Goal: Task Accomplishment & Management: Manage account settings

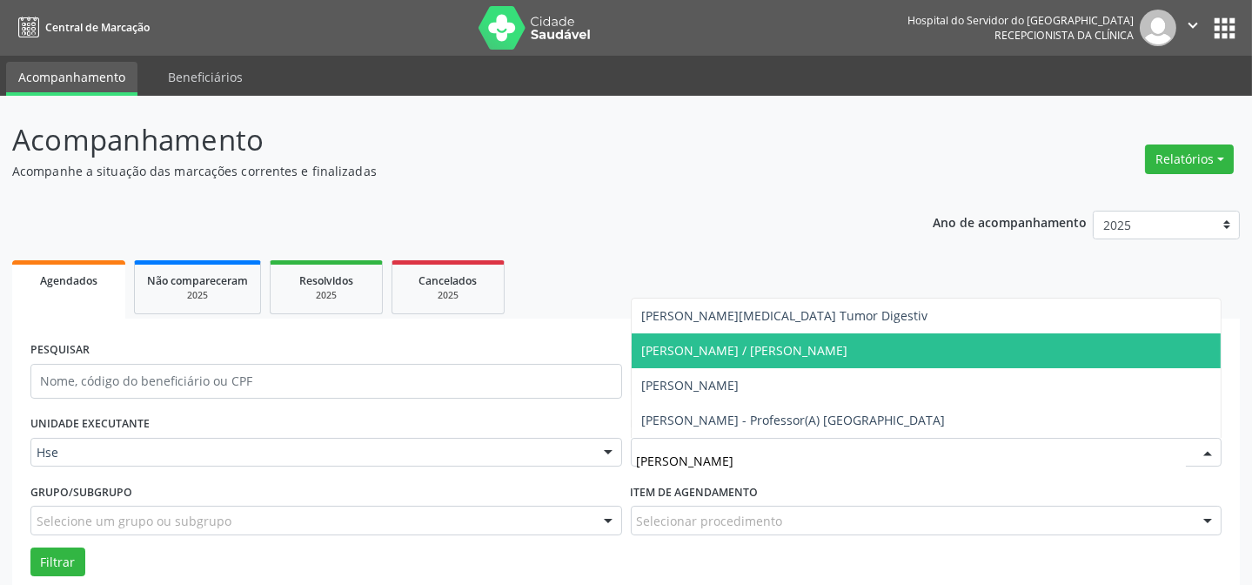
click at [796, 351] on span "[PERSON_NAME] / [PERSON_NAME]" at bounding box center [745, 350] width 206 height 17
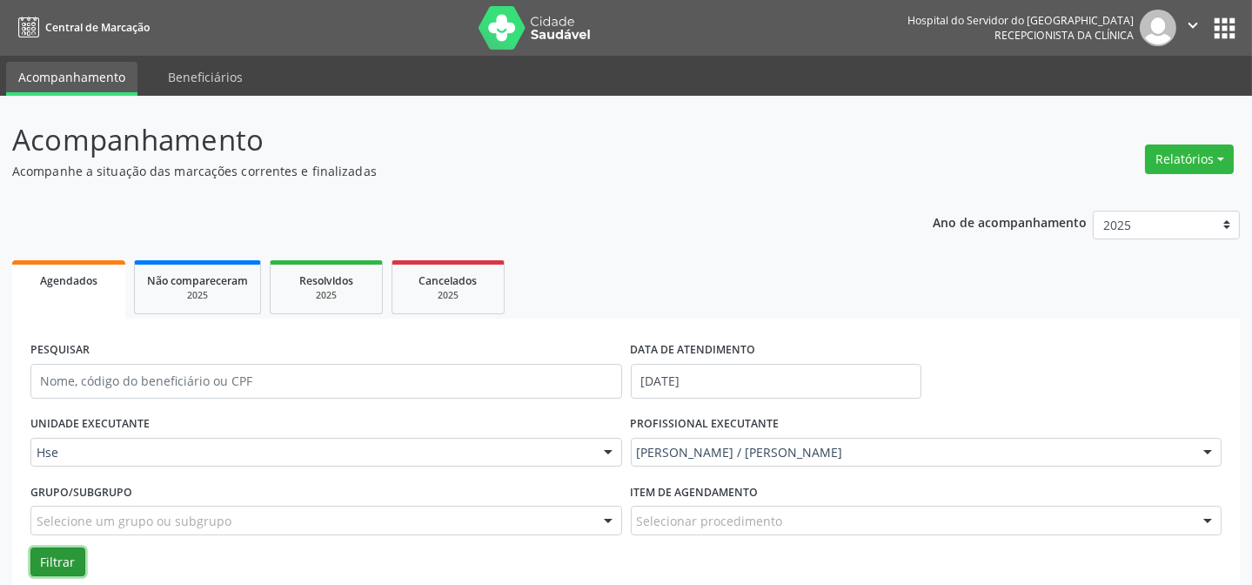
click at [55, 553] on button "Filtrar" at bounding box center [57, 562] width 55 height 30
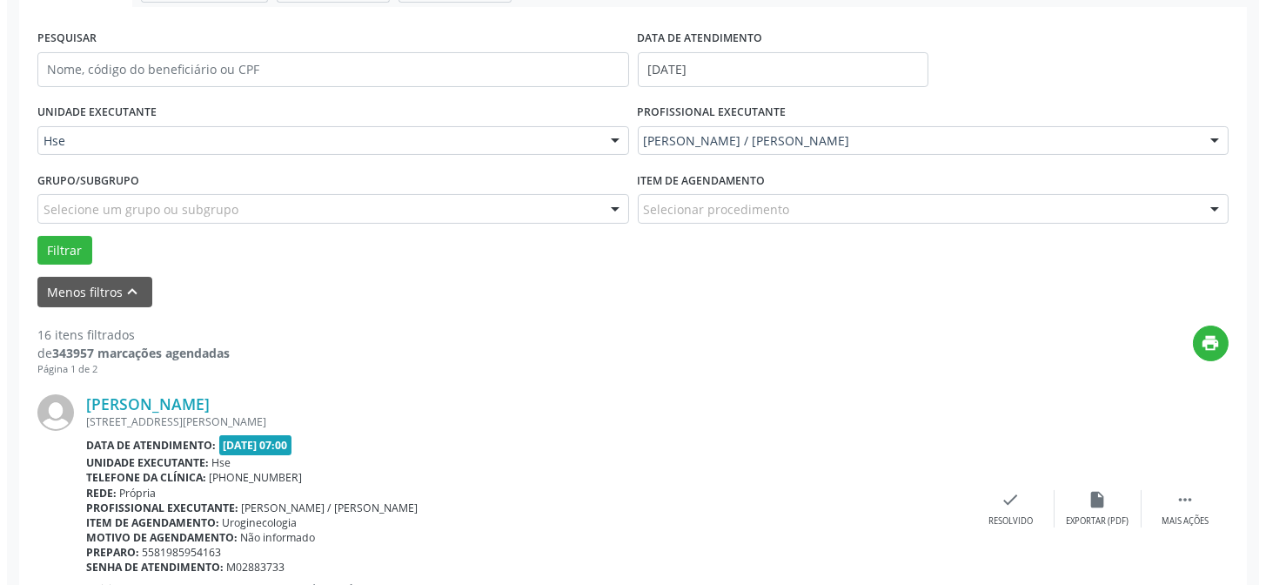
scroll to position [316, 0]
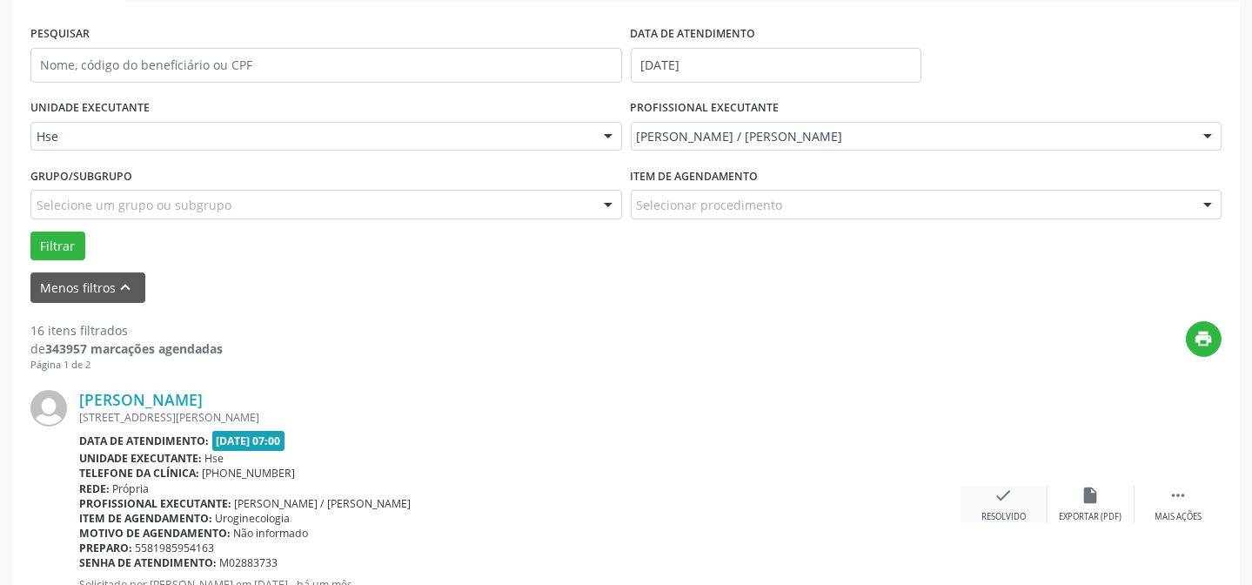
click at [1003, 506] on div "check Resolvido" at bounding box center [1003, 503] width 87 height 37
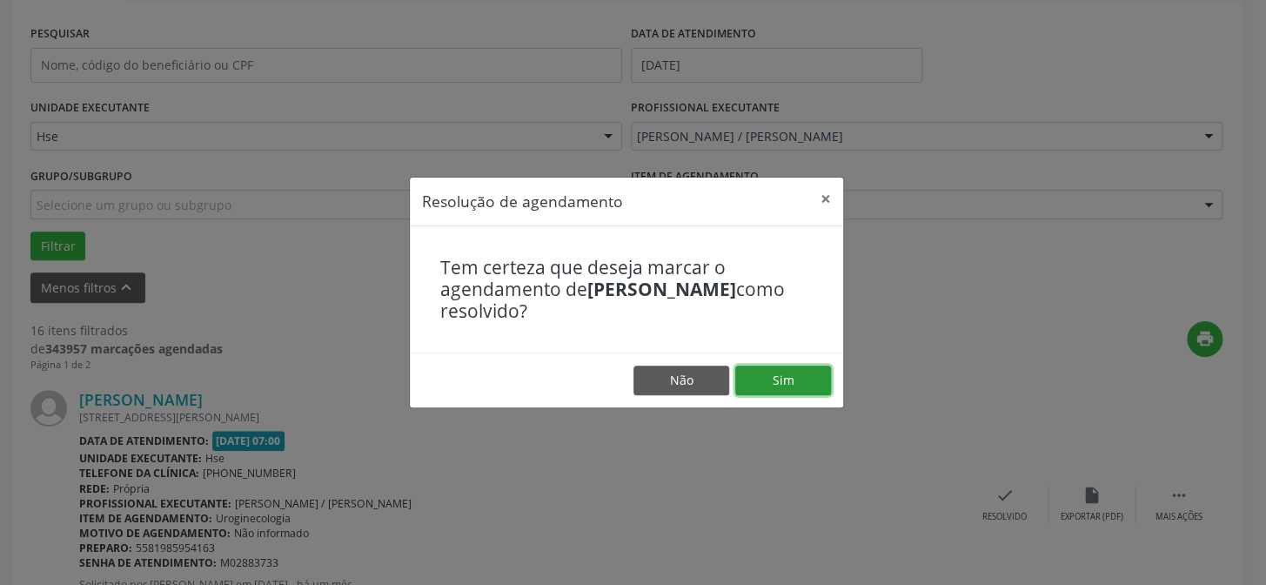
click at [796, 385] on button "Sim" at bounding box center [783, 380] width 96 height 30
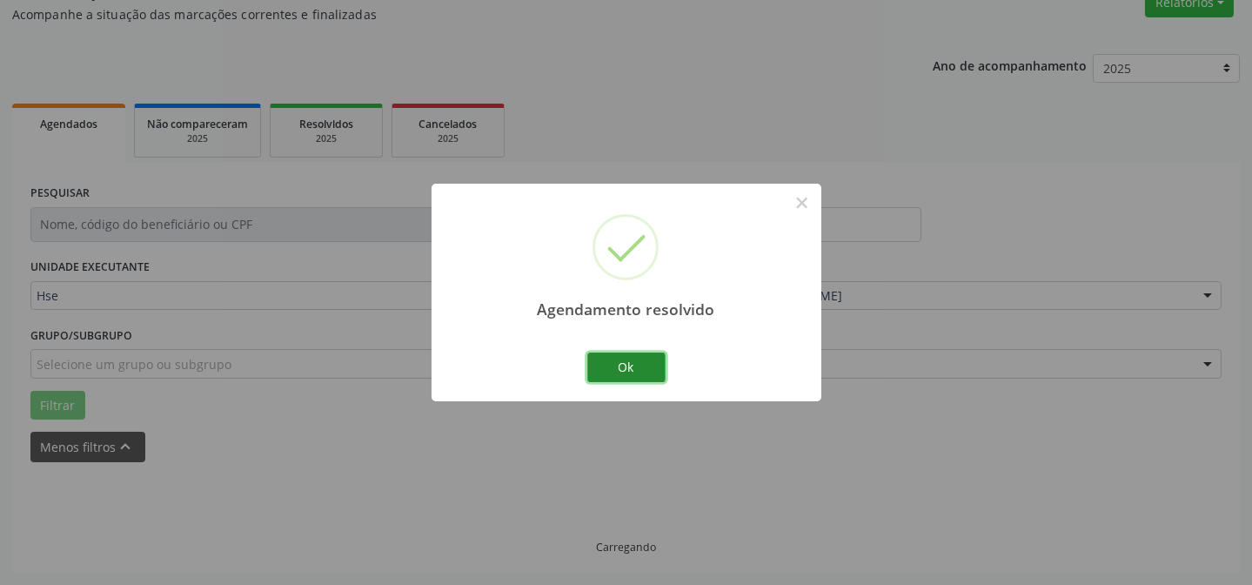
click at [641, 368] on button "Ok" at bounding box center [626, 367] width 78 height 30
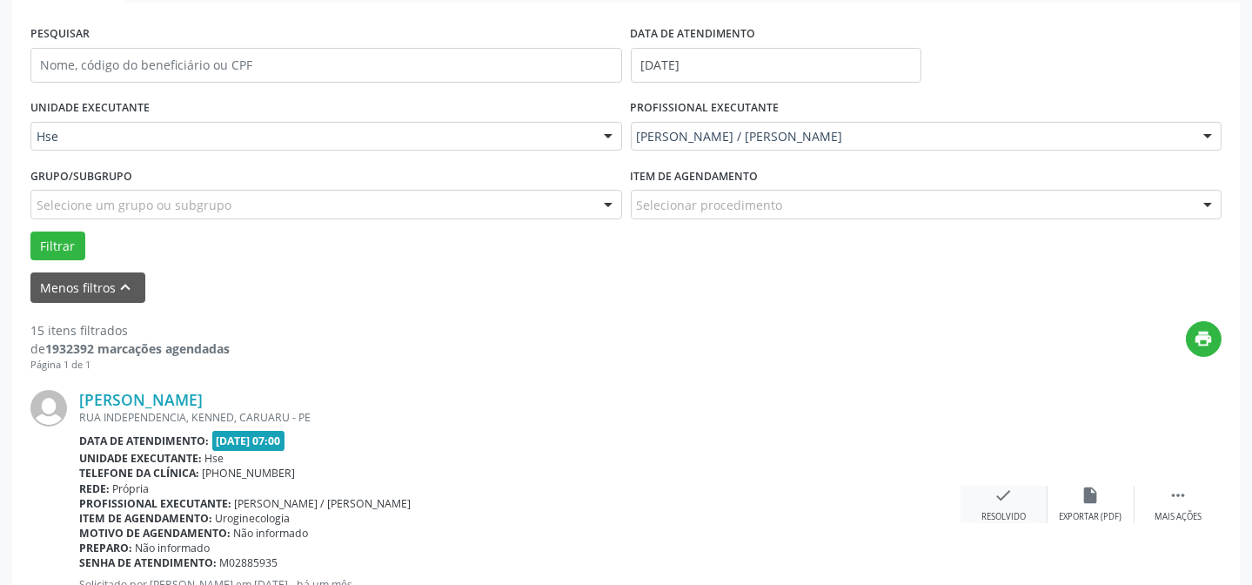
click at [1000, 499] on icon "check" at bounding box center [1003, 494] width 19 height 19
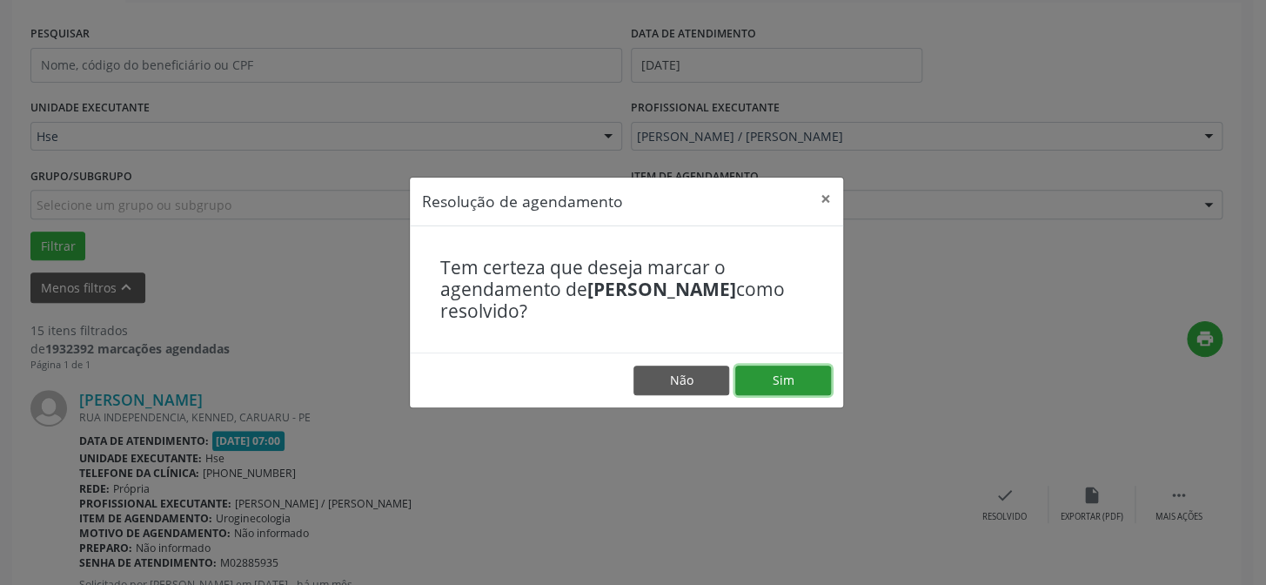
click at [786, 365] on button "Sim" at bounding box center [783, 380] width 96 height 30
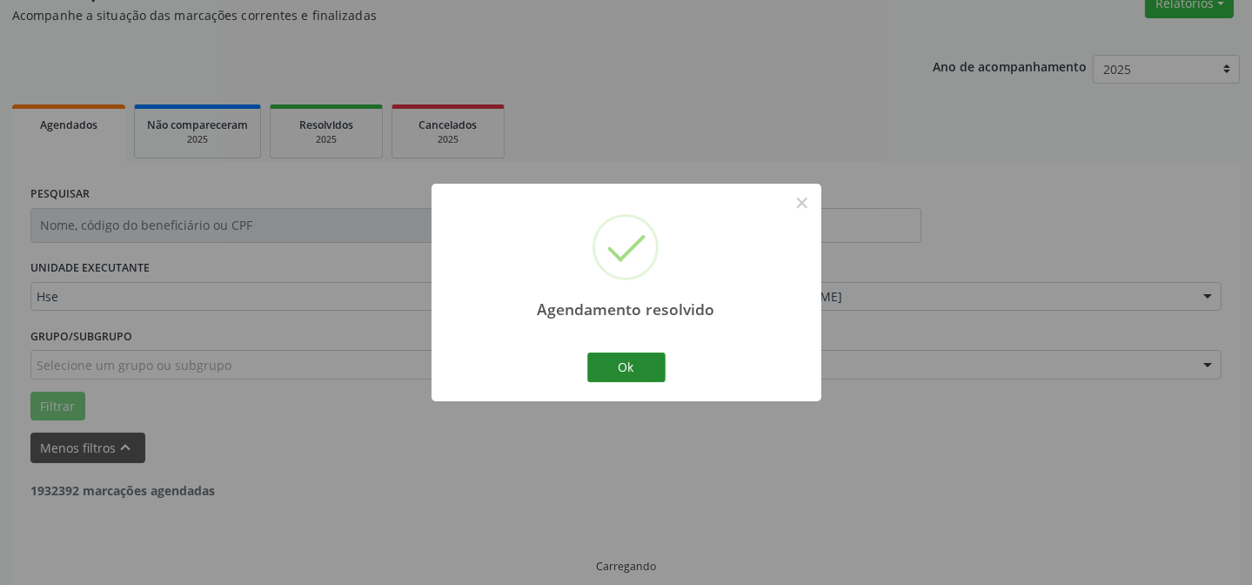
scroll to position [174, 0]
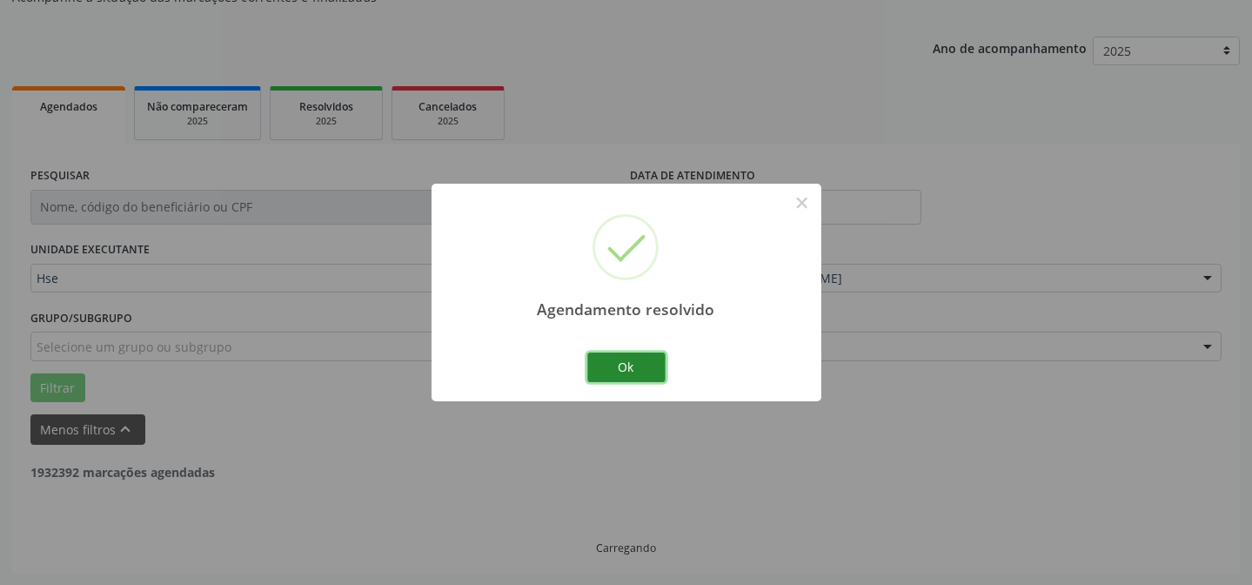
click at [635, 365] on button "Ok" at bounding box center [626, 367] width 78 height 30
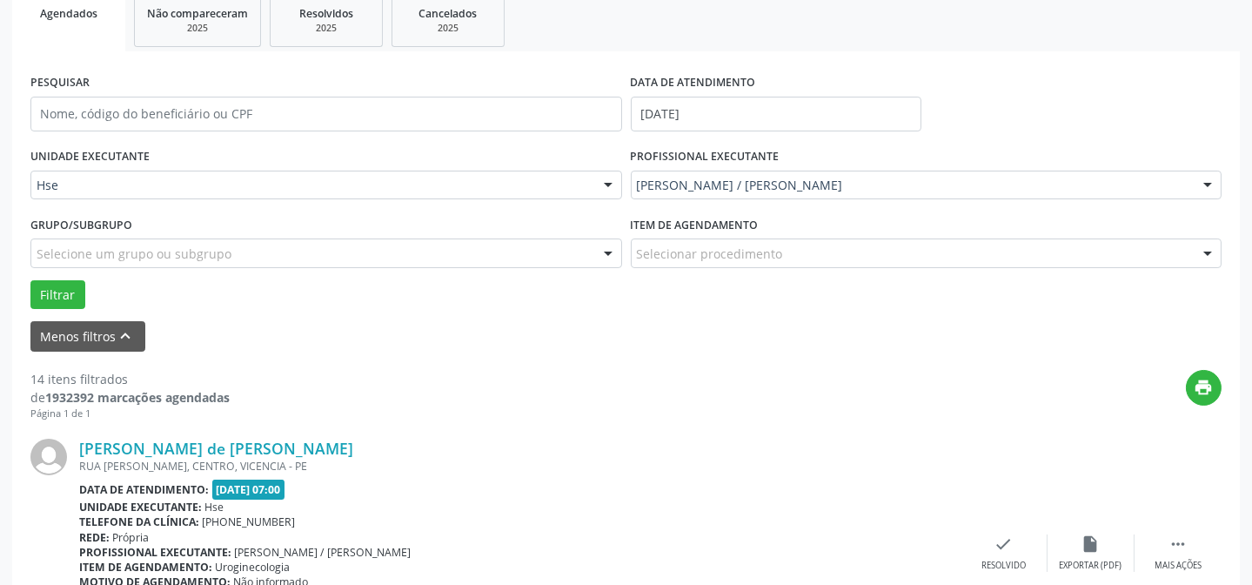
scroll to position [331, 0]
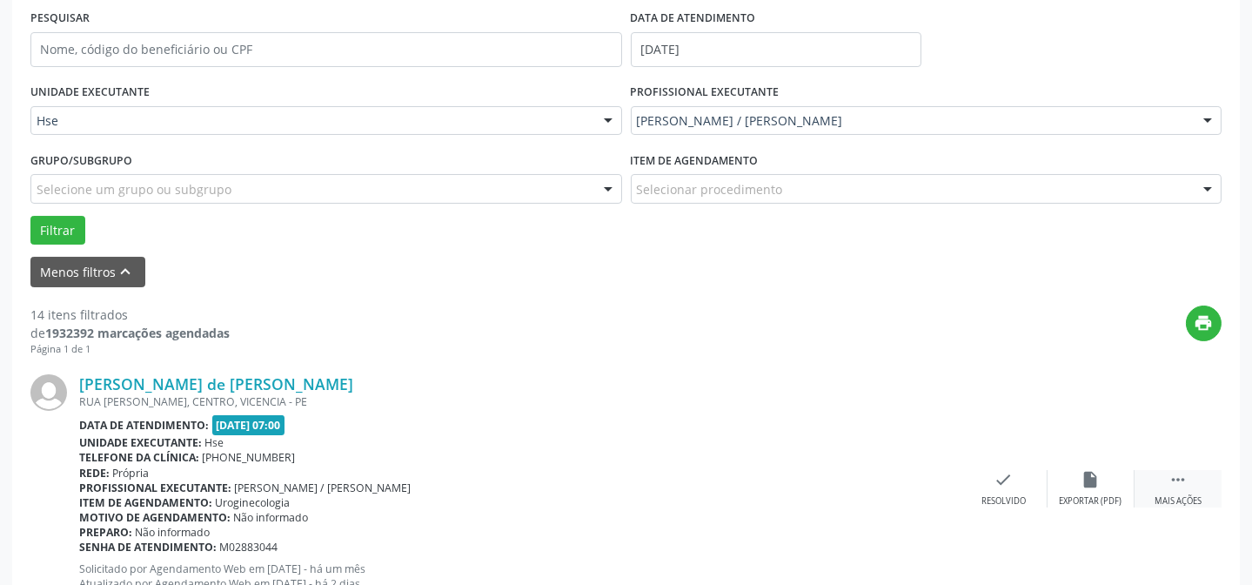
drag, startPoint x: 1203, startPoint y: 487, endPoint x: 1181, endPoint y: 489, distance: 21.8
click at [1203, 488] on div " Mais ações" at bounding box center [1177, 488] width 87 height 37
click at [1087, 479] on icon "alarm_off" at bounding box center [1090, 479] width 19 height 19
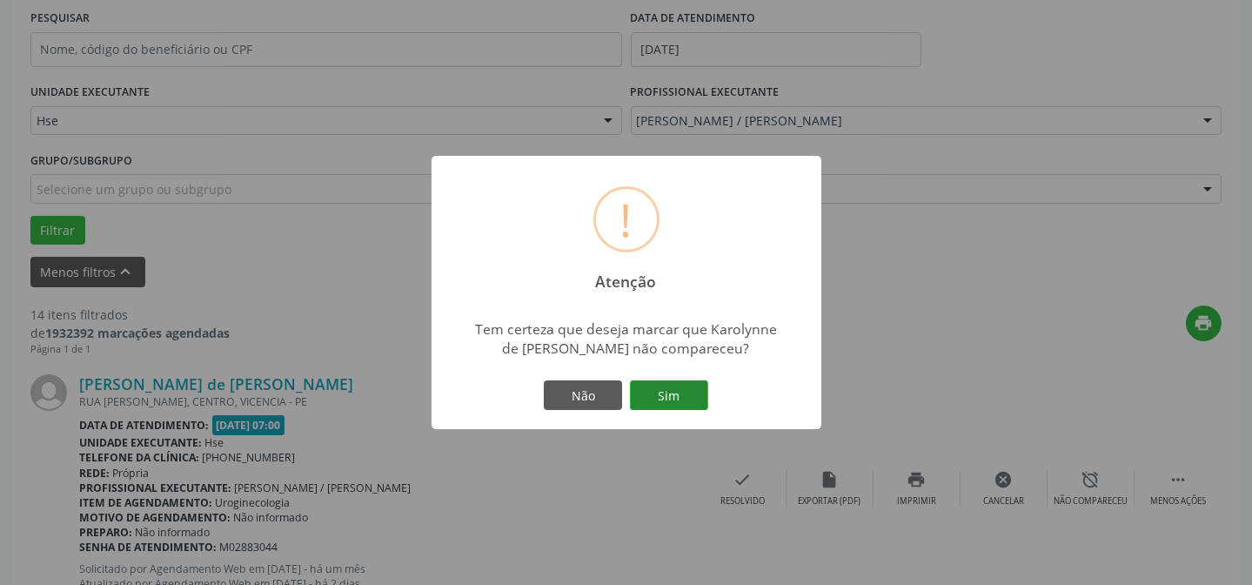
click at [667, 396] on button "Sim" at bounding box center [669, 395] width 78 height 30
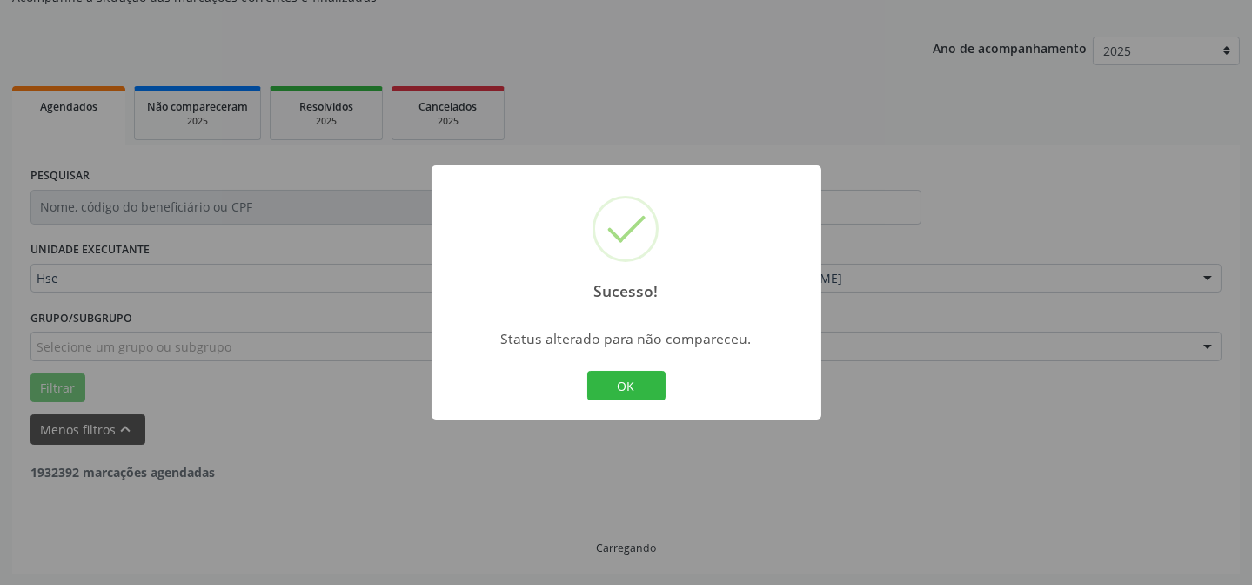
click at [626, 379] on button "OK" at bounding box center [626, 386] width 78 height 30
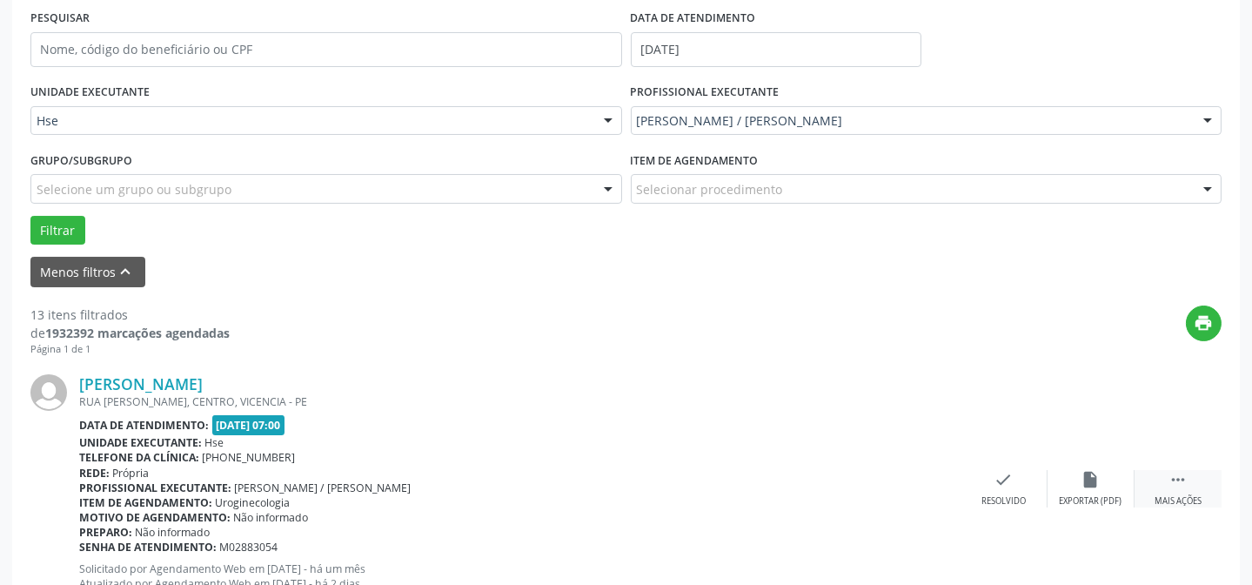
click at [1191, 487] on div " Mais ações" at bounding box center [1177, 488] width 87 height 37
click at [1107, 472] on div "alarm_off Não compareceu" at bounding box center [1090, 488] width 87 height 37
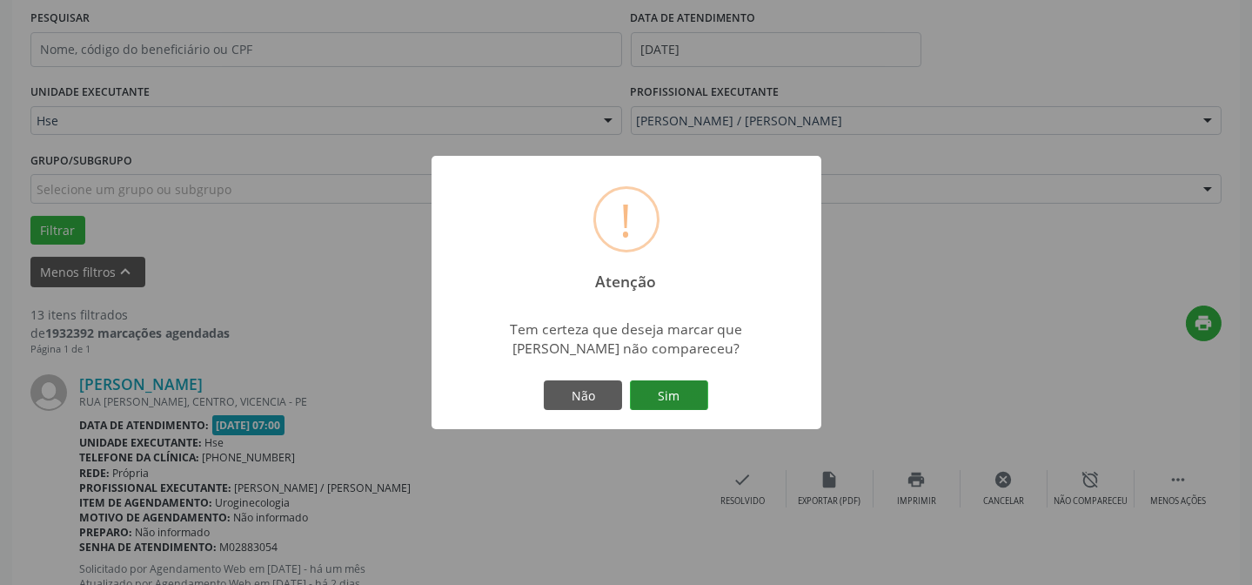
click at [679, 410] on button "Sim" at bounding box center [669, 395] width 78 height 30
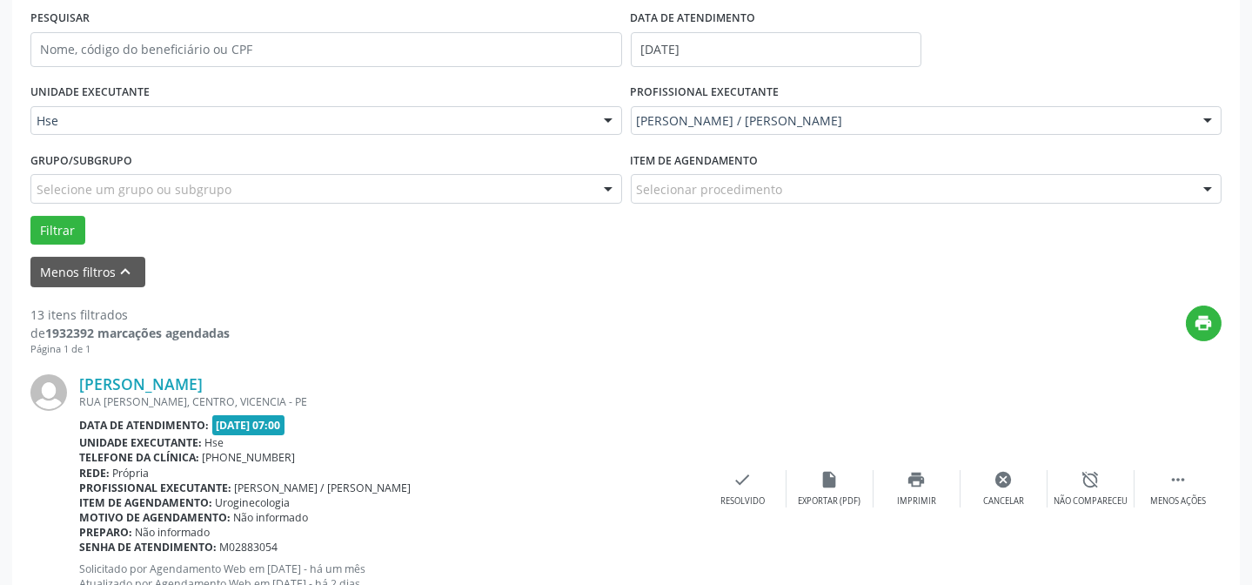
scroll to position [174, 0]
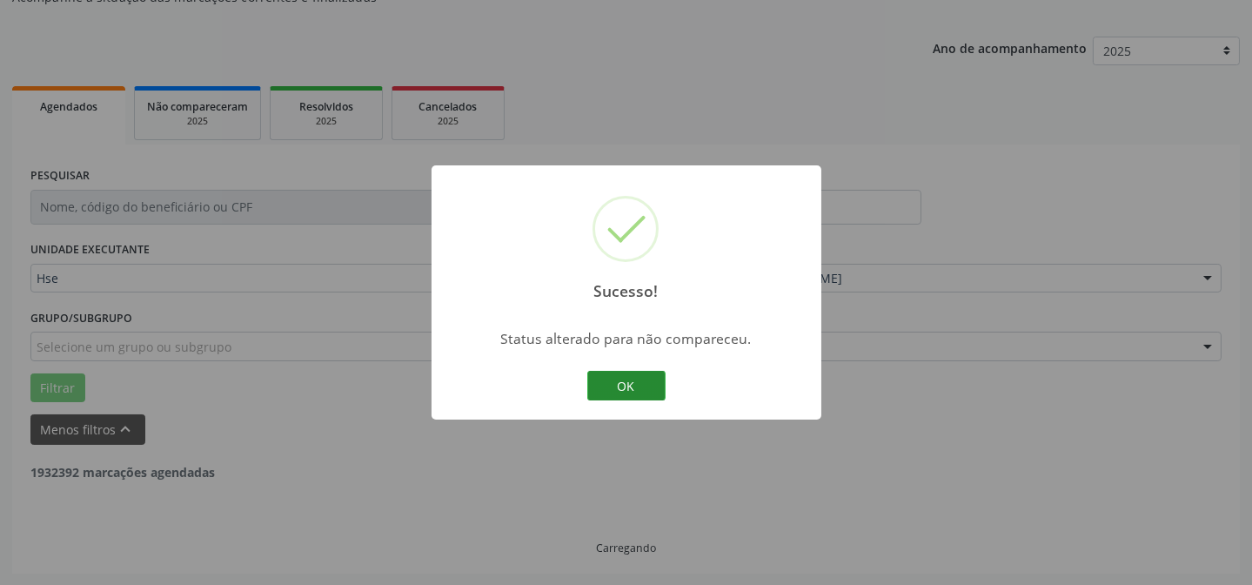
click at [639, 405] on div "Sucesso! × Status alterado para não compareceu. OK Cancel" at bounding box center [627, 292] width 390 height 254
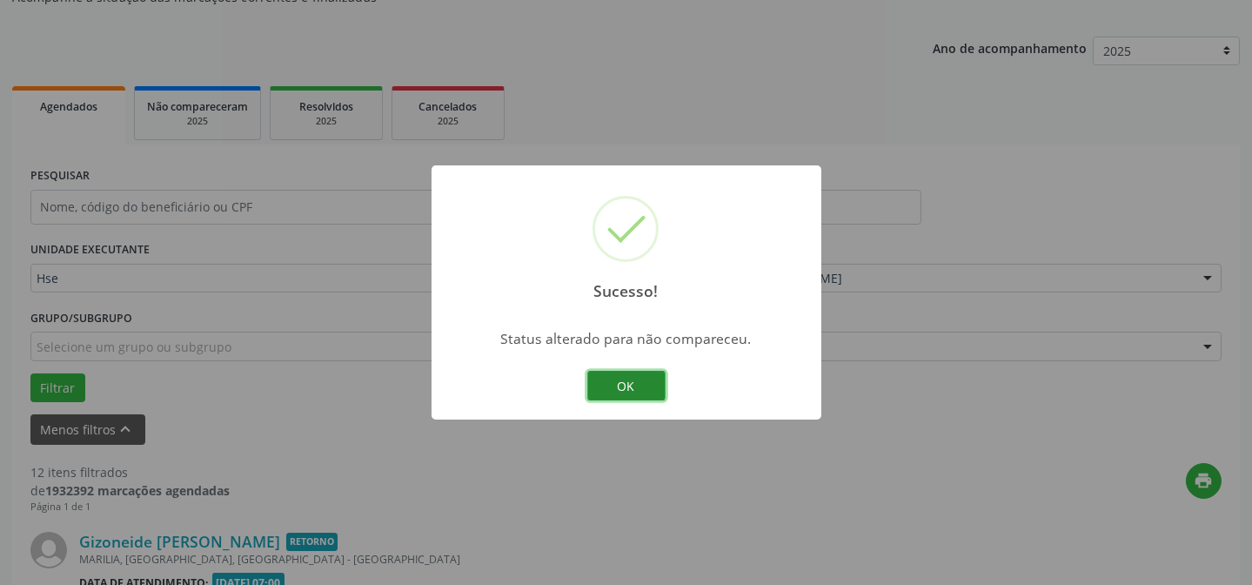
click at [639, 396] on button "OK" at bounding box center [626, 386] width 78 height 30
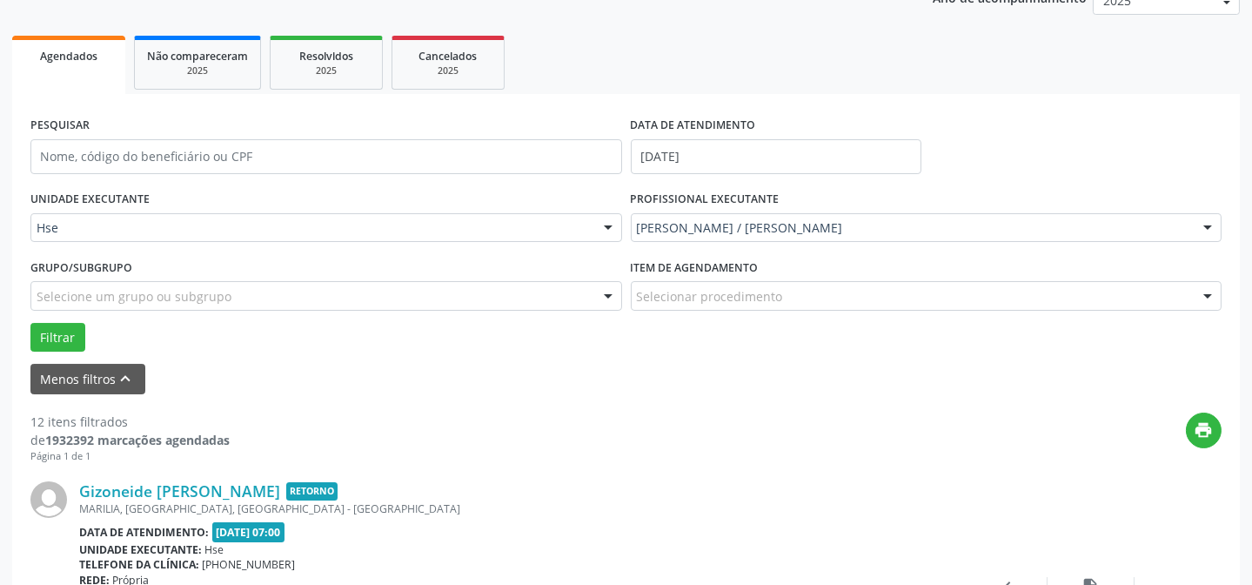
scroll to position [252, 0]
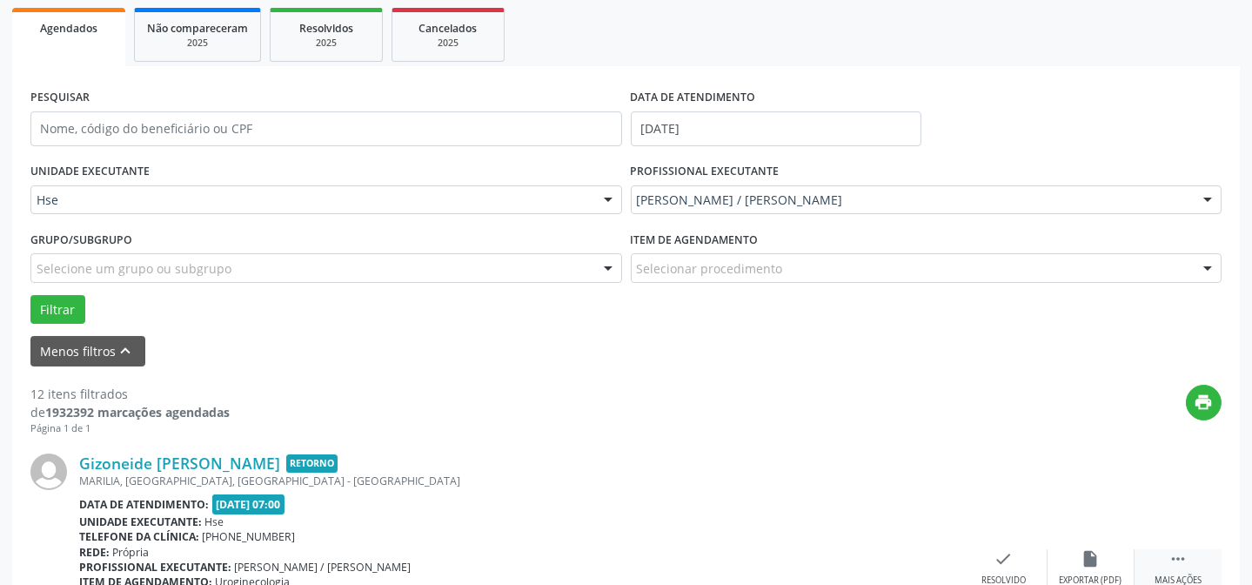
click at [1174, 553] on icon "" at bounding box center [1177, 558] width 19 height 19
click at [1105, 559] on div "alarm_off Não compareceu" at bounding box center [1090, 567] width 87 height 37
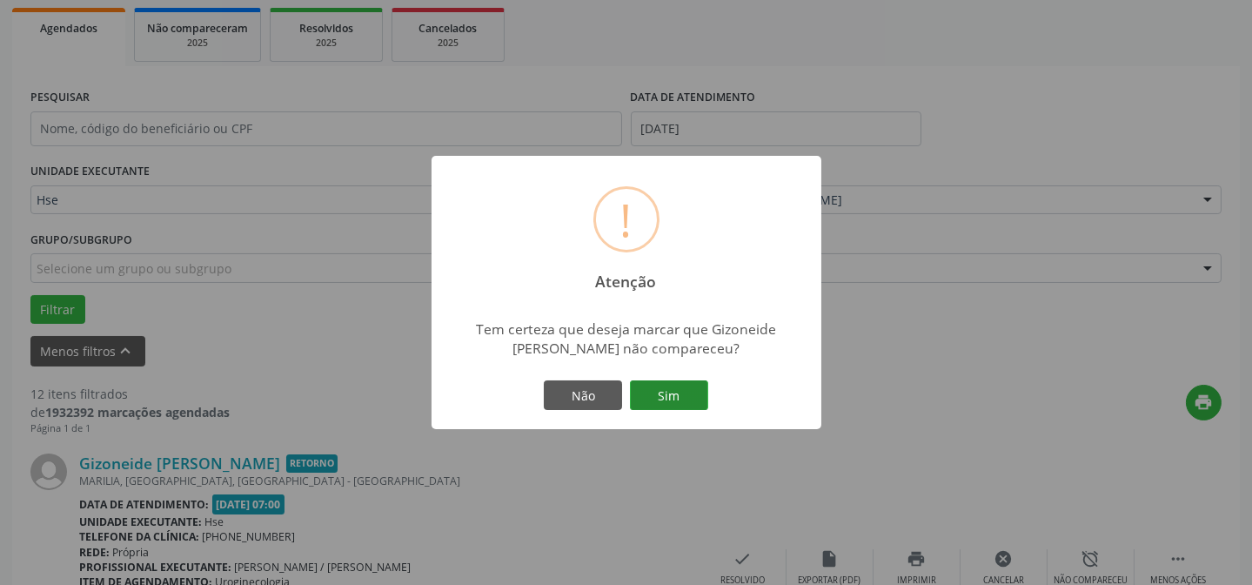
click at [662, 389] on button "Sim" at bounding box center [669, 395] width 78 height 30
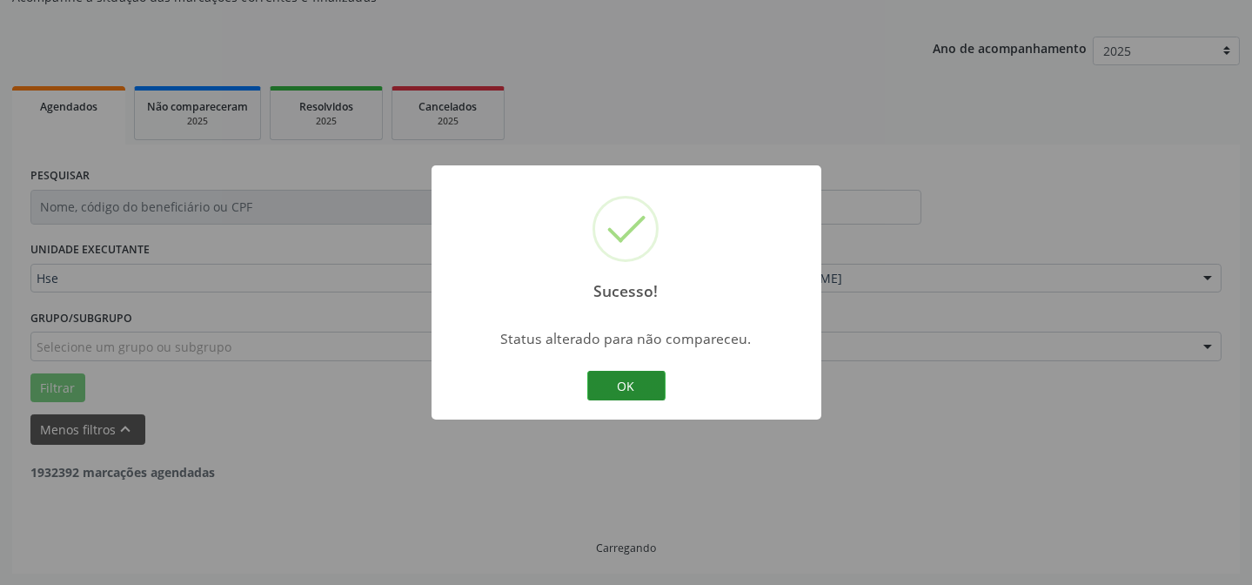
click at [620, 397] on button "OK" at bounding box center [626, 386] width 78 height 30
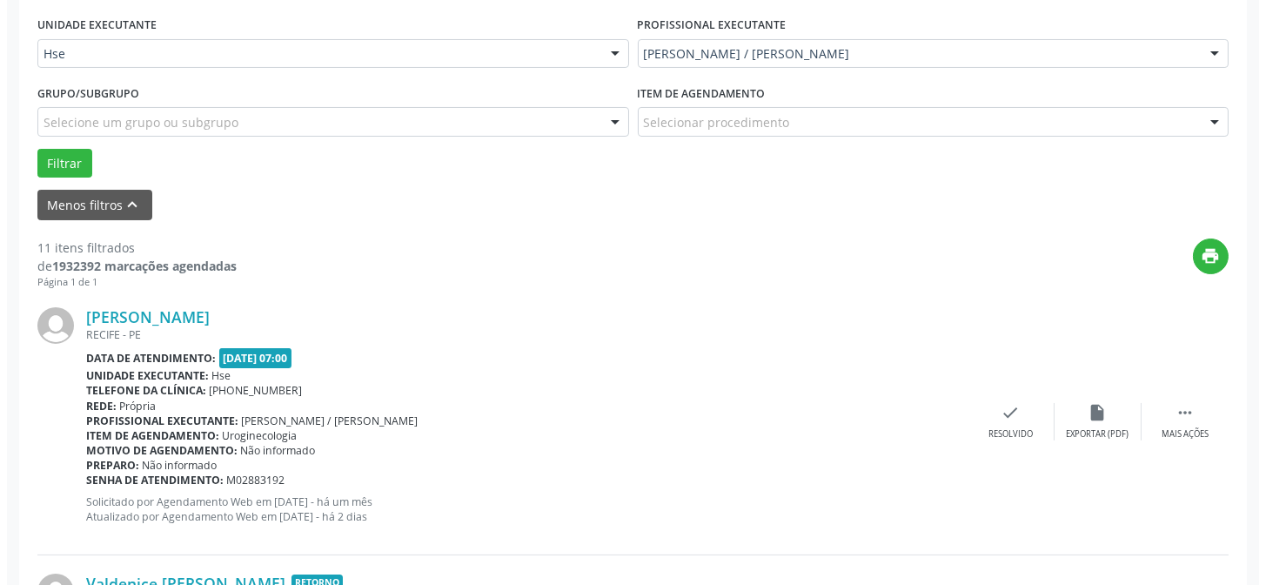
scroll to position [490, 0]
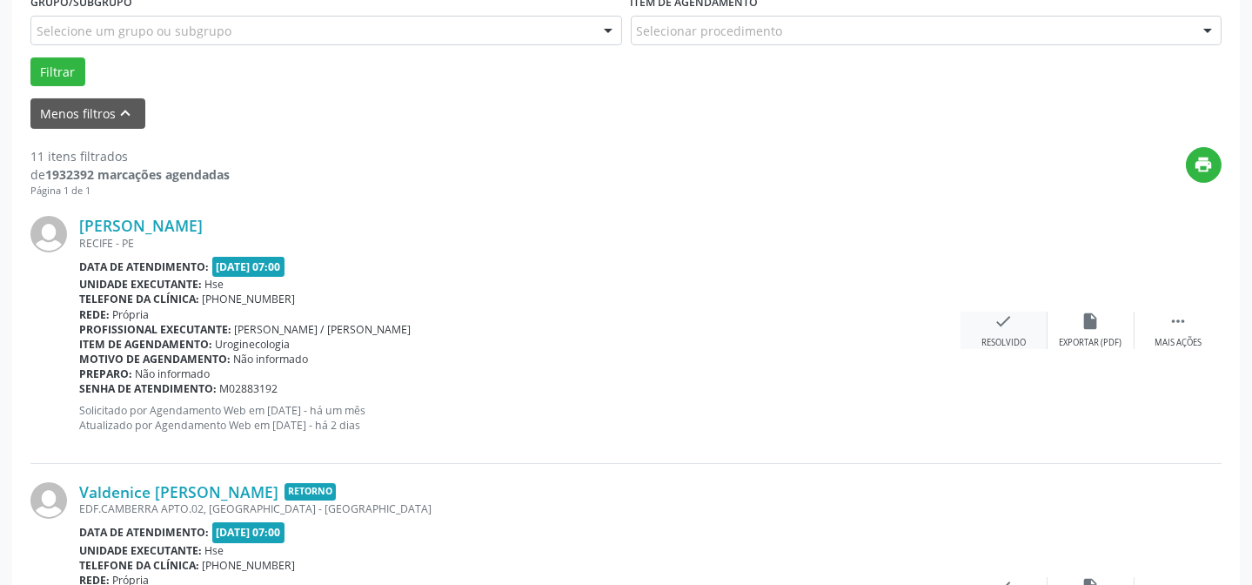
click at [1012, 322] on icon "check" at bounding box center [1003, 320] width 19 height 19
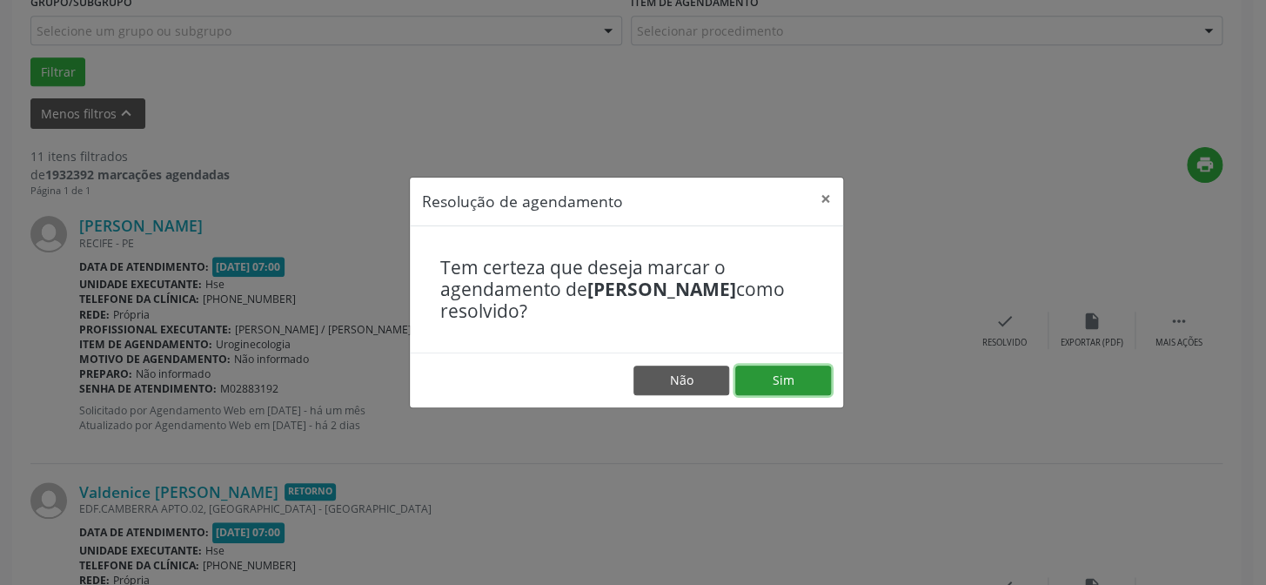
click at [771, 375] on button "Sim" at bounding box center [783, 380] width 96 height 30
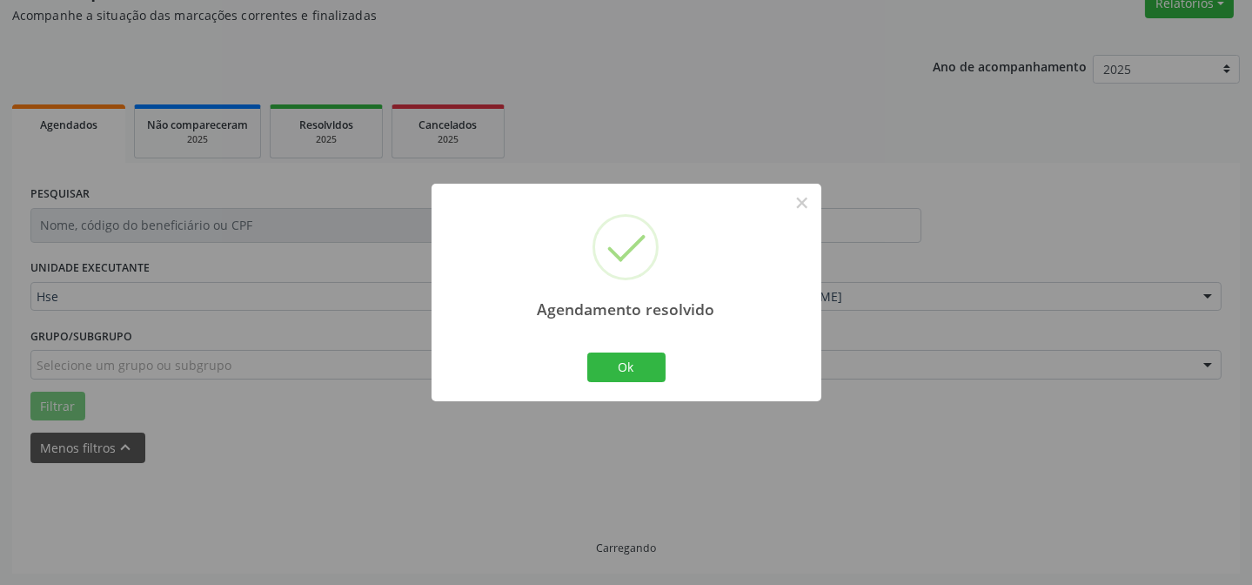
scroll to position [174, 0]
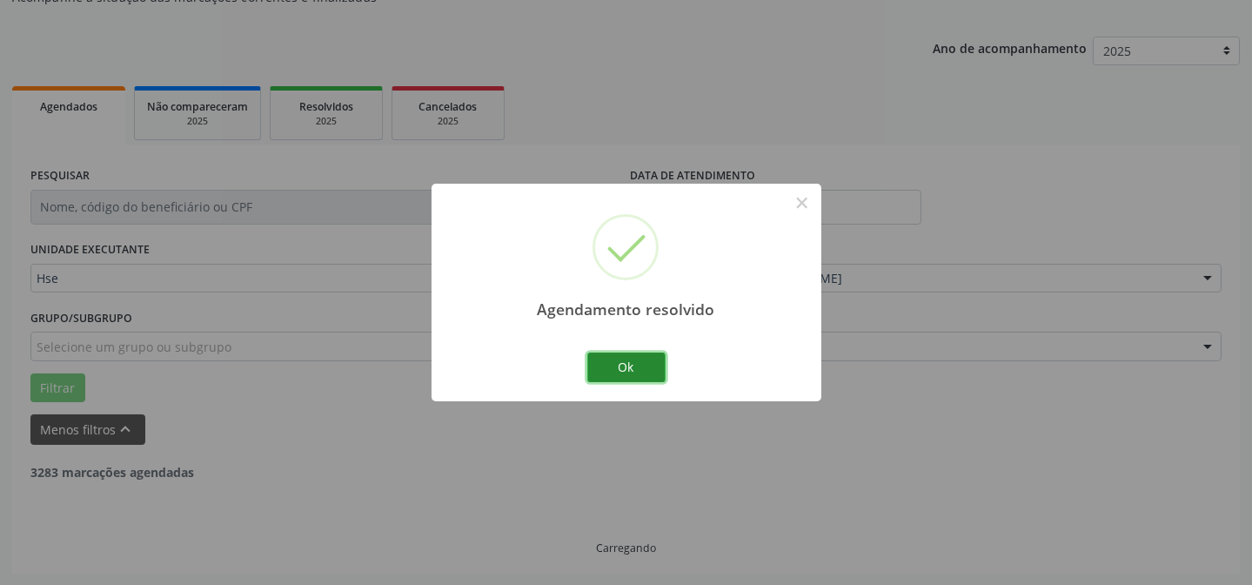
click at [648, 365] on button "Ok" at bounding box center [626, 367] width 78 height 30
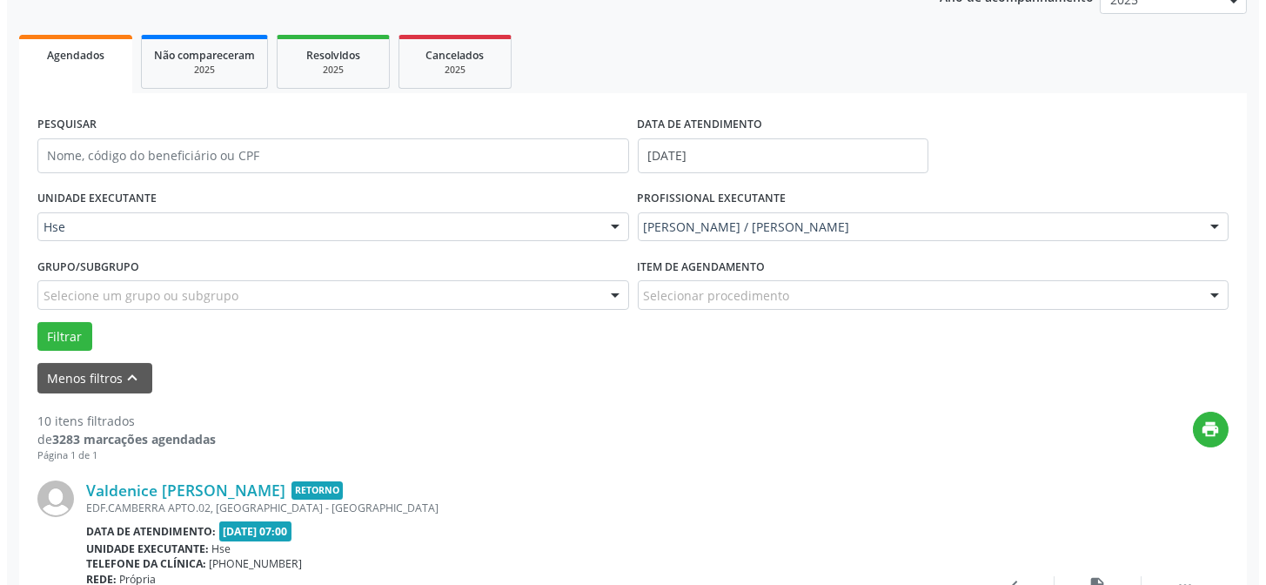
scroll to position [252, 0]
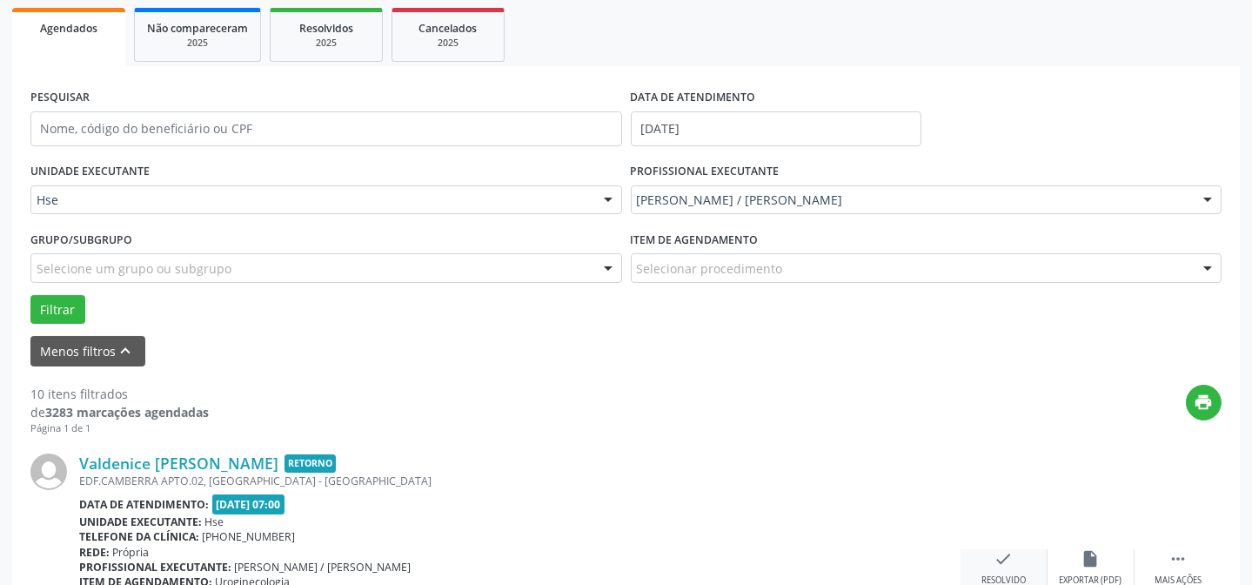
click at [998, 549] on icon "check" at bounding box center [1003, 558] width 19 height 19
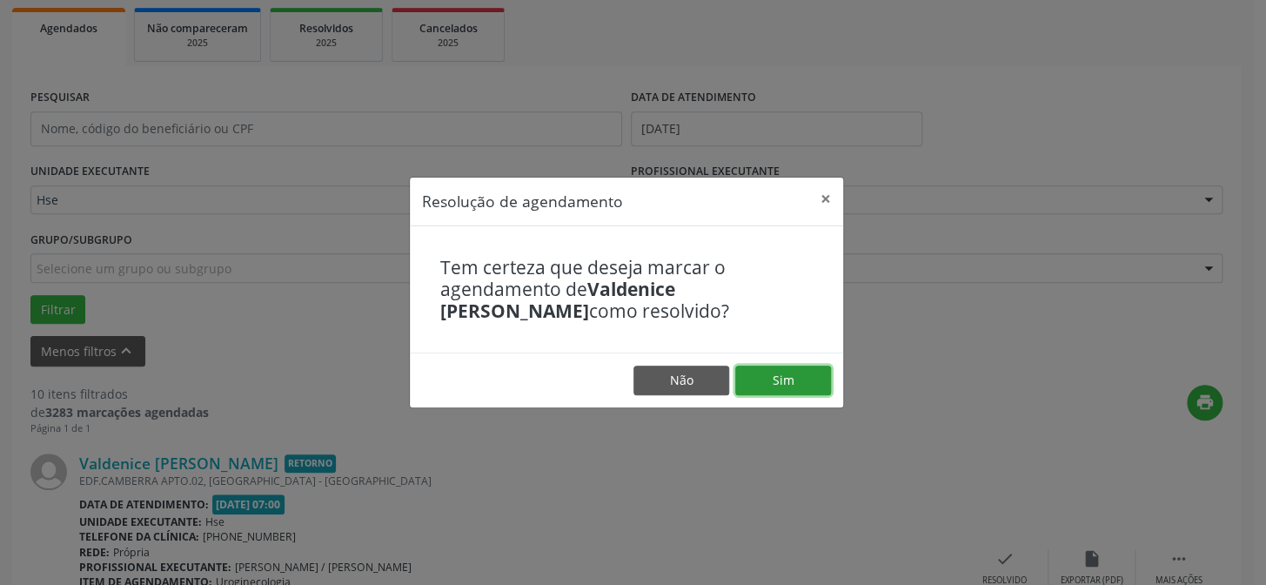
click at [815, 374] on button "Sim" at bounding box center [783, 380] width 96 height 30
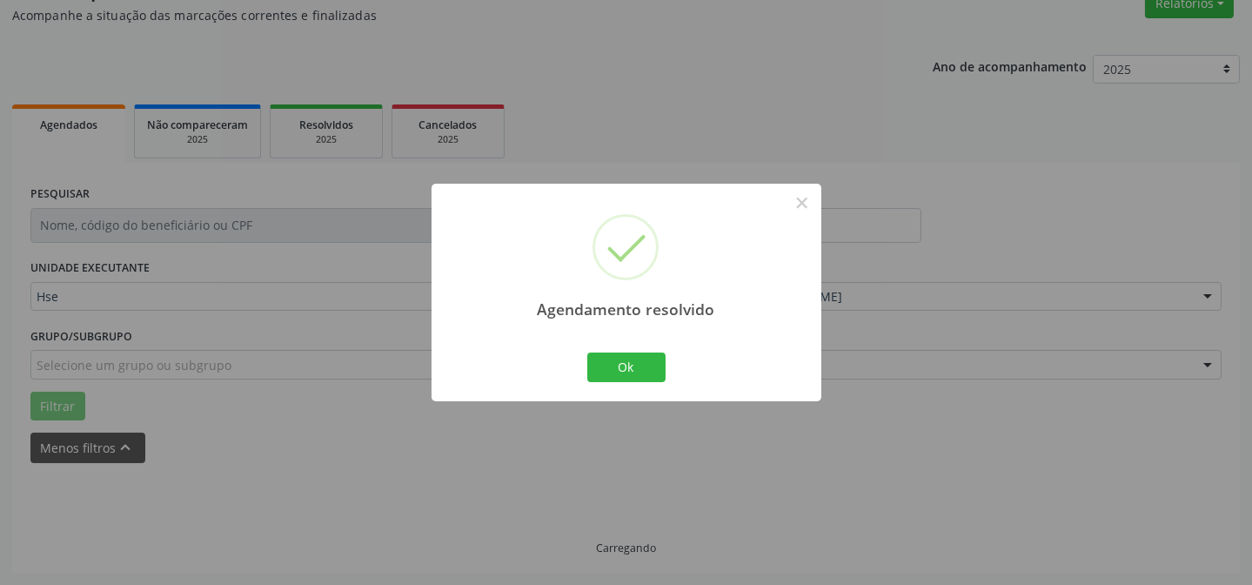
scroll to position [174, 0]
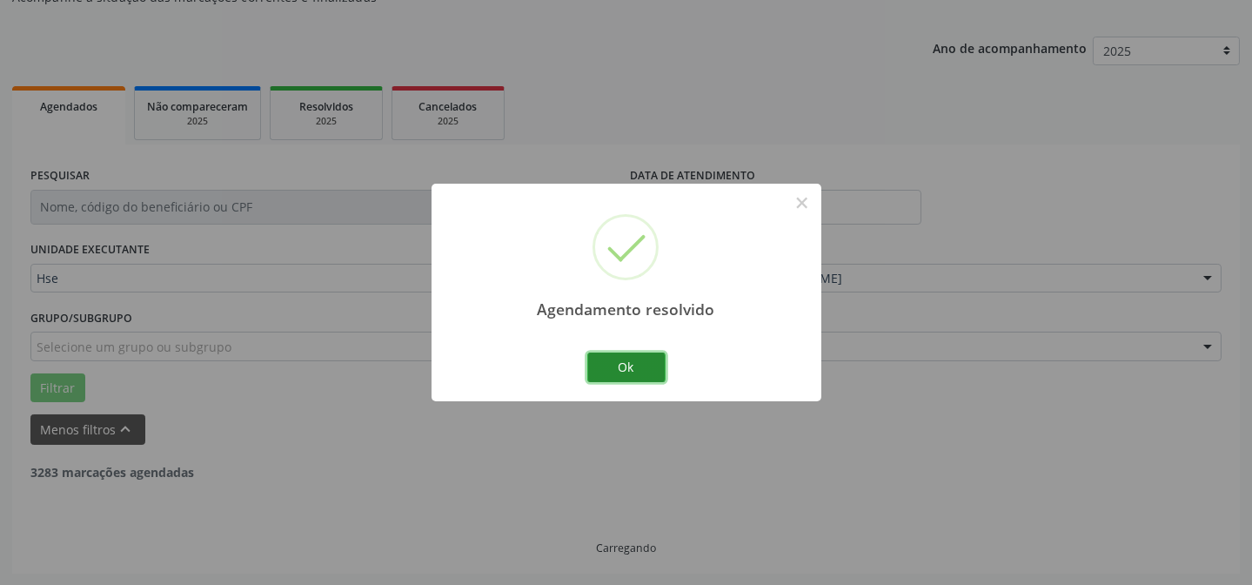
click at [640, 367] on button "Ok" at bounding box center [626, 367] width 78 height 30
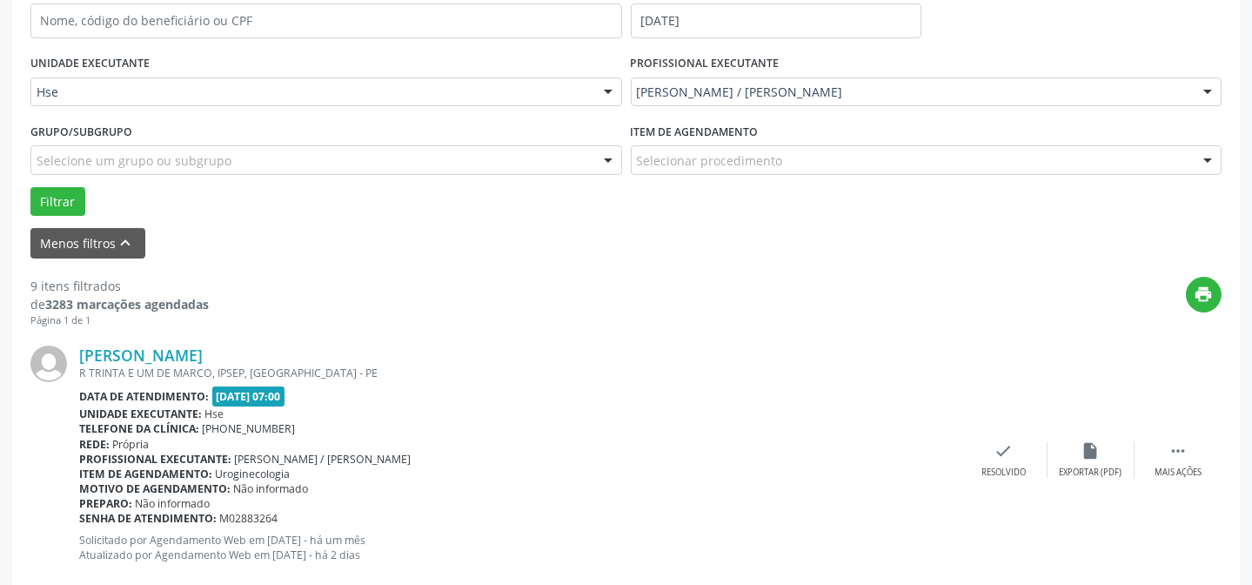
scroll to position [411, 0]
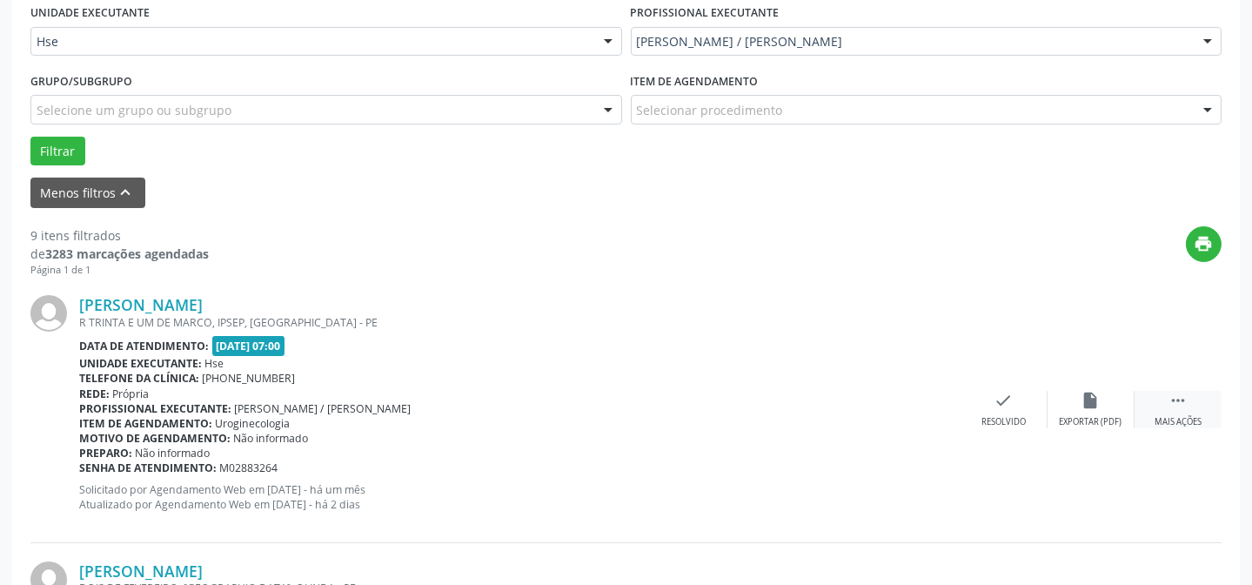
click at [1173, 411] on div " Mais ações" at bounding box center [1177, 409] width 87 height 37
click at [1096, 394] on icon "alarm_off" at bounding box center [1090, 400] width 19 height 19
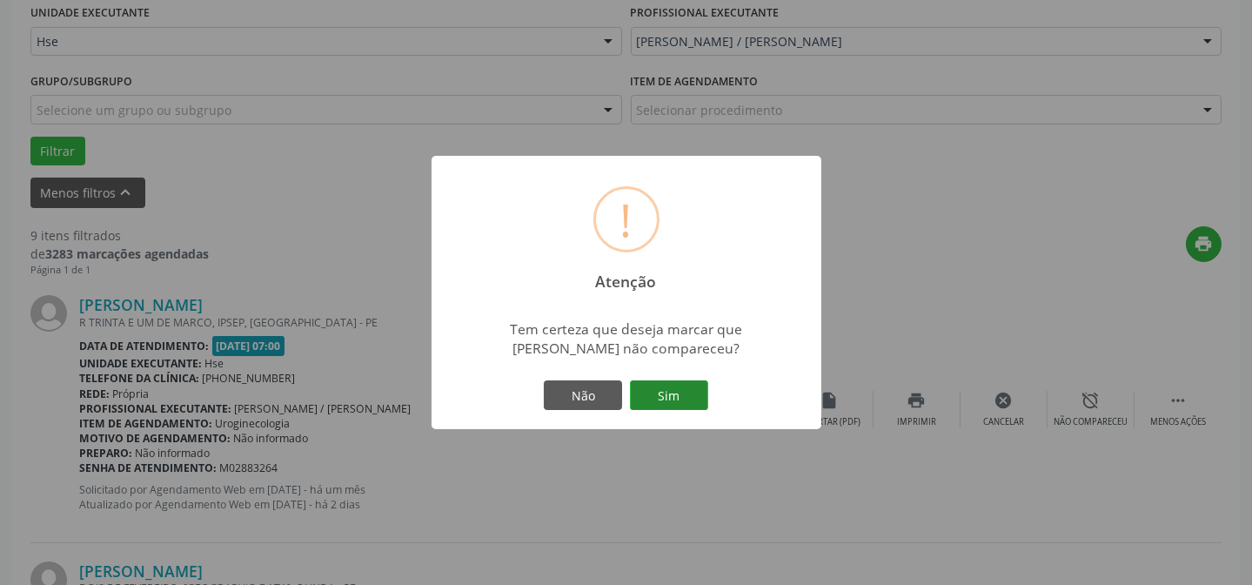
click at [663, 391] on button "Sim" at bounding box center [669, 395] width 78 height 30
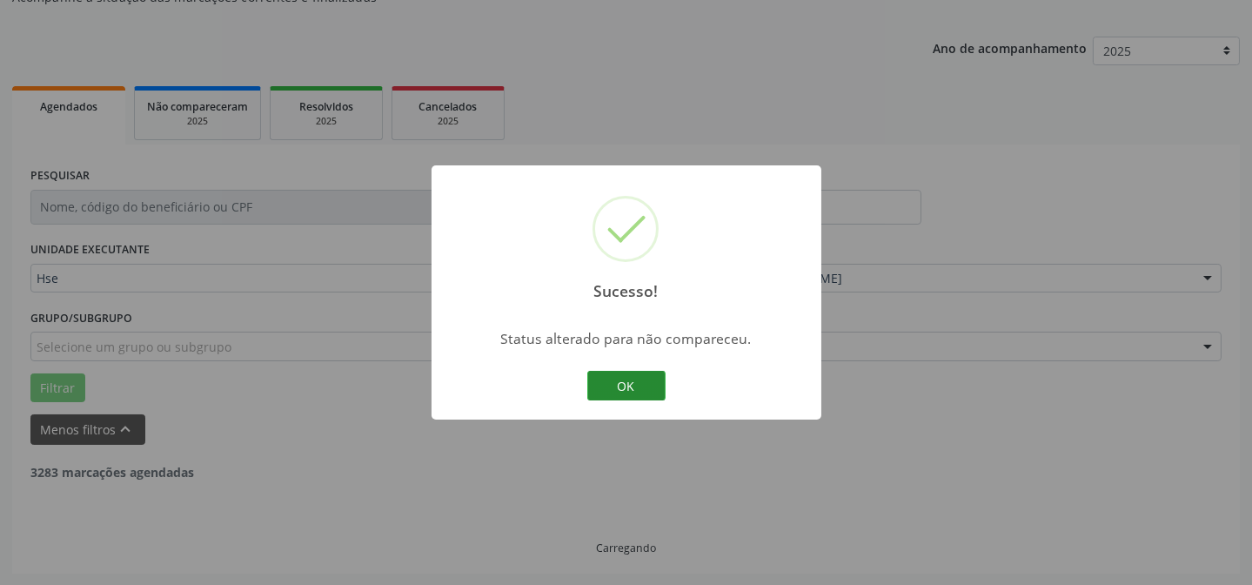
click at [629, 375] on button "OK" at bounding box center [626, 386] width 78 height 30
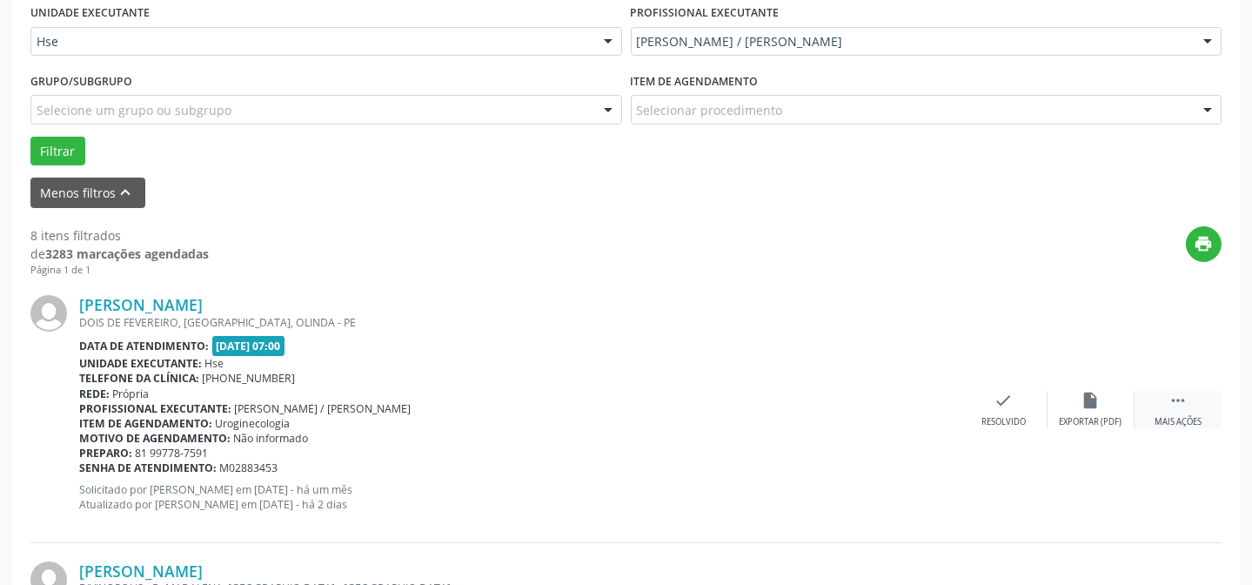
click at [1193, 411] on div " Mais ações" at bounding box center [1177, 409] width 87 height 37
click at [1105, 398] on div "alarm_off Não compareceu" at bounding box center [1090, 409] width 87 height 37
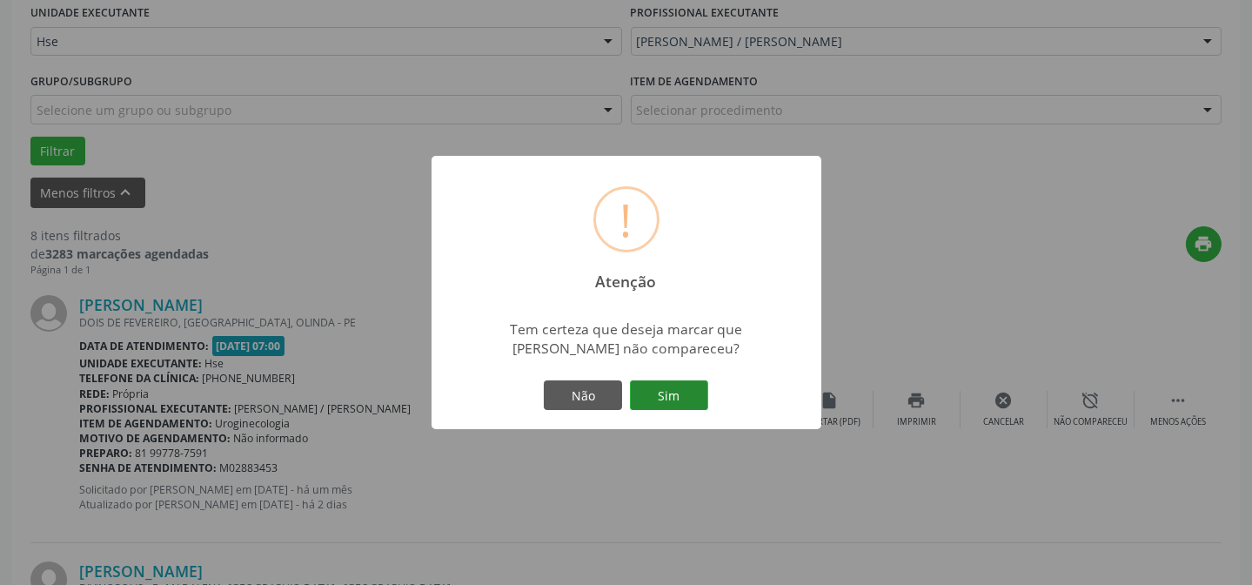
click at [679, 406] on button "Sim" at bounding box center [669, 395] width 78 height 30
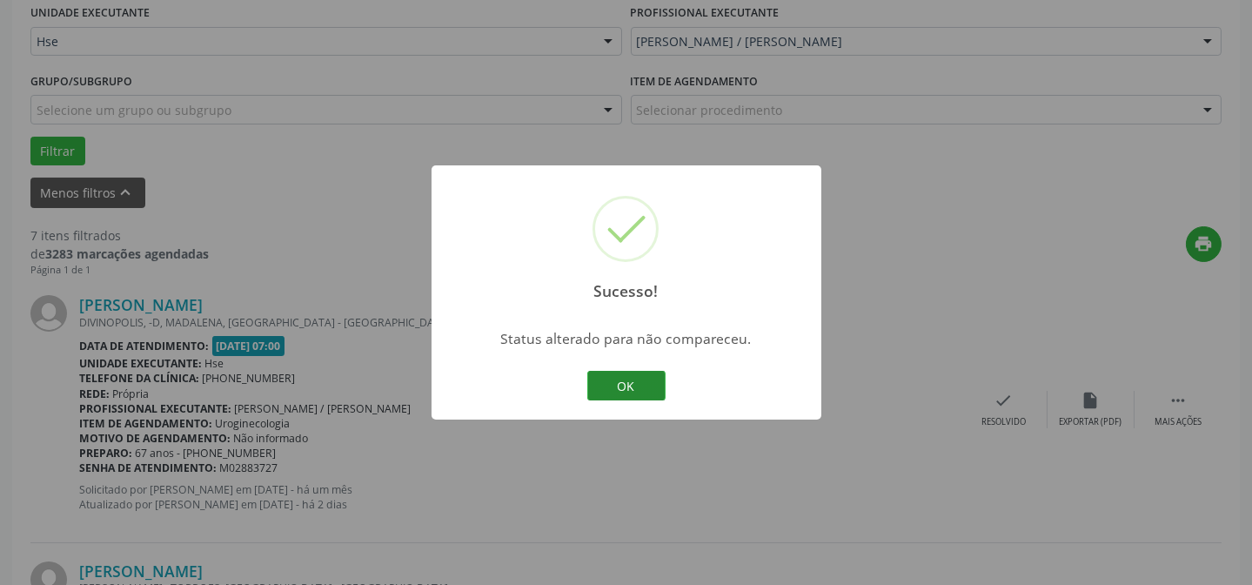
click at [626, 382] on button "OK" at bounding box center [626, 386] width 78 height 30
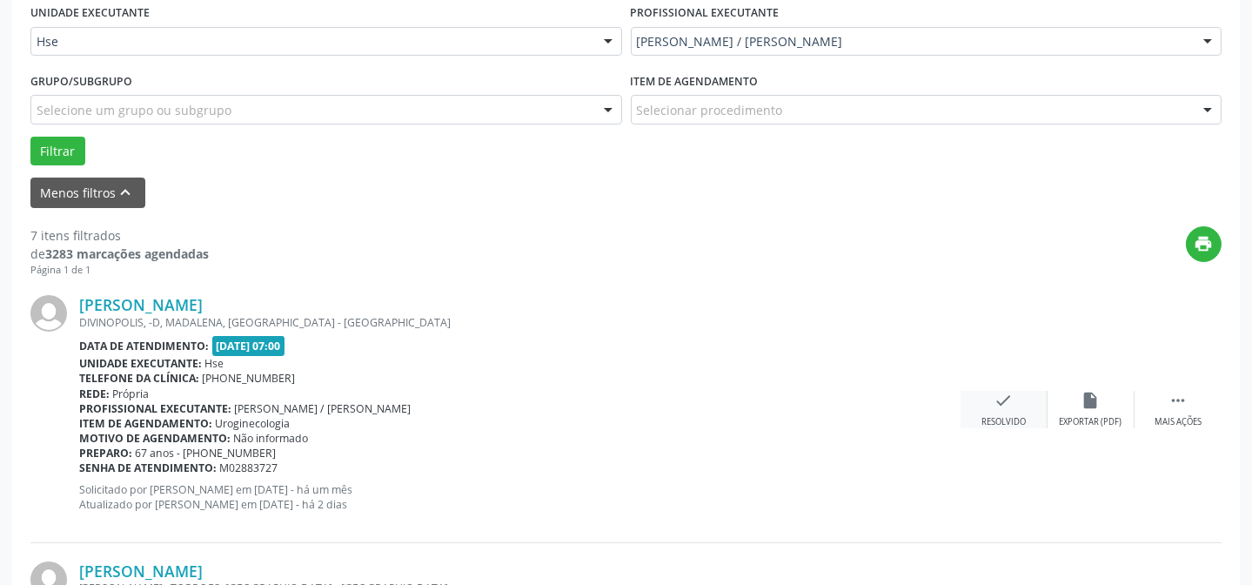
click at [1015, 401] on div "check Resolvido" at bounding box center [1003, 409] width 87 height 37
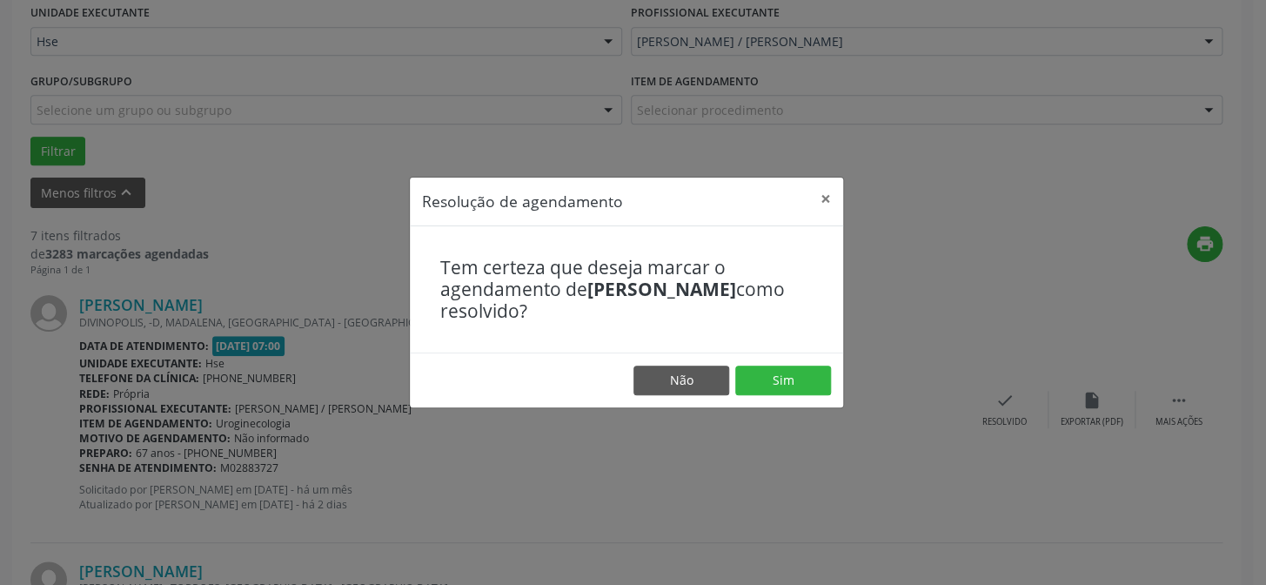
click at [772, 361] on footer "Não Sim" at bounding box center [626, 379] width 433 height 55
click at [773, 377] on button "Sim" at bounding box center [783, 380] width 96 height 30
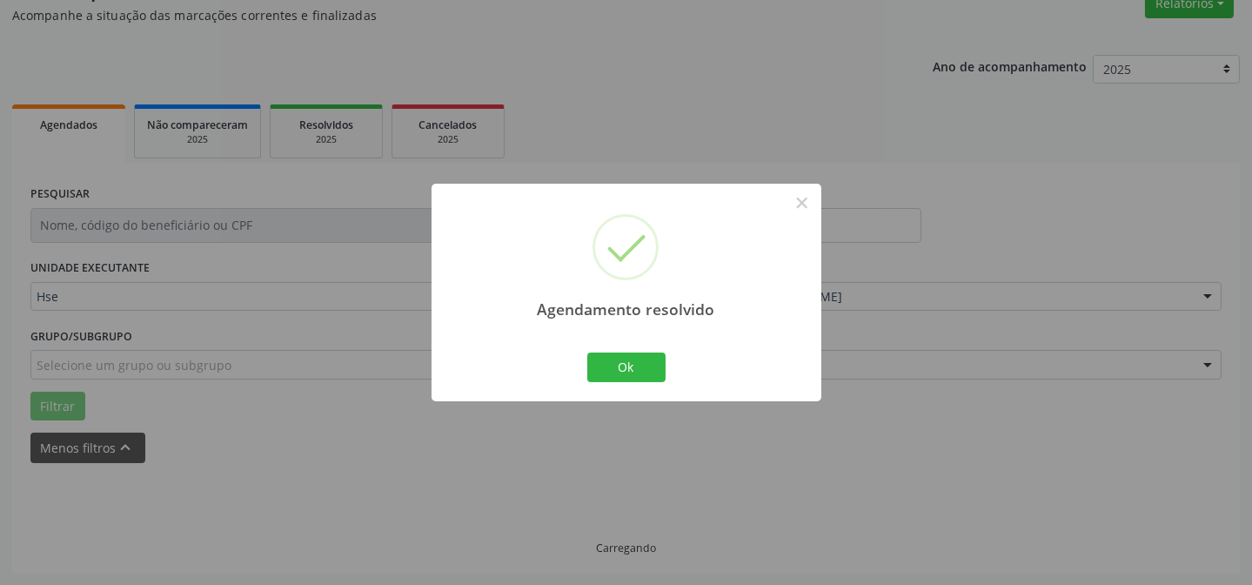
scroll to position [174, 0]
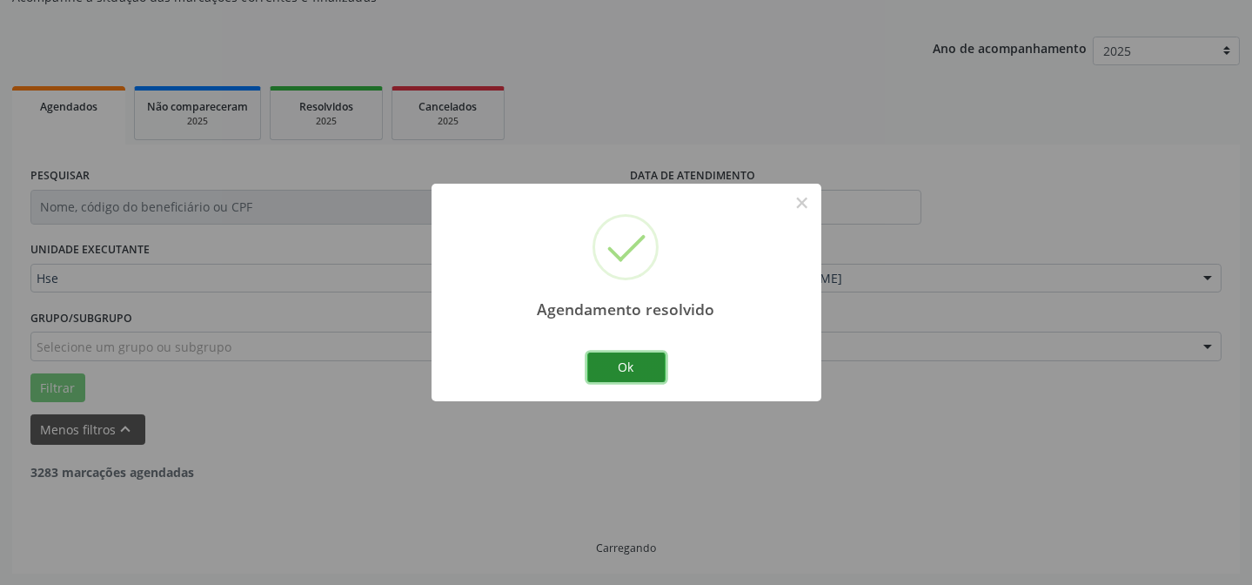
click at [602, 361] on button "Ok" at bounding box center [626, 367] width 78 height 30
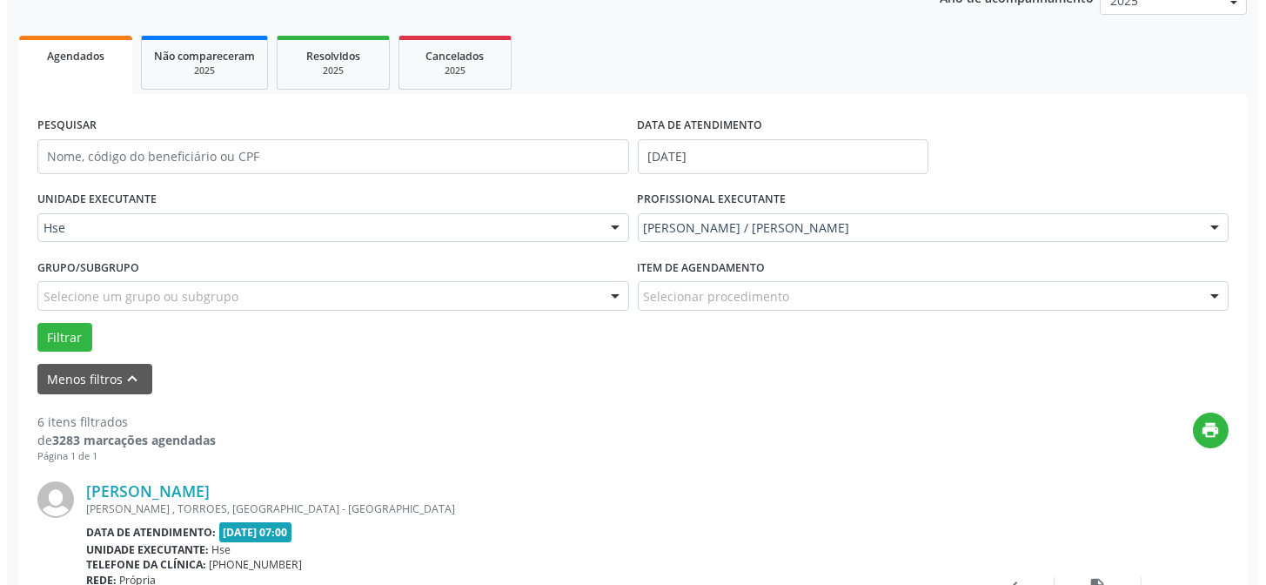
scroll to position [252, 0]
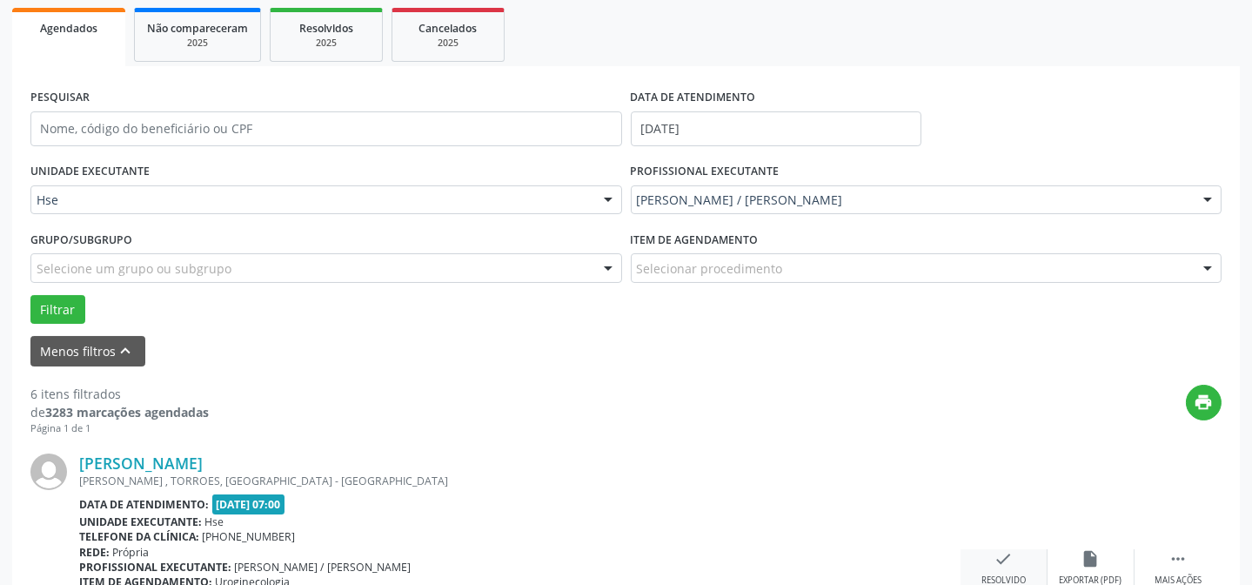
click at [1014, 557] on div "check Resolvido" at bounding box center [1003, 567] width 87 height 37
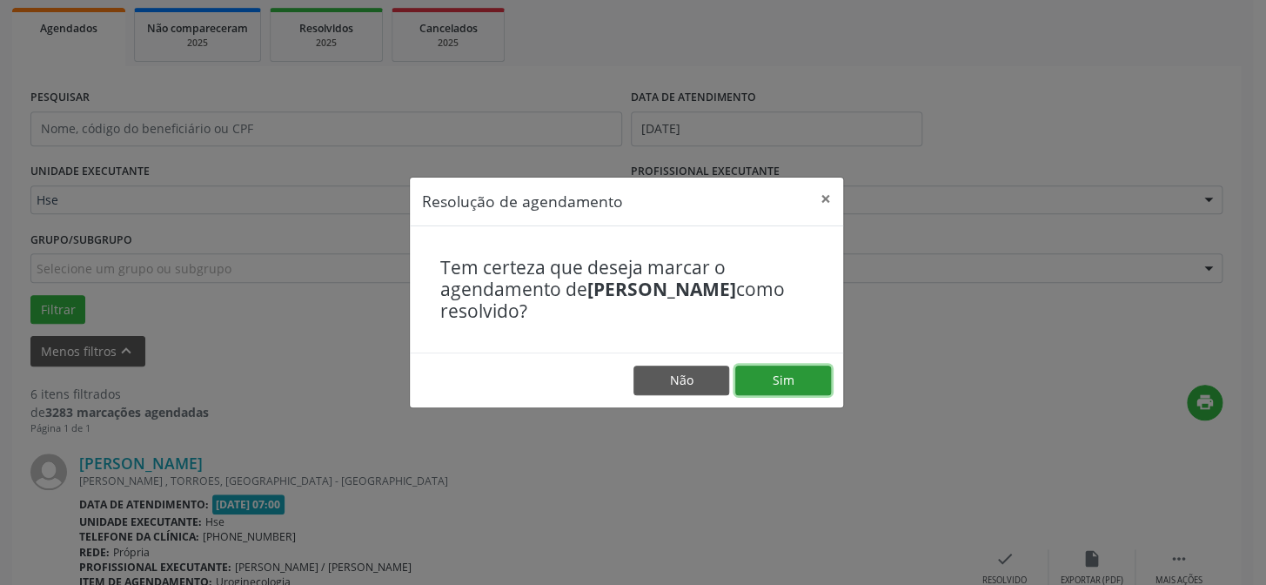
click at [812, 373] on button "Sim" at bounding box center [783, 380] width 96 height 30
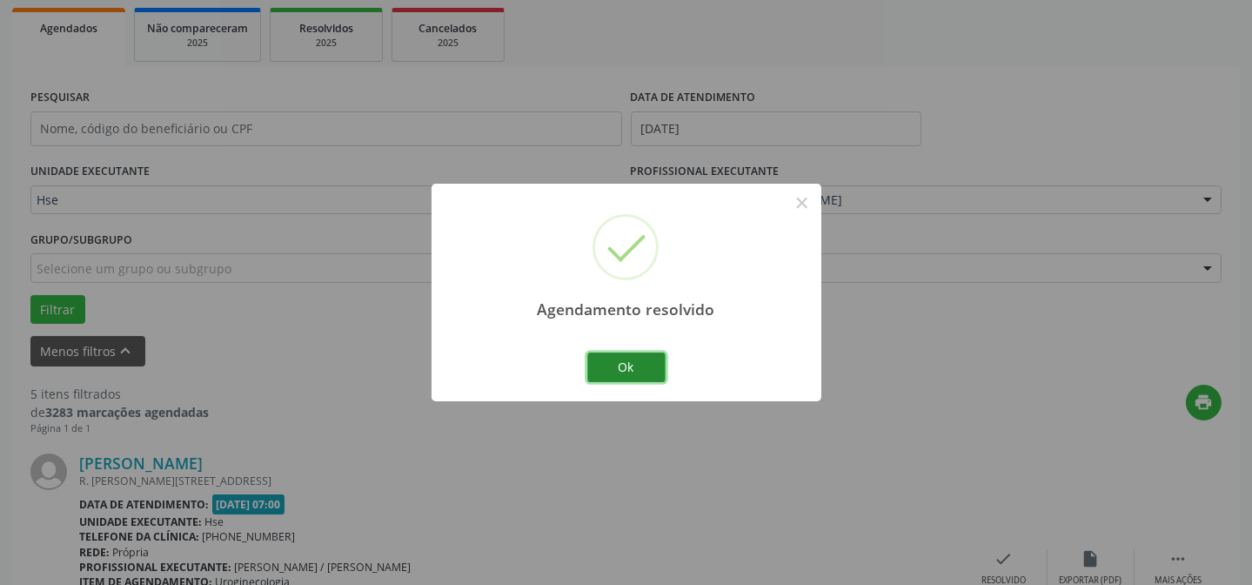
click at [644, 373] on button "Ok" at bounding box center [626, 367] width 78 height 30
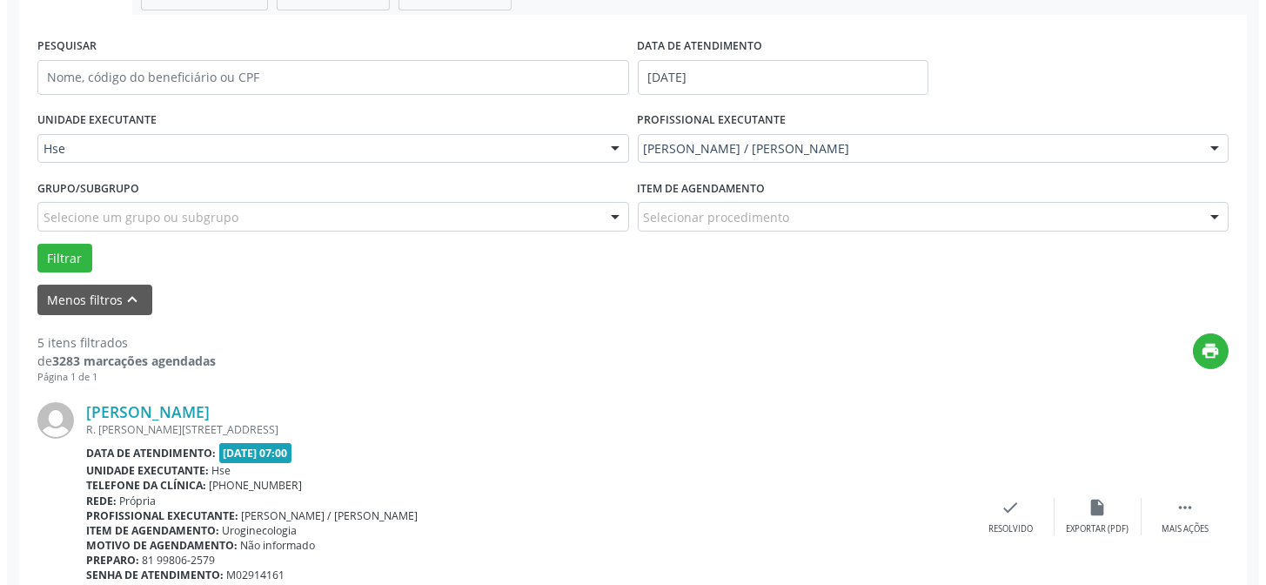
scroll to position [331, 0]
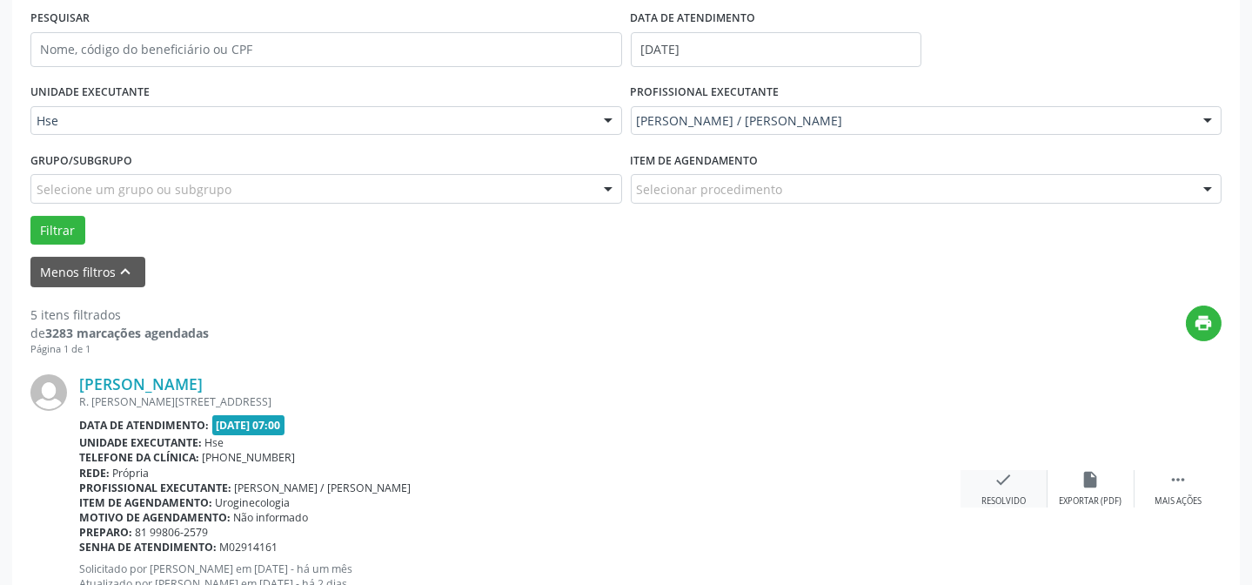
click at [1014, 478] on div "check Resolvido" at bounding box center [1003, 488] width 87 height 37
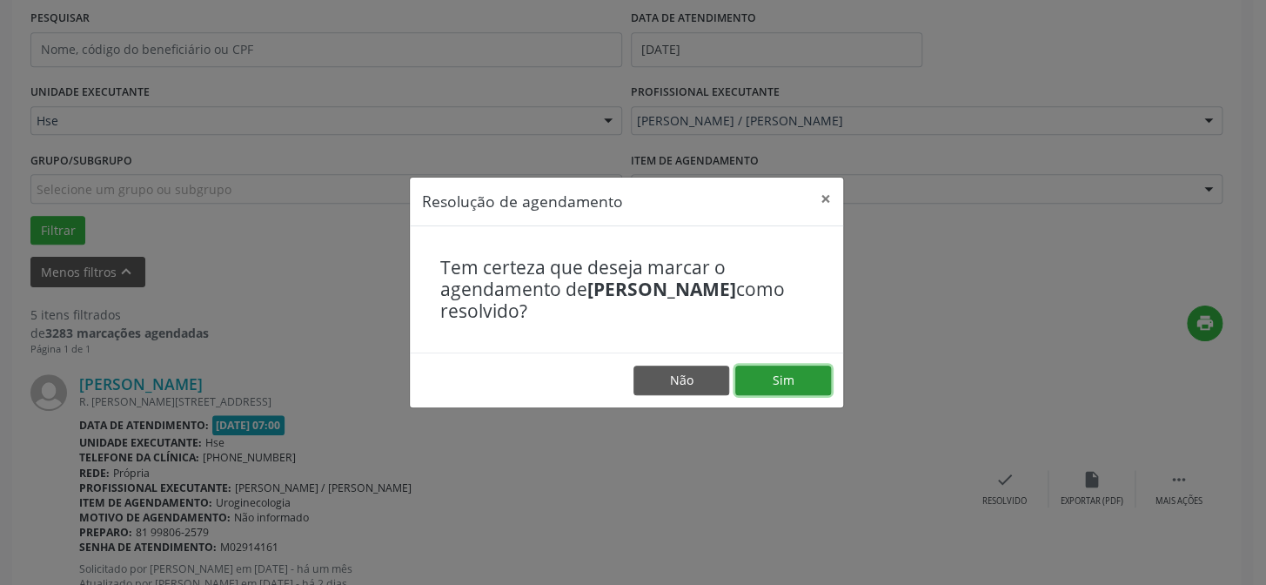
click at [794, 371] on button "Sim" at bounding box center [783, 380] width 96 height 30
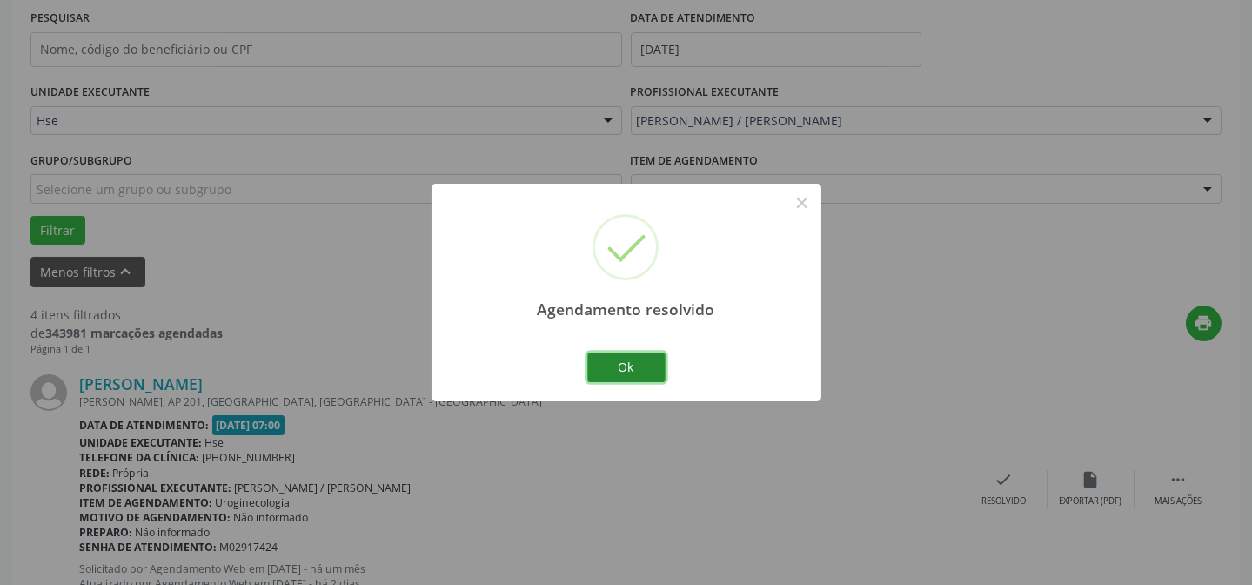
click at [630, 352] on button "Ok" at bounding box center [626, 367] width 78 height 30
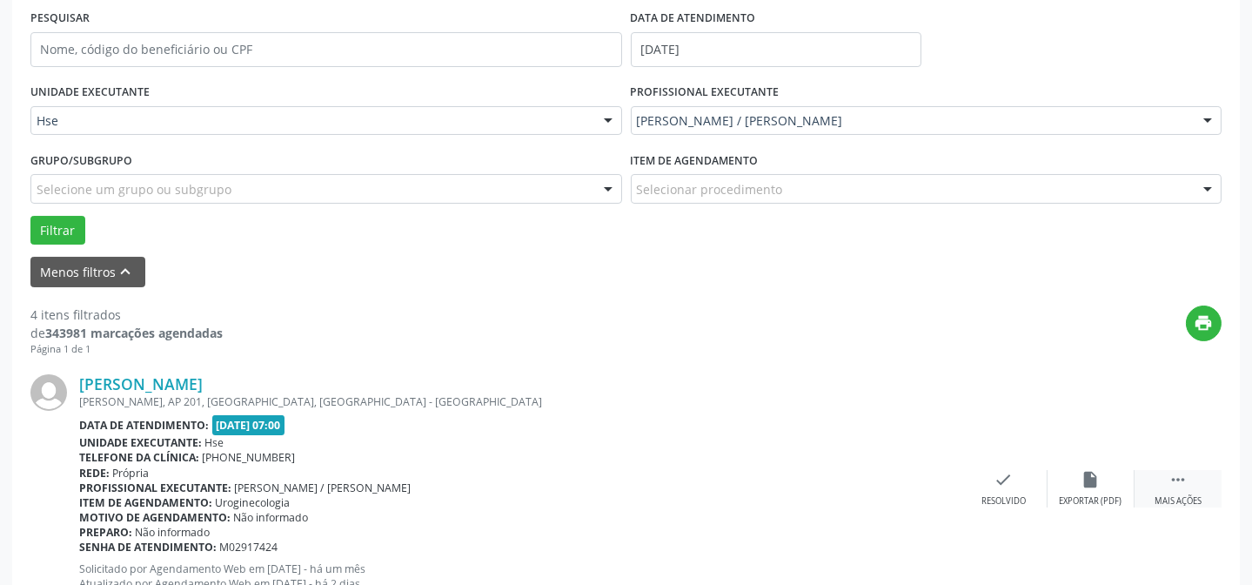
click at [1163, 481] on div " Mais ações" at bounding box center [1177, 488] width 87 height 37
click at [1081, 474] on icon "alarm_off" at bounding box center [1090, 479] width 19 height 19
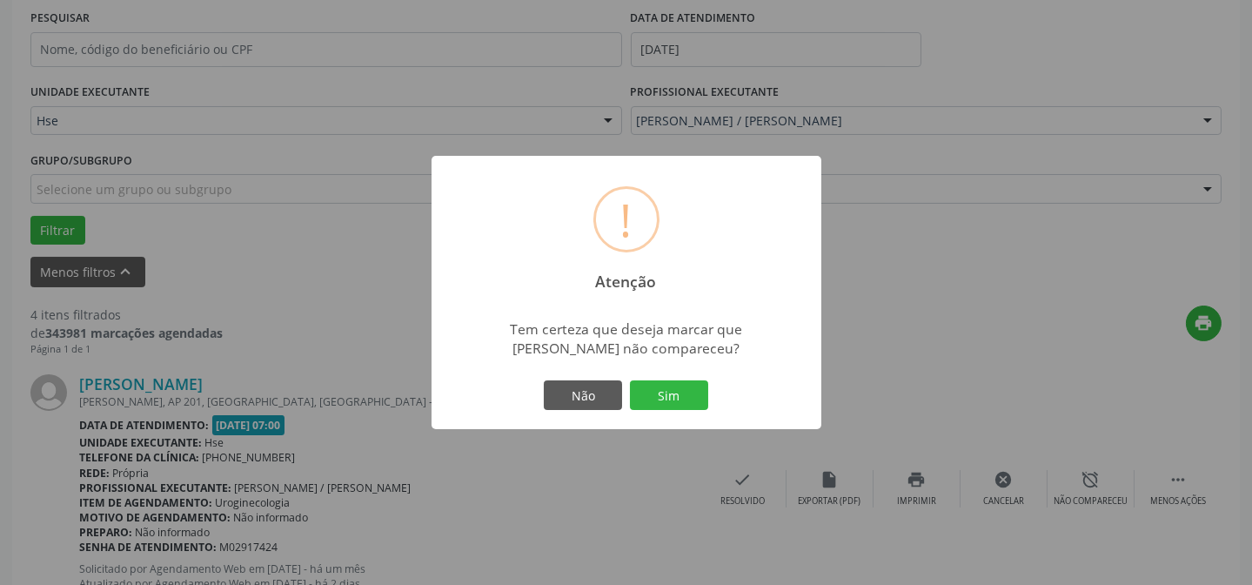
click at [654, 381] on div "! Atenção × Tem certeza que deseja marcar que [PERSON_NAME] não compareceu? Não…" at bounding box center [627, 292] width 390 height 273
click at [666, 399] on button "Sim" at bounding box center [669, 395] width 78 height 30
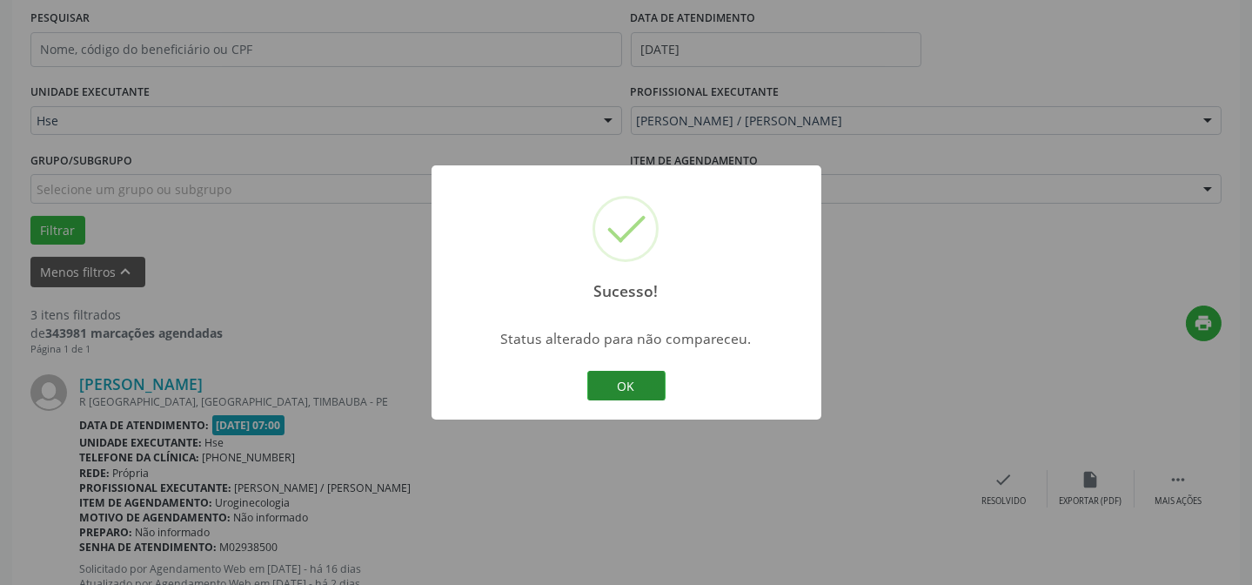
click at [611, 390] on button "OK" at bounding box center [626, 386] width 78 height 30
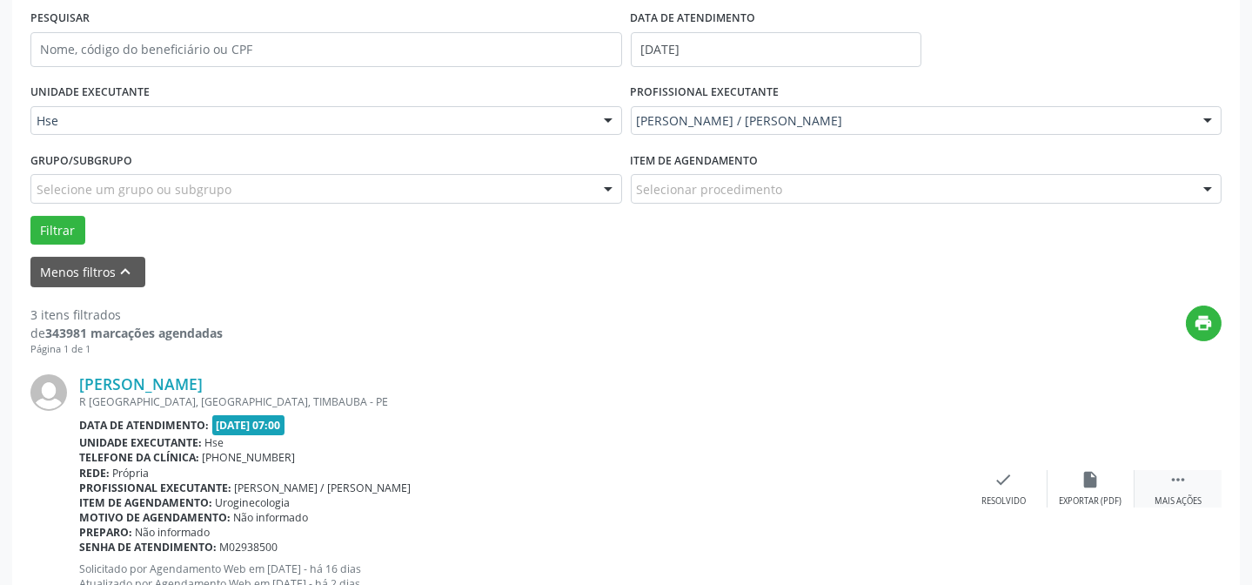
click at [1150, 485] on div " Mais ações" at bounding box center [1177, 488] width 87 height 37
click at [1096, 485] on icon "alarm_off" at bounding box center [1090, 479] width 19 height 19
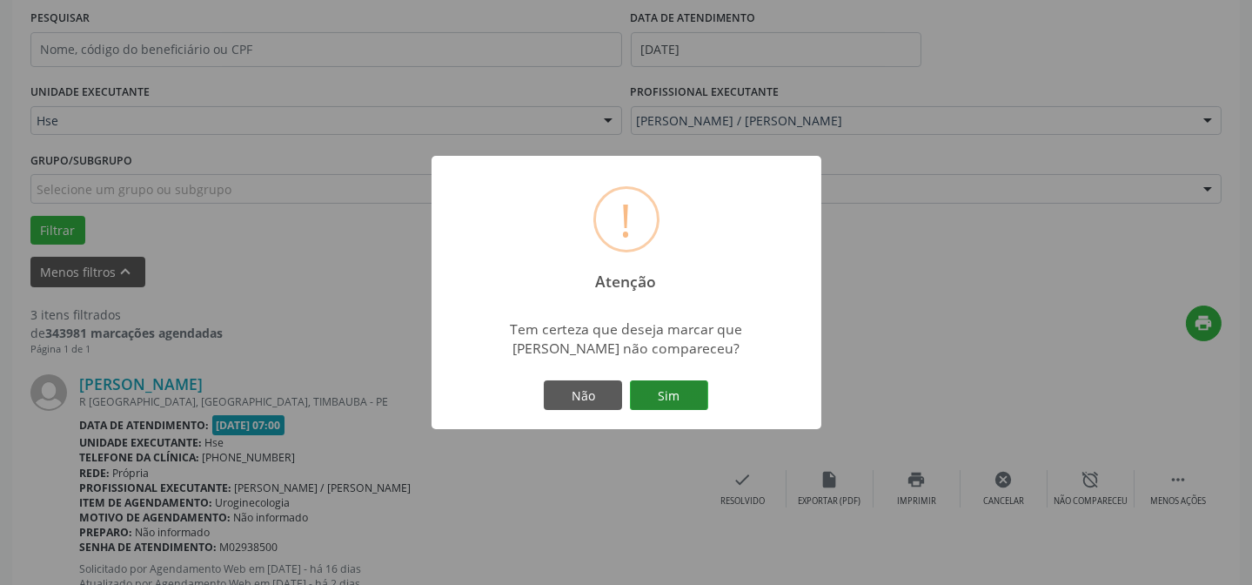
click at [659, 403] on button "Sim" at bounding box center [669, 395] width 78 height 30
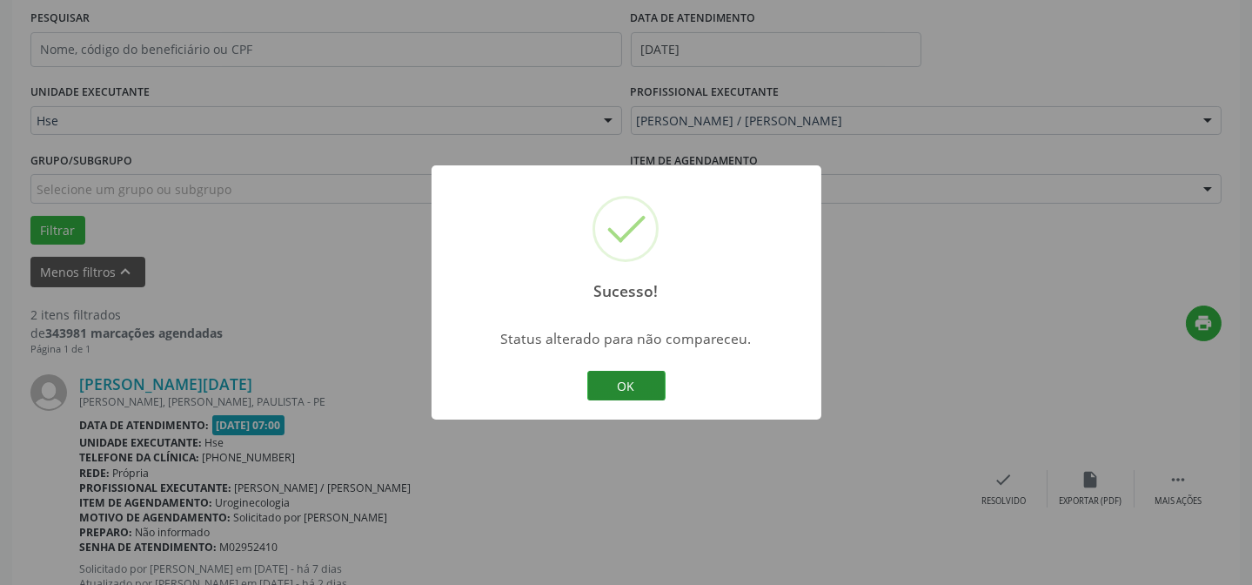
click at [646, 387] on button "OK" at bounding box center [626, 386] width 78 height 30
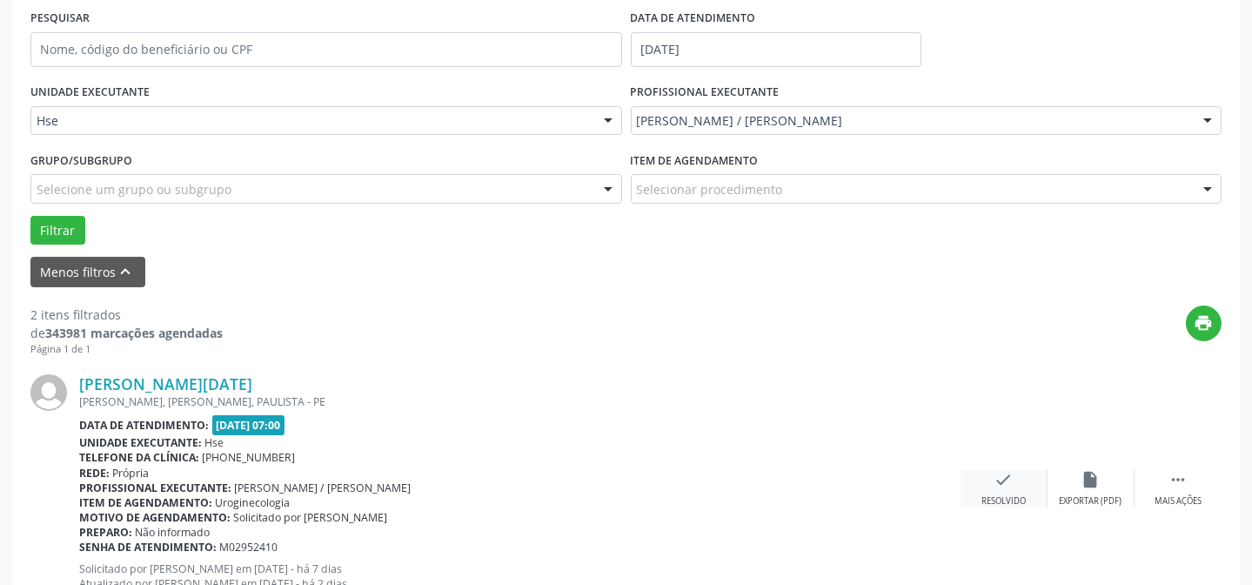
click at [1009, 497] on div "Resolvido" at bounding box center [1003, 501] width 44 height 12
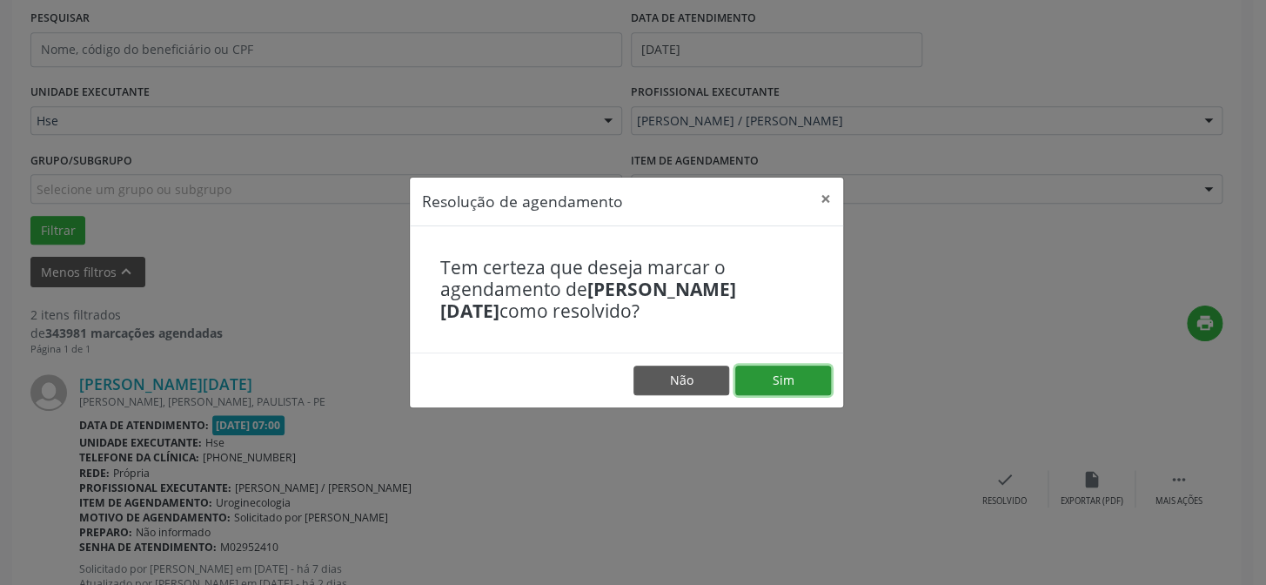
click at [765, 378] on button "Sim" at bounding box center [783, 380] width 96 height 30
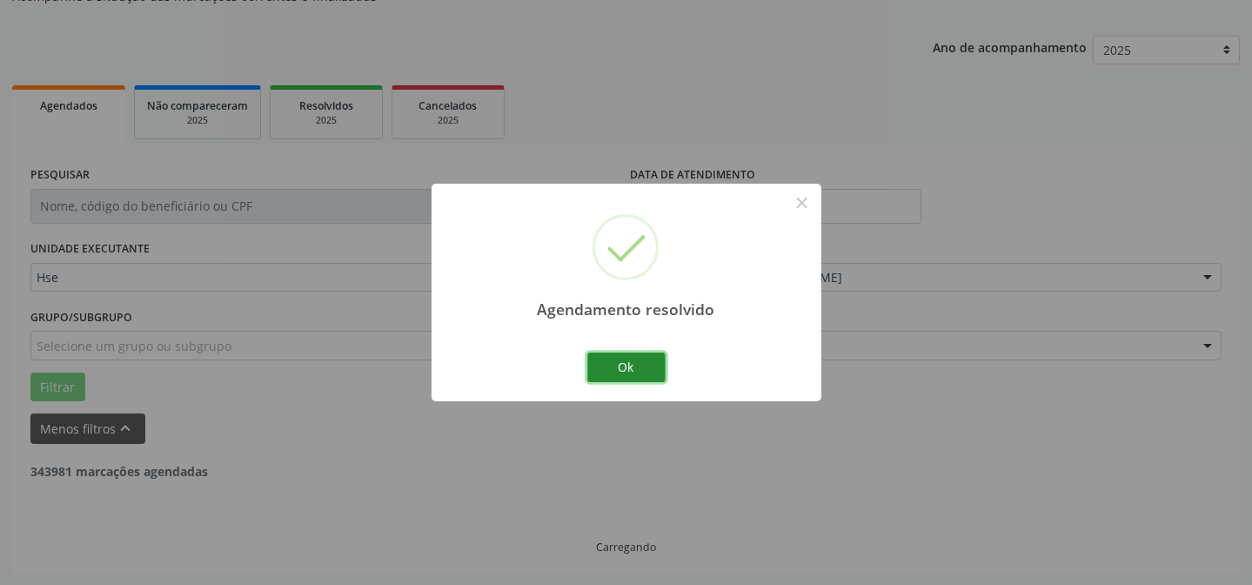
click at [626, 371] on button "Ok" at bounding box center [626, 367] width 78 height 30
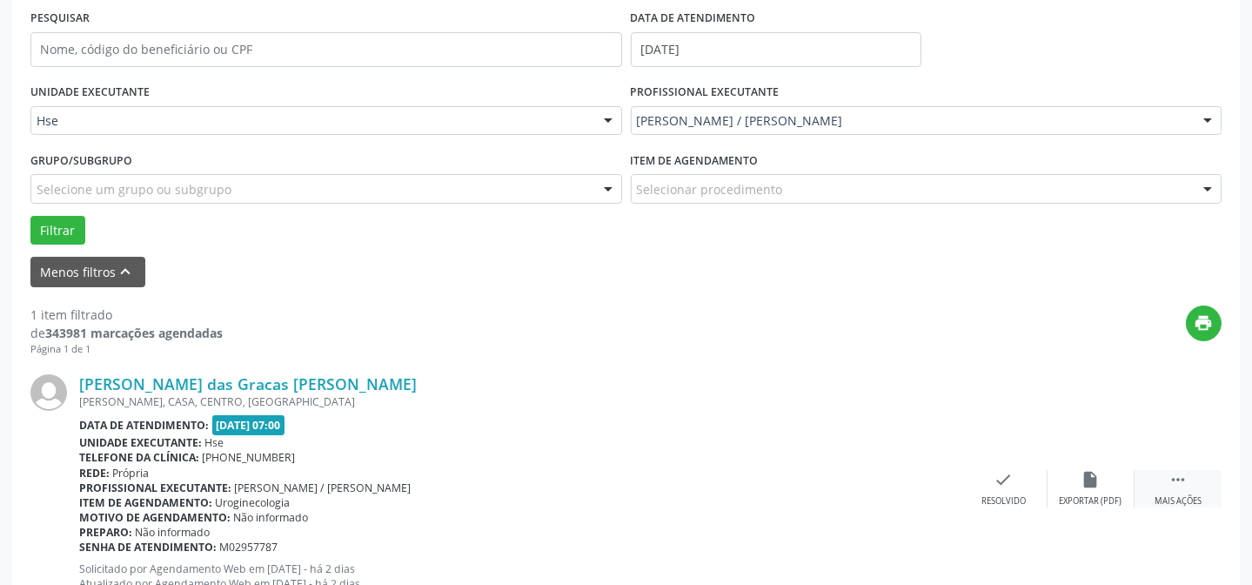
drag, startPoint x: 1167, startPoint y: 497, endPoint x: 1146, endPoint y: 492, distance: 22.2
click at [1168, 497] on div "Mais ações" at bounding box center [1177, 501] width 47 height 12
click at [1038, 477] on div "cancel Cancelar" at bounding box center [1003, 488] width 87 height 37
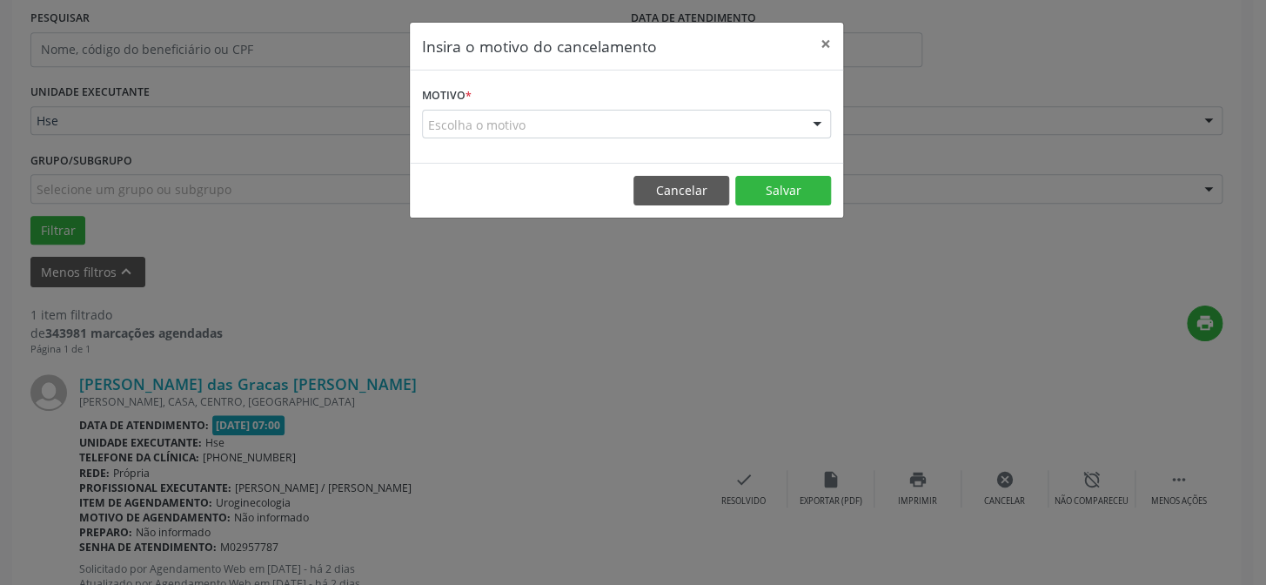
click at [689, 166] on footer "Cancelar Salvar" at bounding box center [626, 190] width 433 height 55
click at [701, 185] on button "Cancelar" at bounding box center [681, 191] width 96 height 30
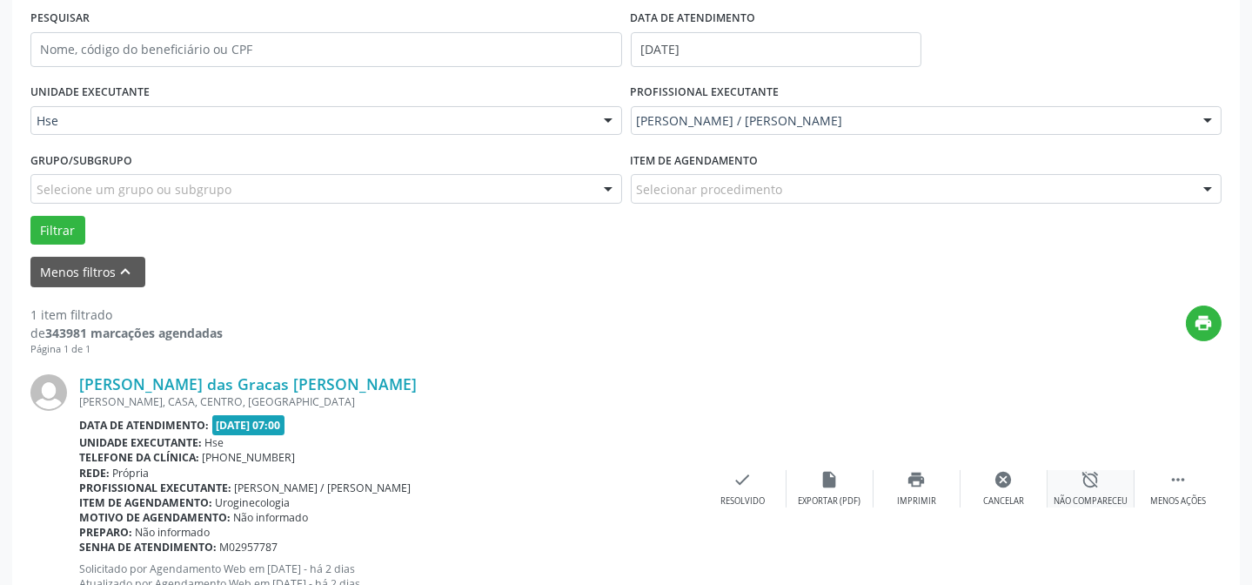
click at [1086, 484] on icon "alarm_off" at bounding box center [1090, 479] width 19 height 19
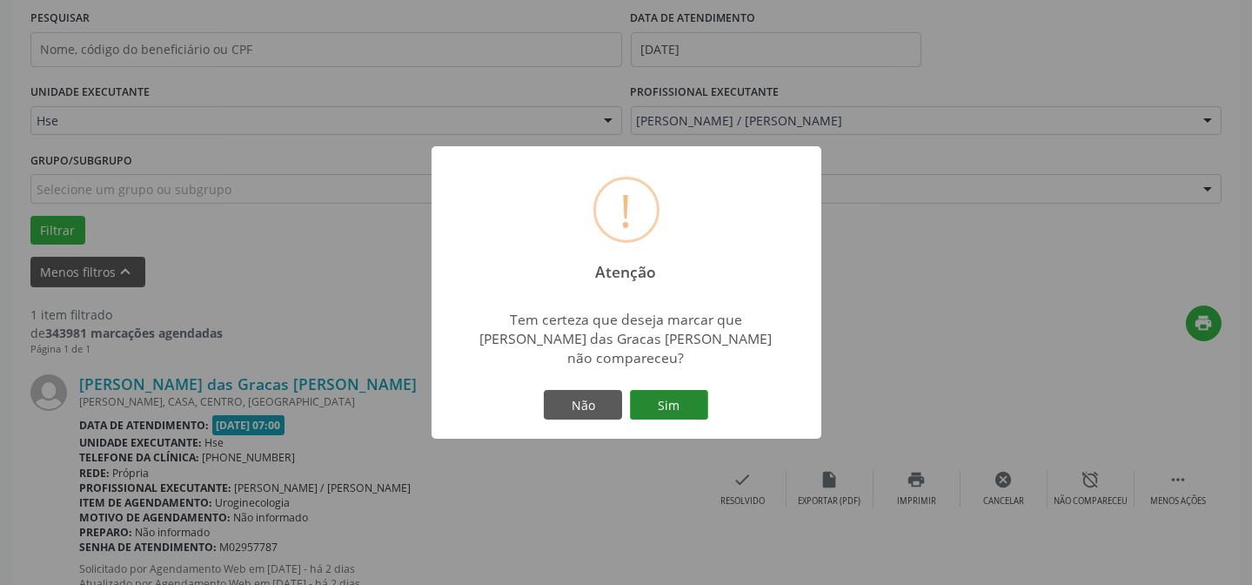
click at [655, 390] on button "Sim" at bounding box center [669, 405] width 78 height 30
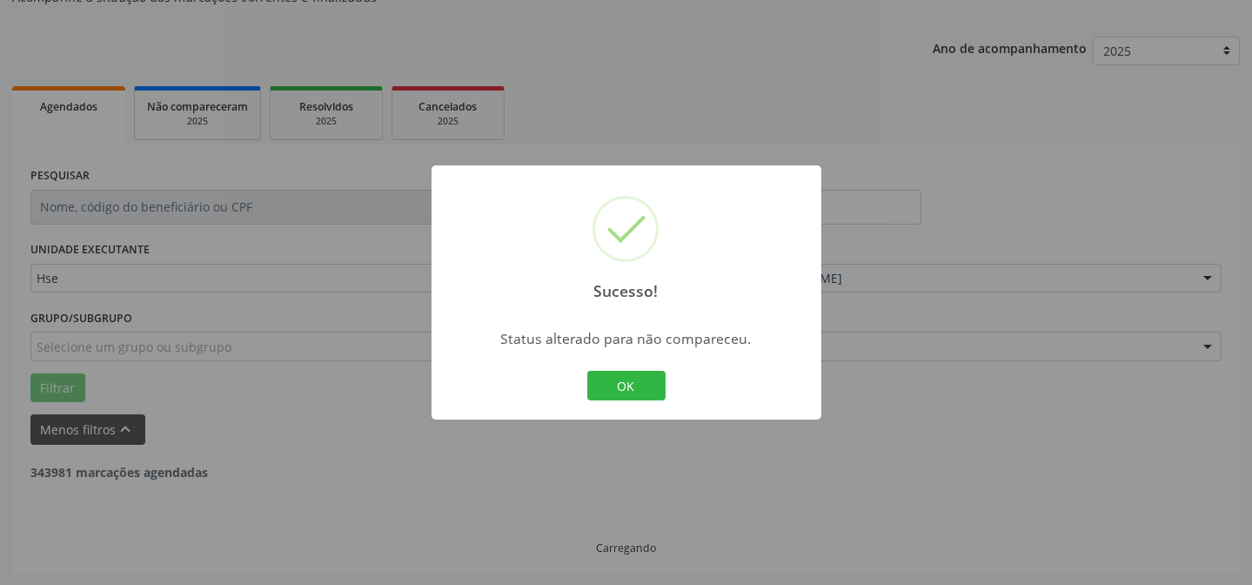
scroll to position [117, 0]
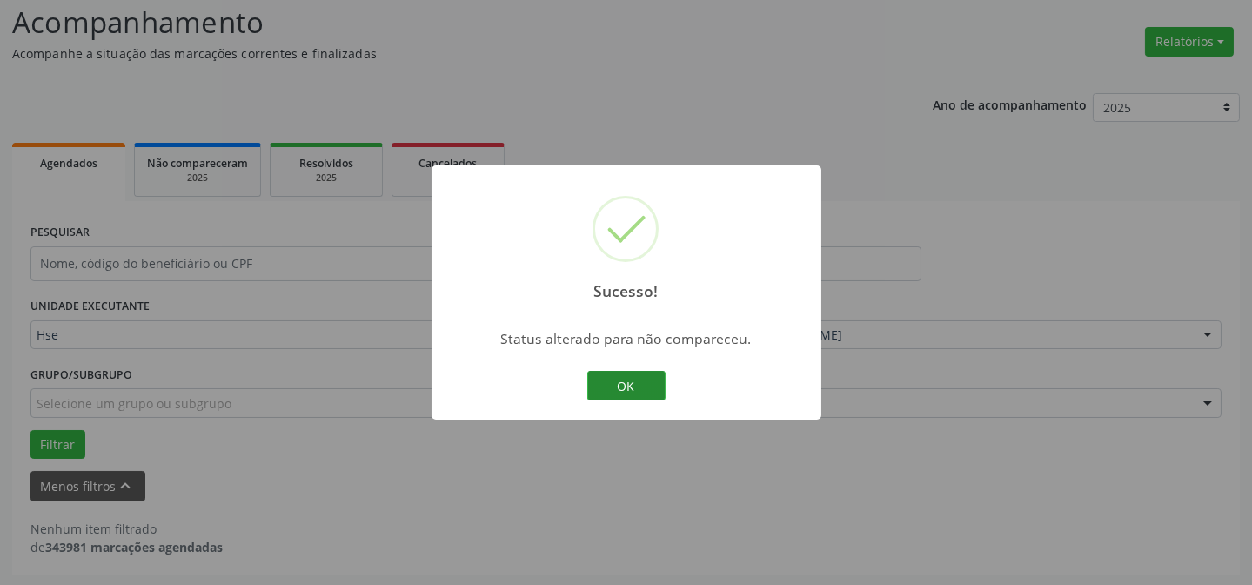
click at [638, 387] on button "OK" at bounding box center [626, 386] width 78 height 30
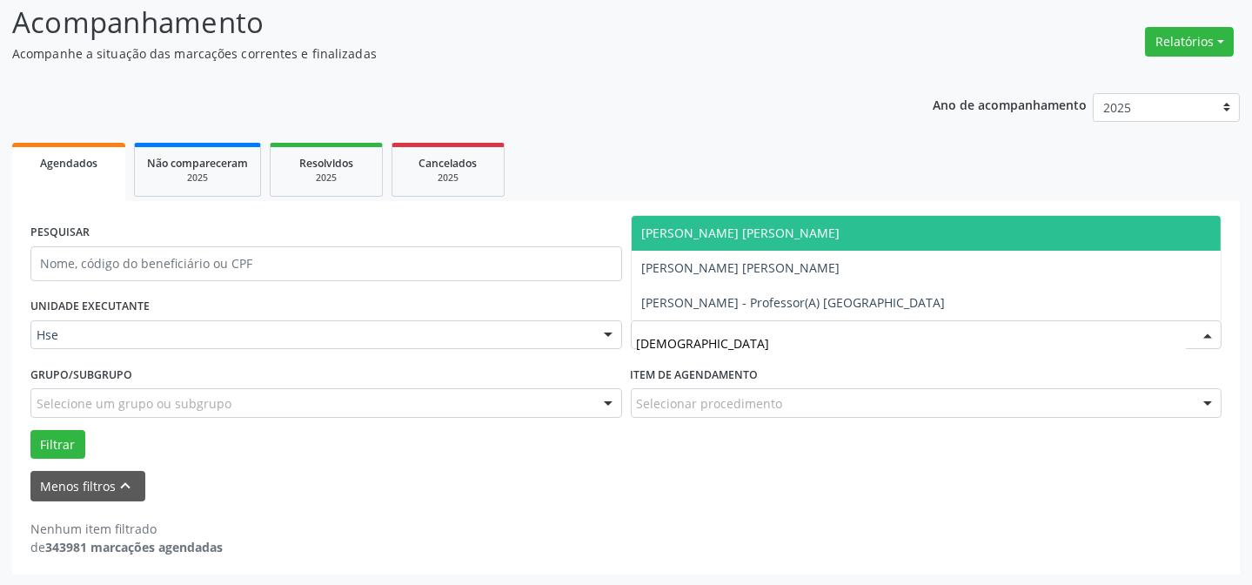
click at [808, 235] on span "[PERSON_NAME] [PERSON_NAME]" at bounding box center [927, 233] width 590 height 35
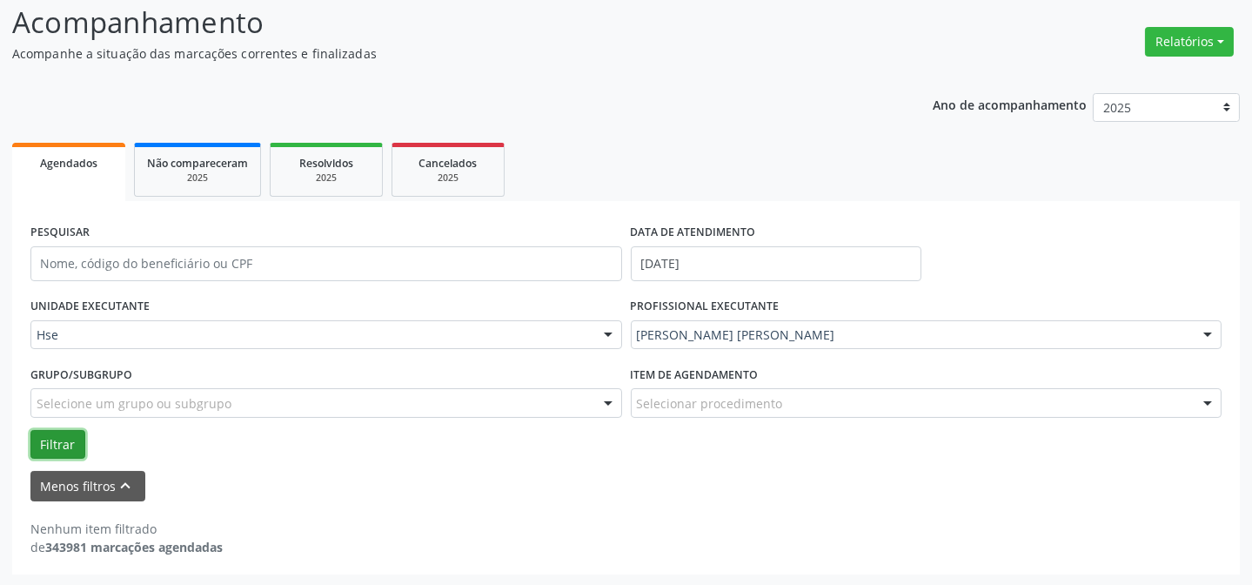
click at [62, 439] on button "Filtrar" at bounding box center [57, 445] width 55 height 30
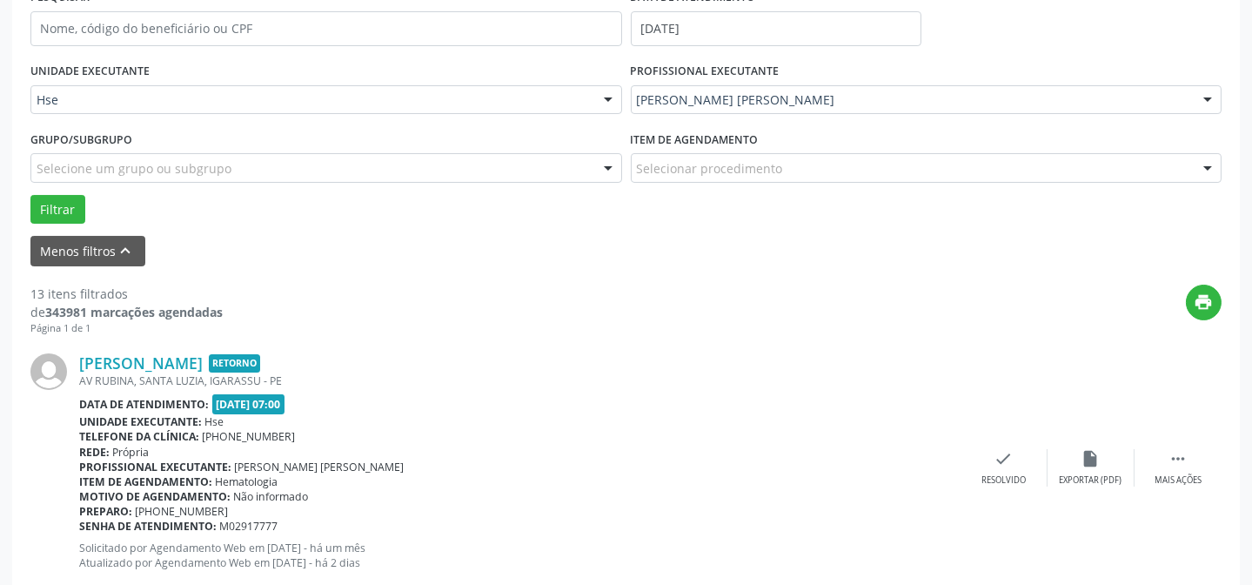
scroll to position [197, 0]
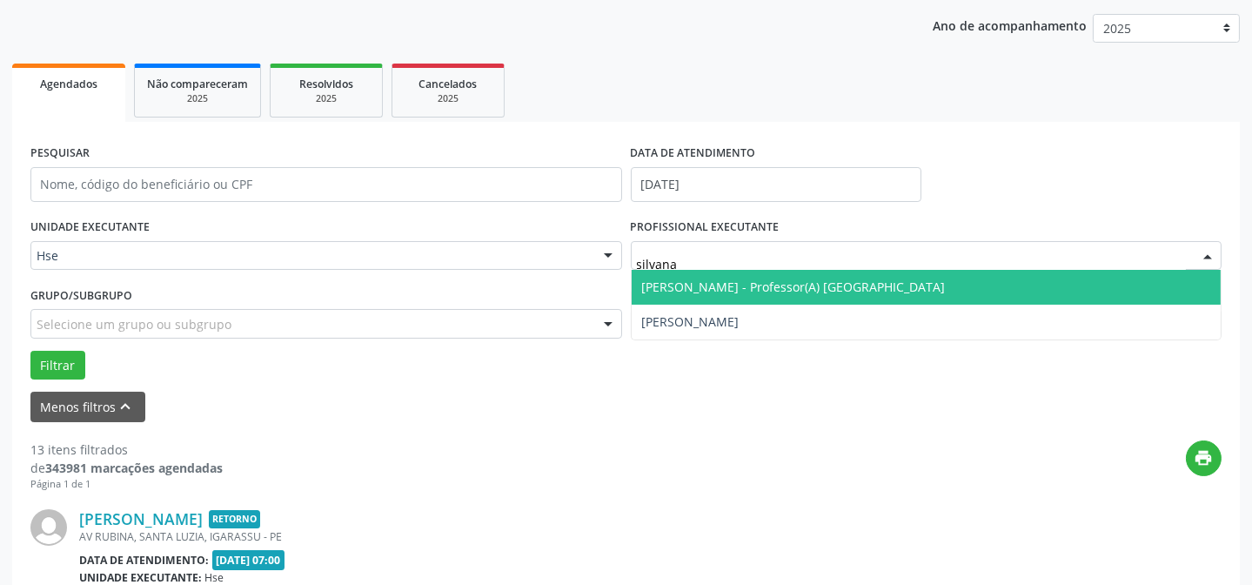
click at [830, 281] on span "[PERSON_NAME] - Professor(A) [GEOGRAPHIC_DATA]" at bounding box center [794, 286] width 304 height 17
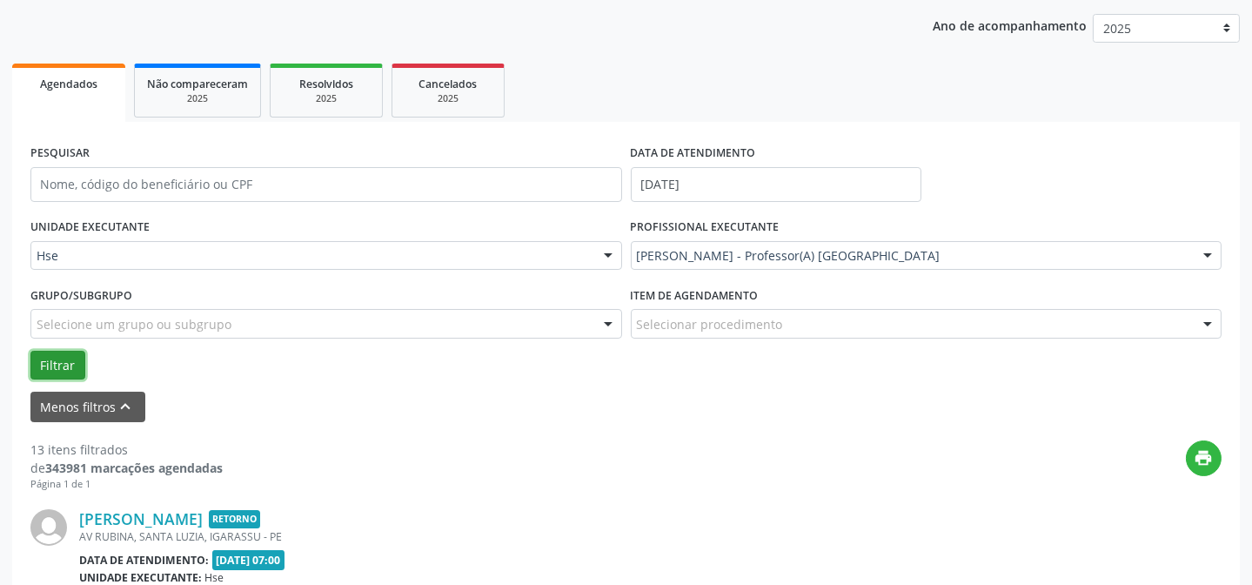
click at [50, 359] on button "Filtrar" at bounding box center [57, 366] width 55 height 30
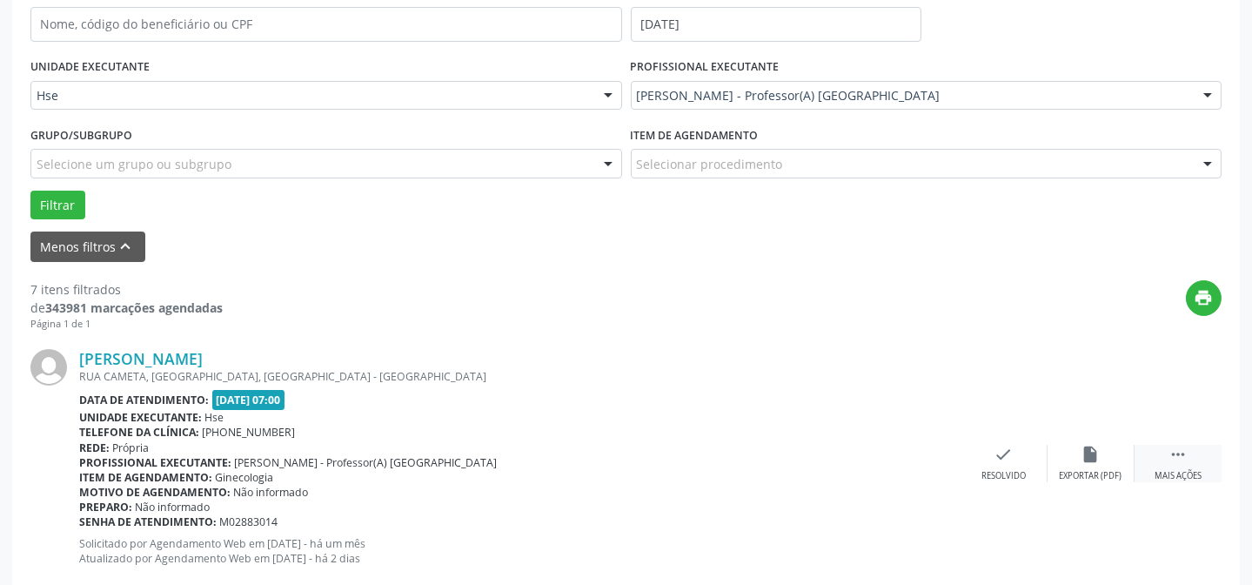
scroll to position [434, 0]
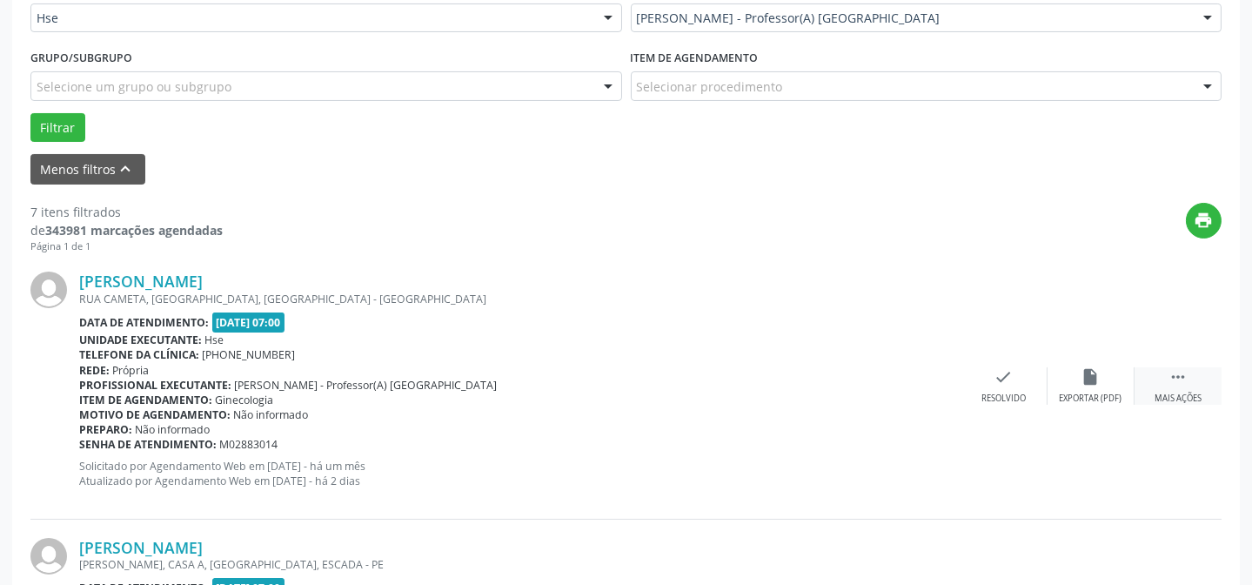
click at [1188, 374] on div " Mais ações" at bounding box center [1177, 385] width 87 height 37
click at [1107, 389] on div "alarm_off Não compareceu" at bounding box center [1090, 385] width 87 height 37
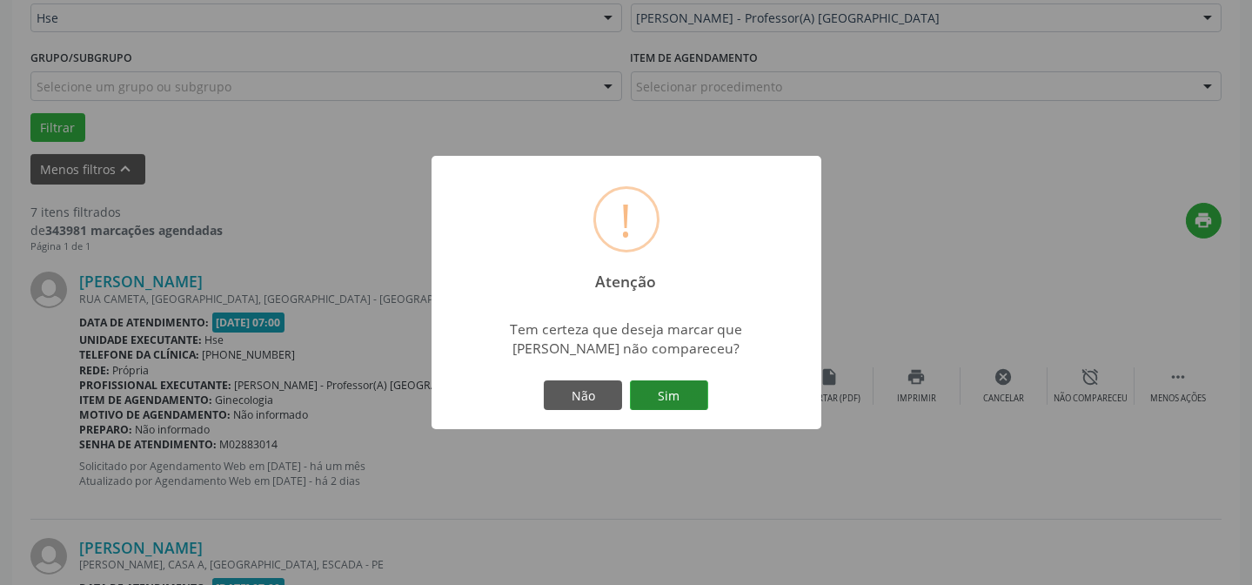
click at [679, 402] on button "Sim" at bounding box center [669, 395] width 78 height 30
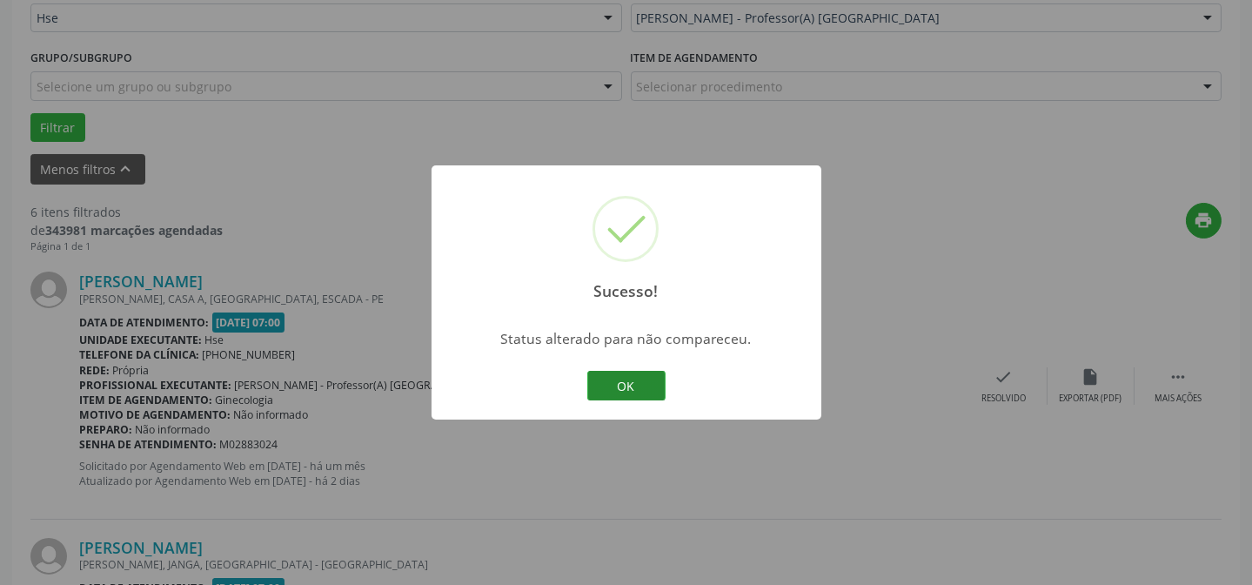
click at [620, 373] on button "OK" at bounding box center [626, 386] width 78 height 30
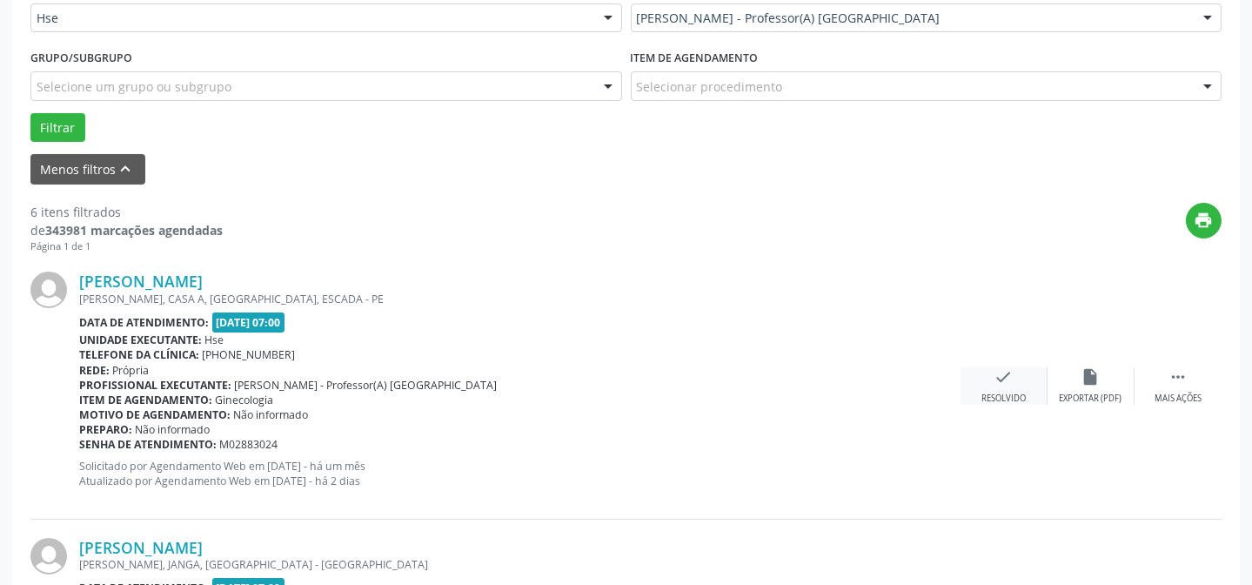
click at [1000, 378] on icon "check" at bounding box center [1003, 376] width 19 height 19
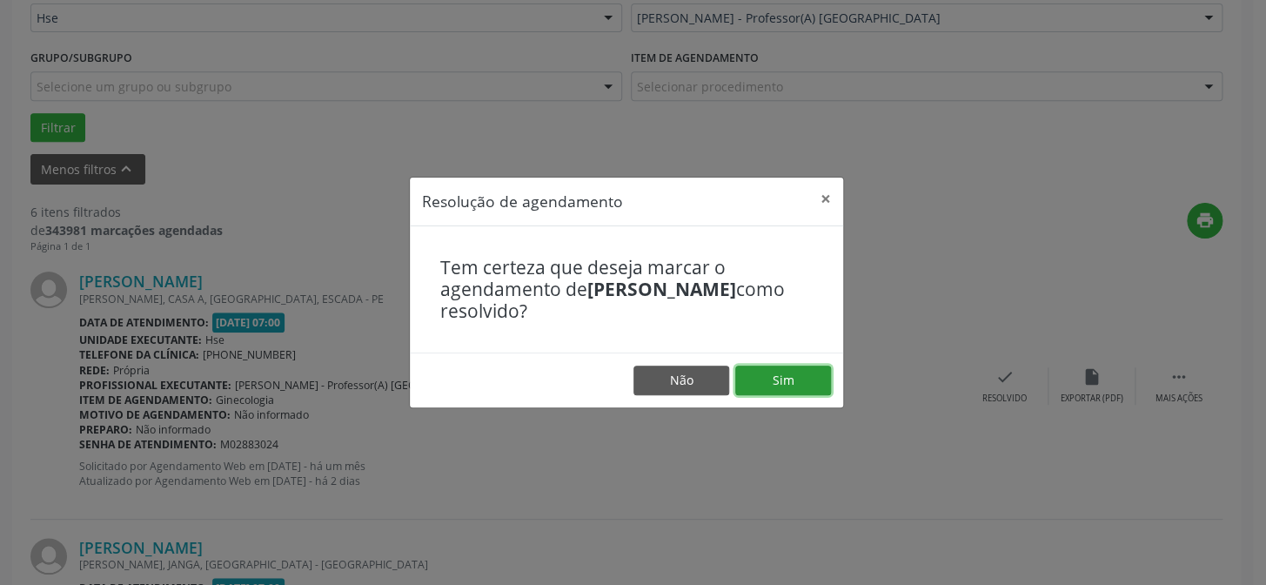
click at [806, 377] on button "Sim" at bounding box center [783, 380] width 96 height 30
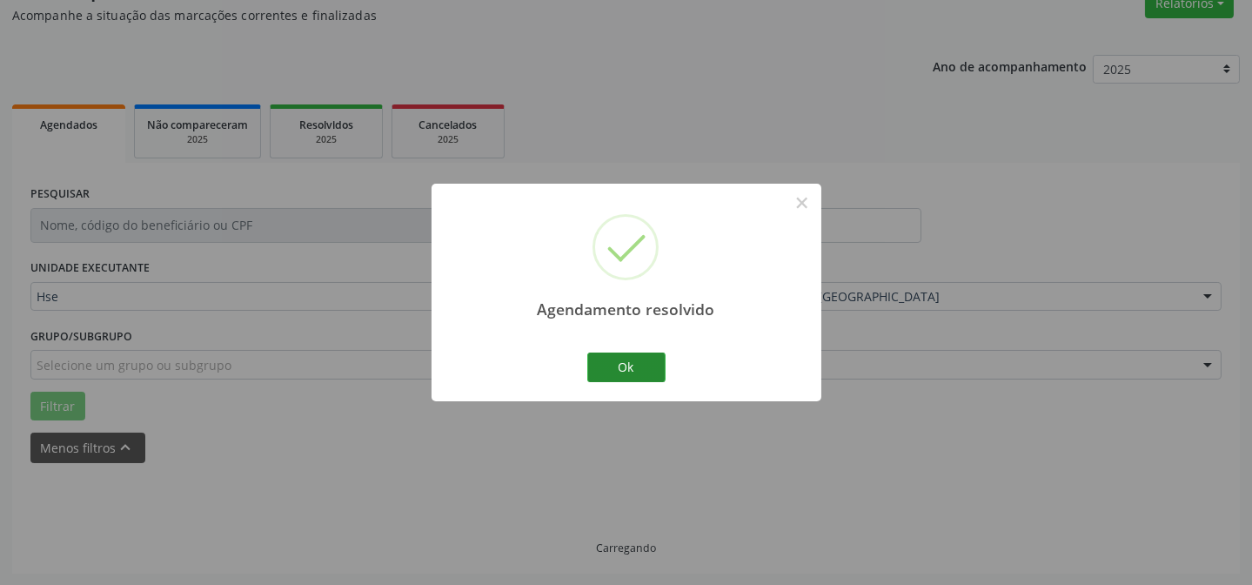
scroll to position [174, 0]
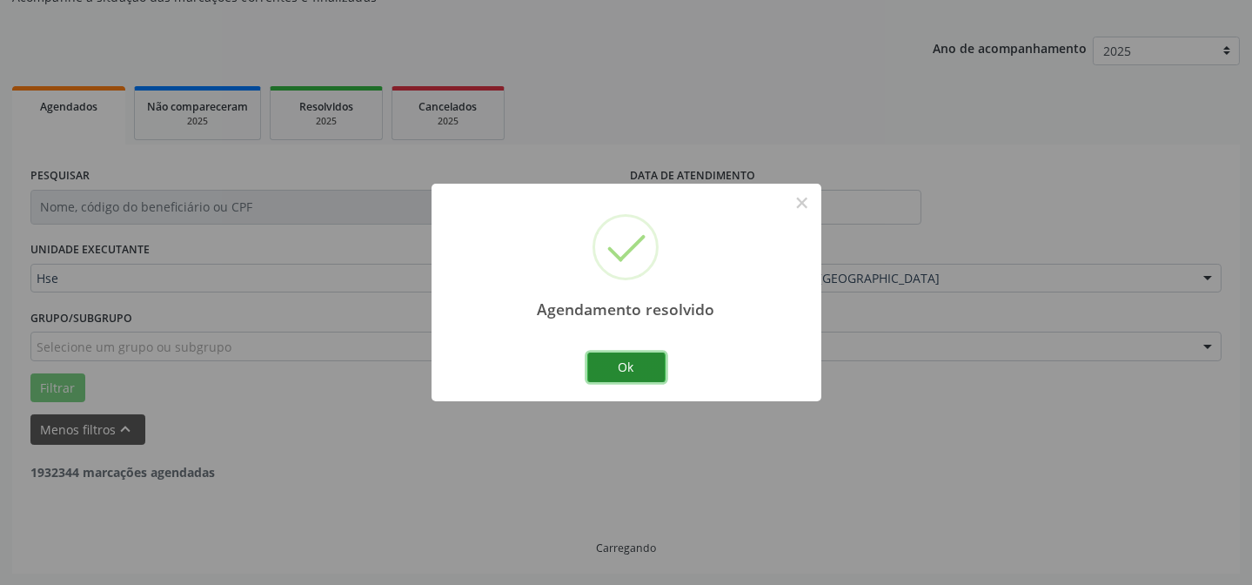
click at [632, 370] on button "Ok" at bounding box center [626, 367] width 78 height 30
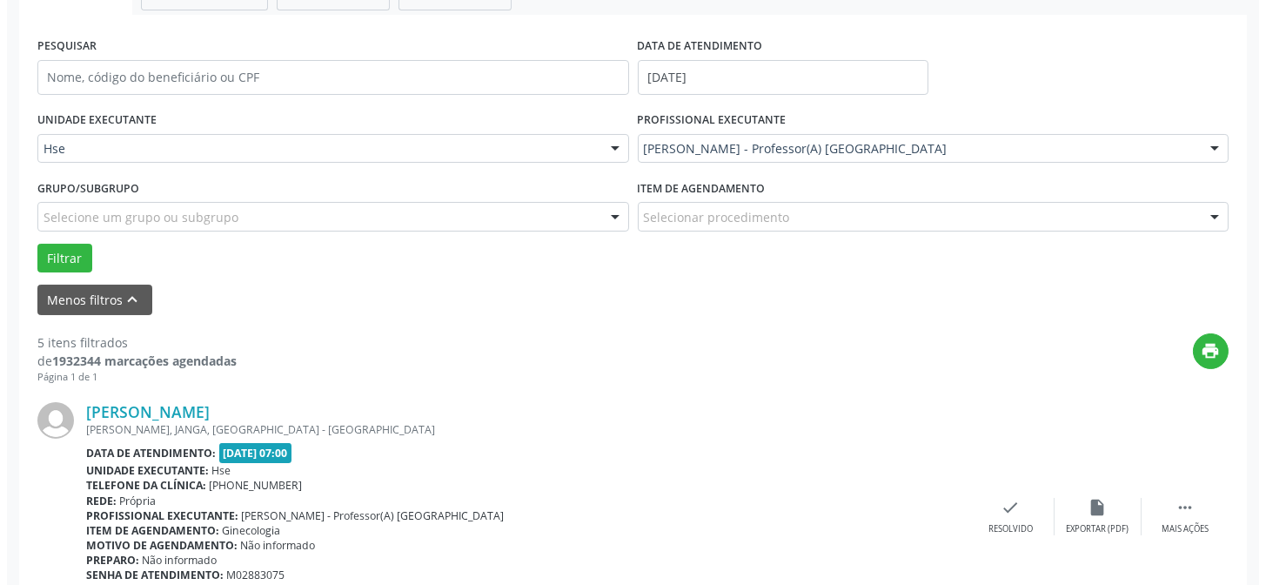
scroll to position [331, 0]
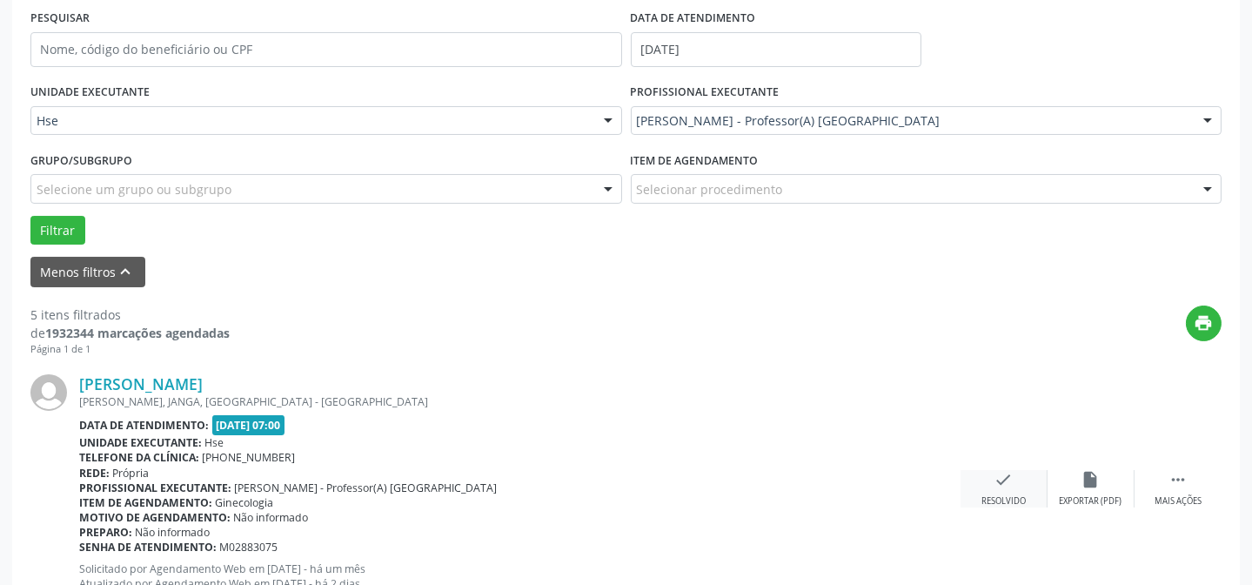
click at [994, 474] on icon "check" at bounding box center [1003, 479] width 19 height 19
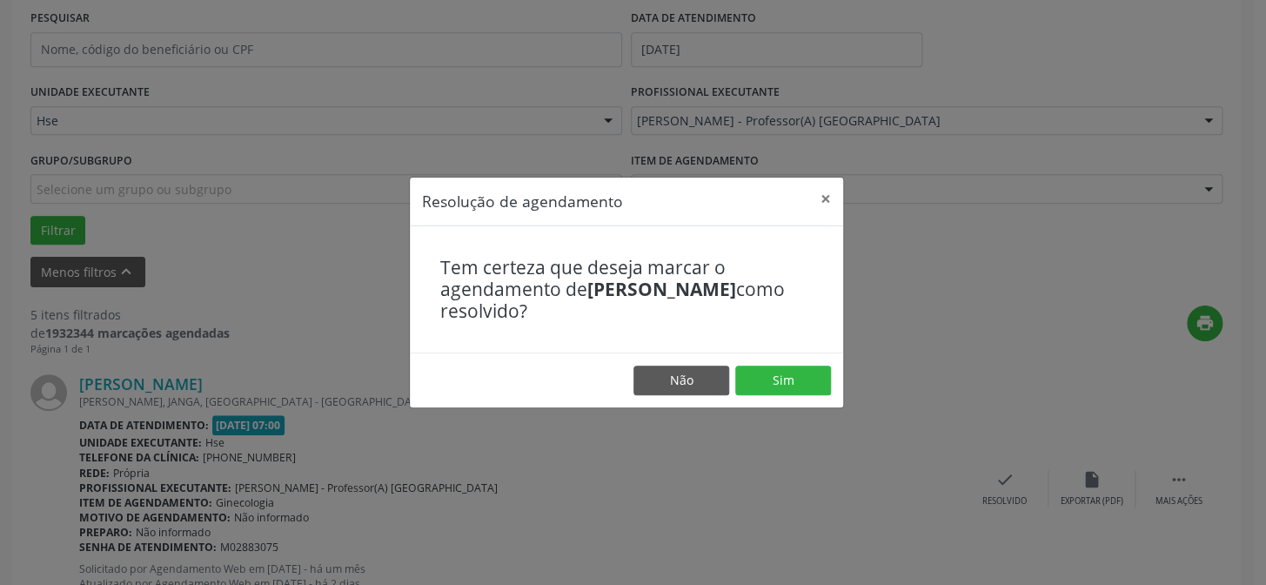
click at [846, 411] on div "Resolução de agendamento × Tem certeza que deseja marcar o agendamento de [PERS…" at bounding box center [633, 292] width 1266 height 585
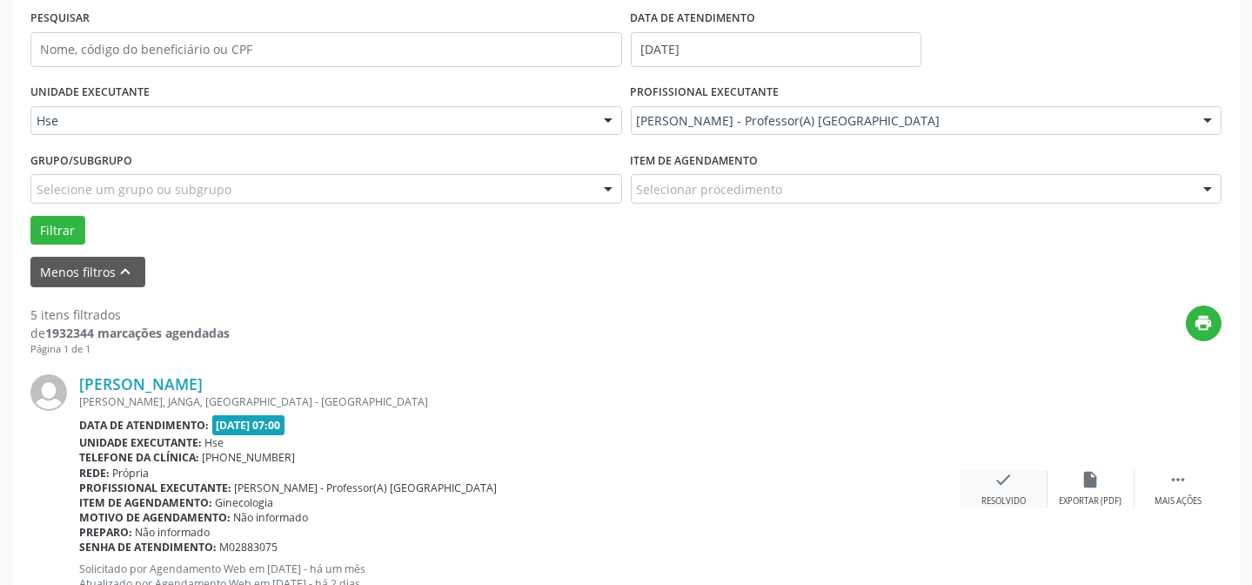
click at [1011, 483] on icon "check" at bounding box center [1003, 479] width 19 height 19
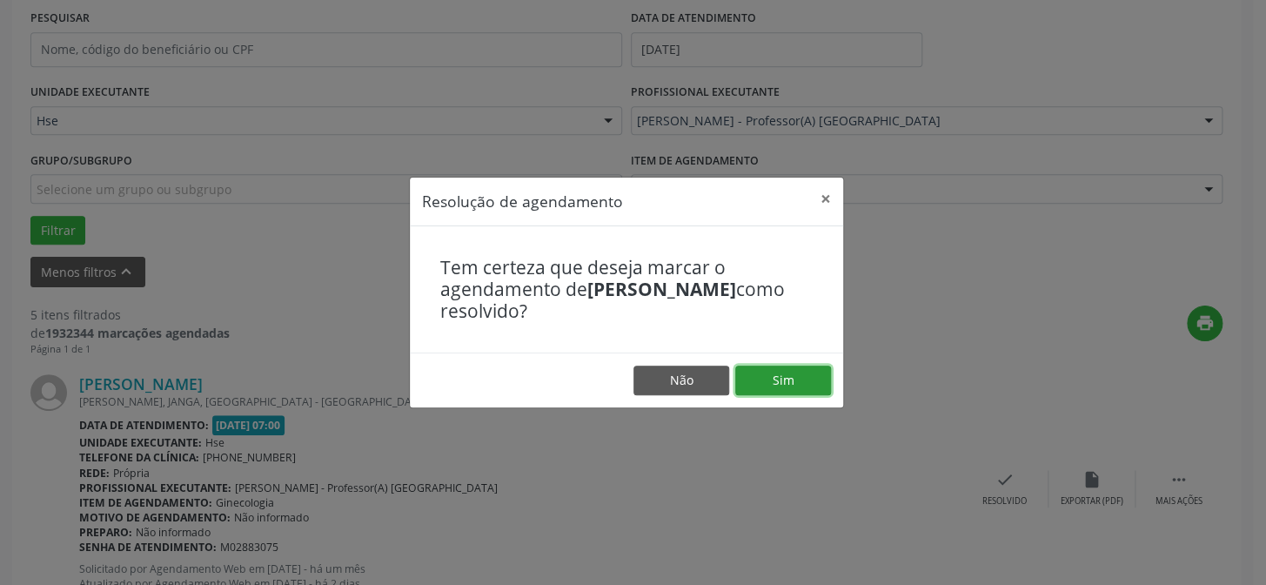
click at [814, 378] on button "Sim" at bounding box center [783, 380] width 96 height 30
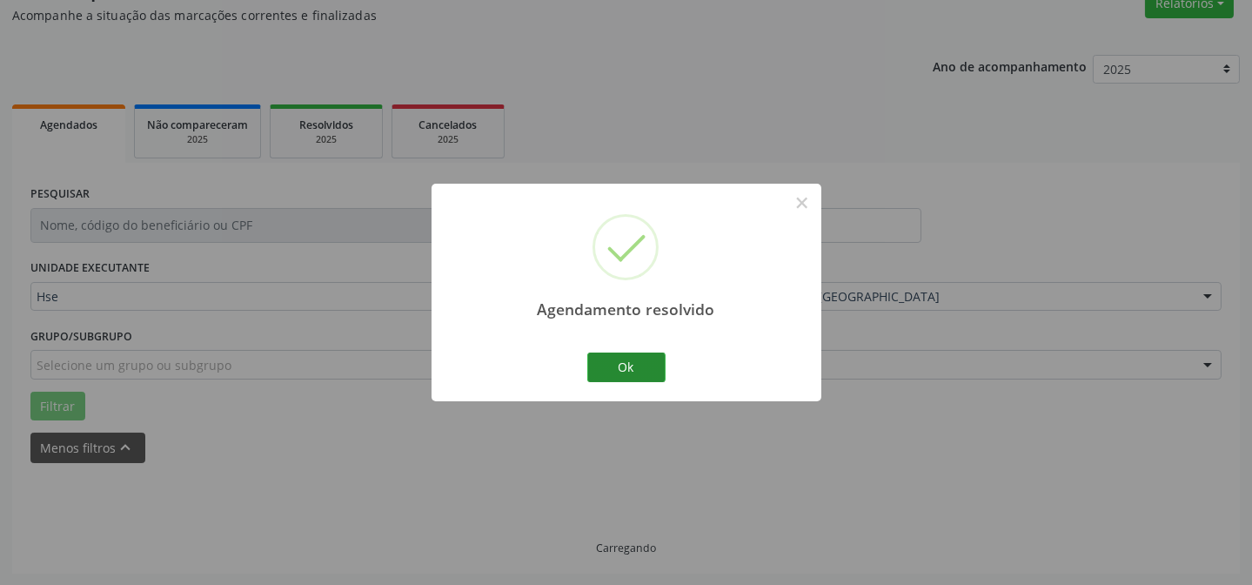
scroll to position [174, 0]
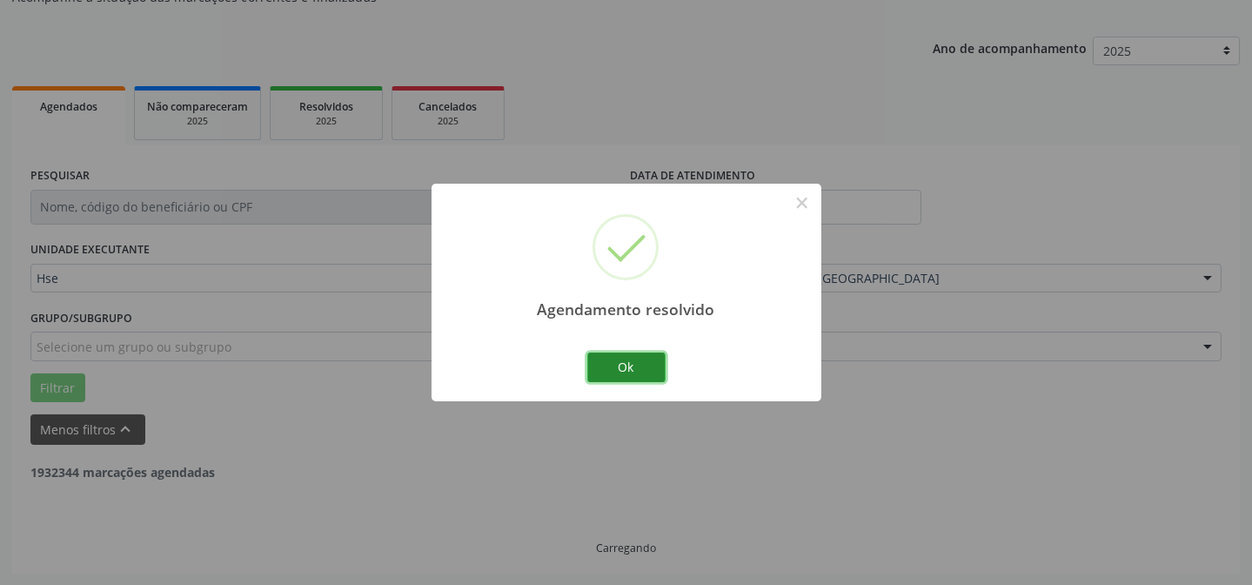
click at [651, 363] on button "Ok" at bounding box center [626, 367] width 78 height 30
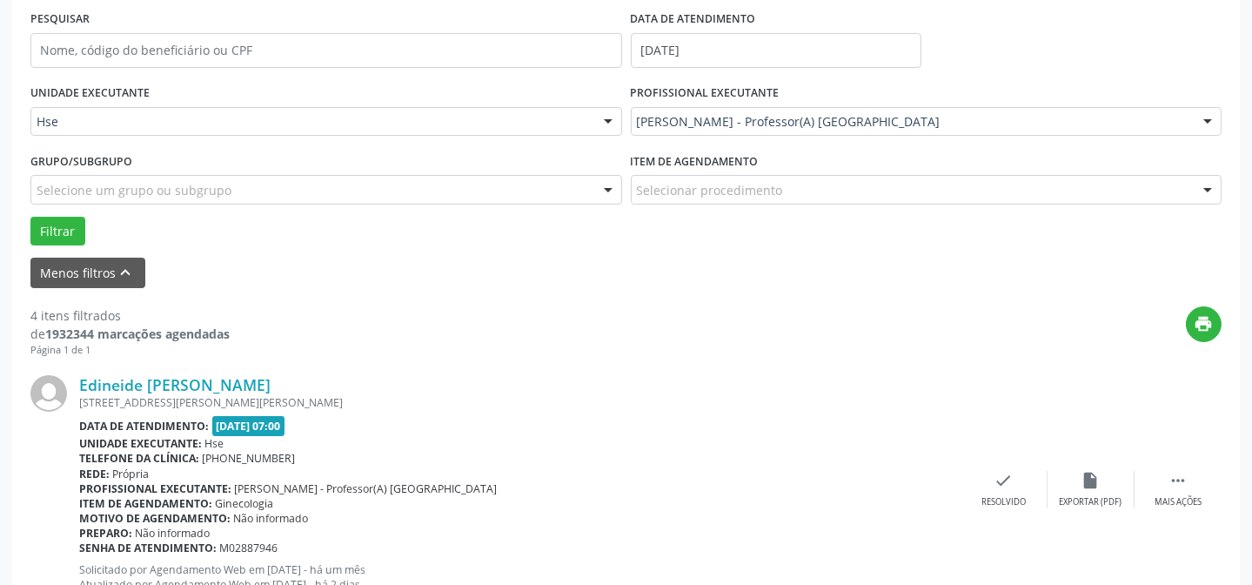
scroll to position [331, 0]
click at [1164, 477] on div " Mais ações" at bounding box center [1177, 488] width 87 height 37
click at [1067, 470] on div "alarm_off Não compareceu" at bounding box center [1090, 488] width 87 height 37
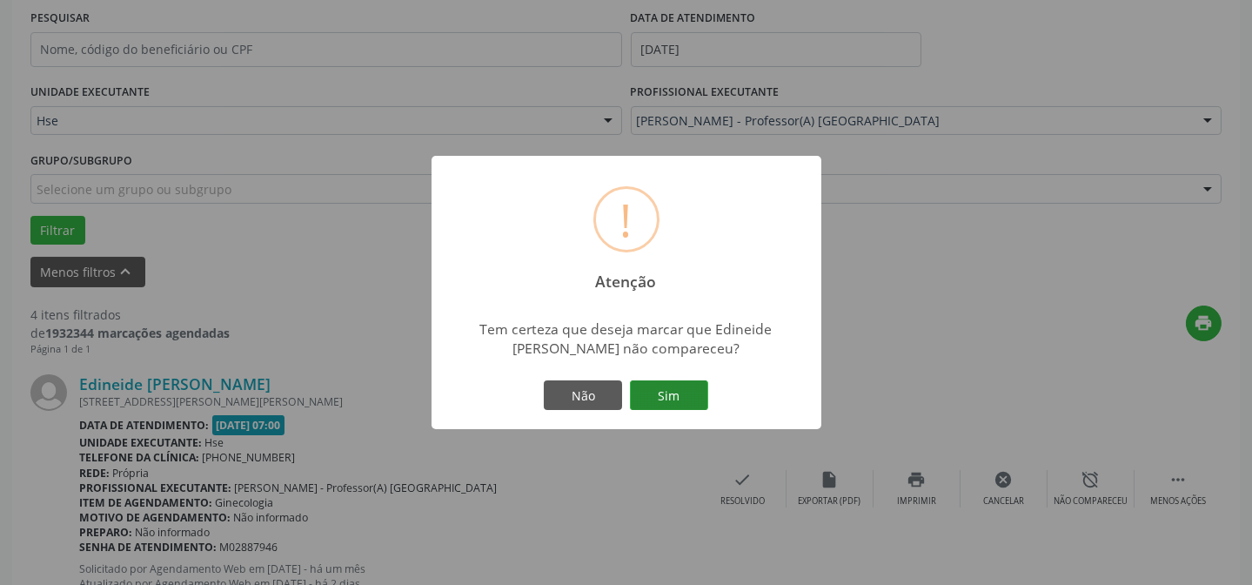
click at [665, 390] on button "Sim" at bounding box center [669, 395] width 78 height 30
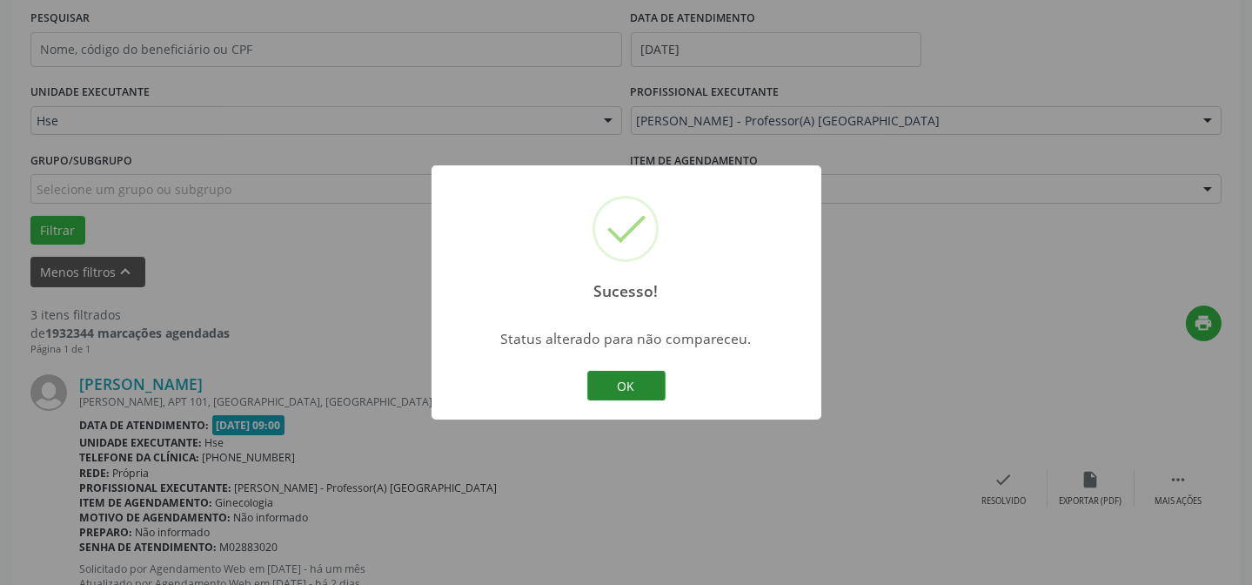
click at [628, 389] on button "OK" at bounding box center [626, 386] width 78 height 30
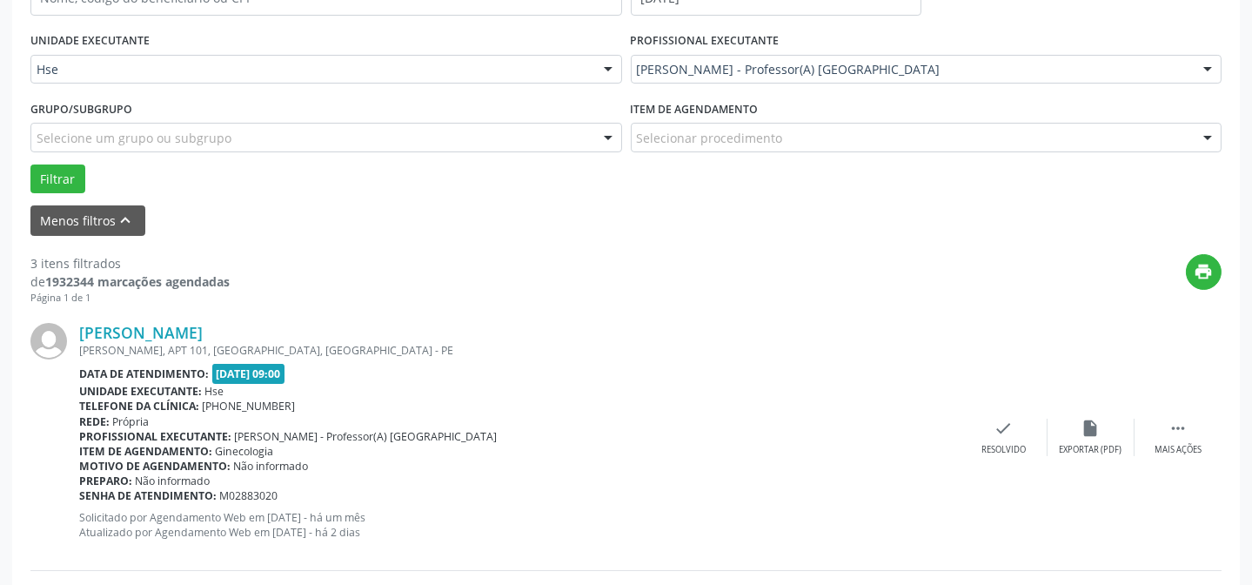
scroll to position [411, 0]
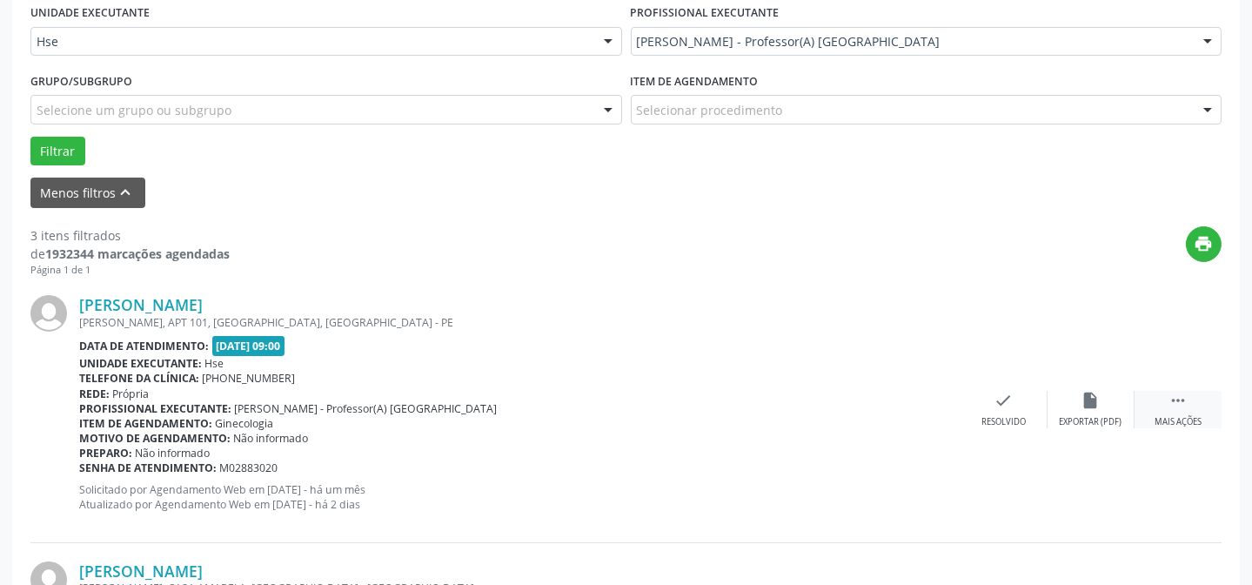
click at [1183, 406] on icon "" at bounding box center [1177, 400] width 19 height 19
click at [1108, 400] on div "alarm_off Não compareceu" at bounding box center [1090, 409] width 87 height 37
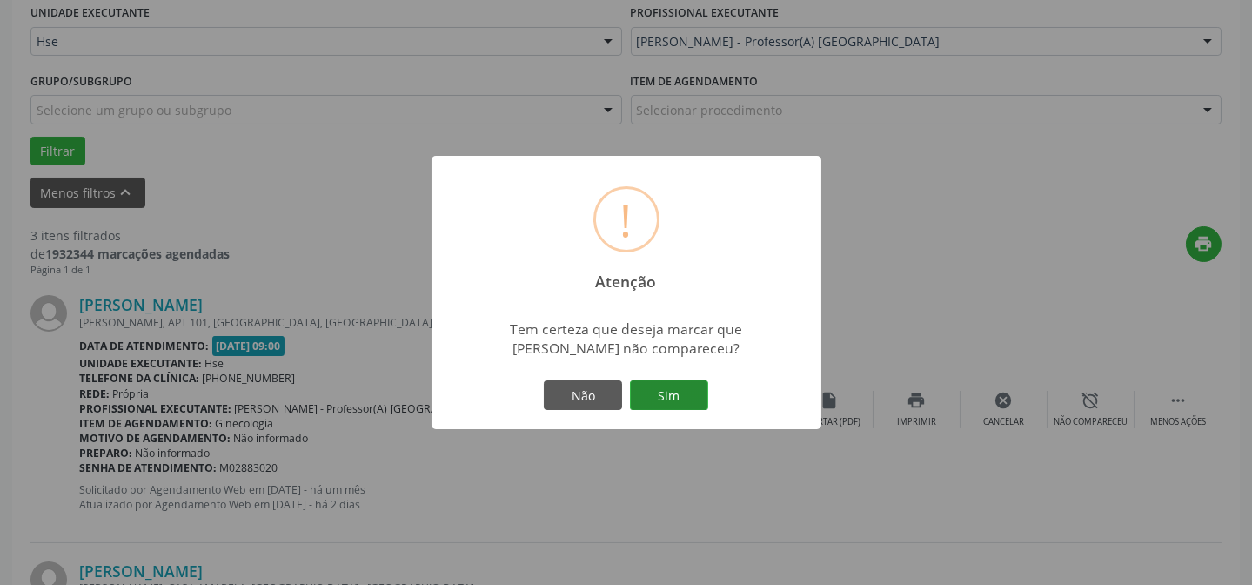
click at [696, 386] on button "Sim" at bounding box center [669, 395] width 78 height 30
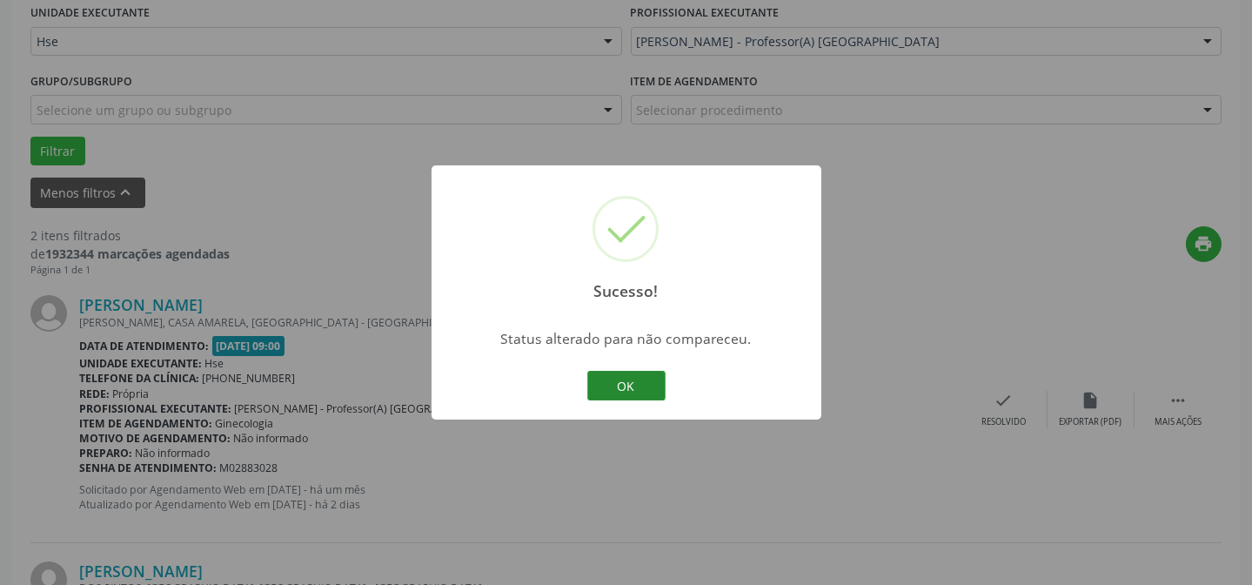
click at [629, 375] on button "OK" at bounding box center [626, 386] width 78 height 30
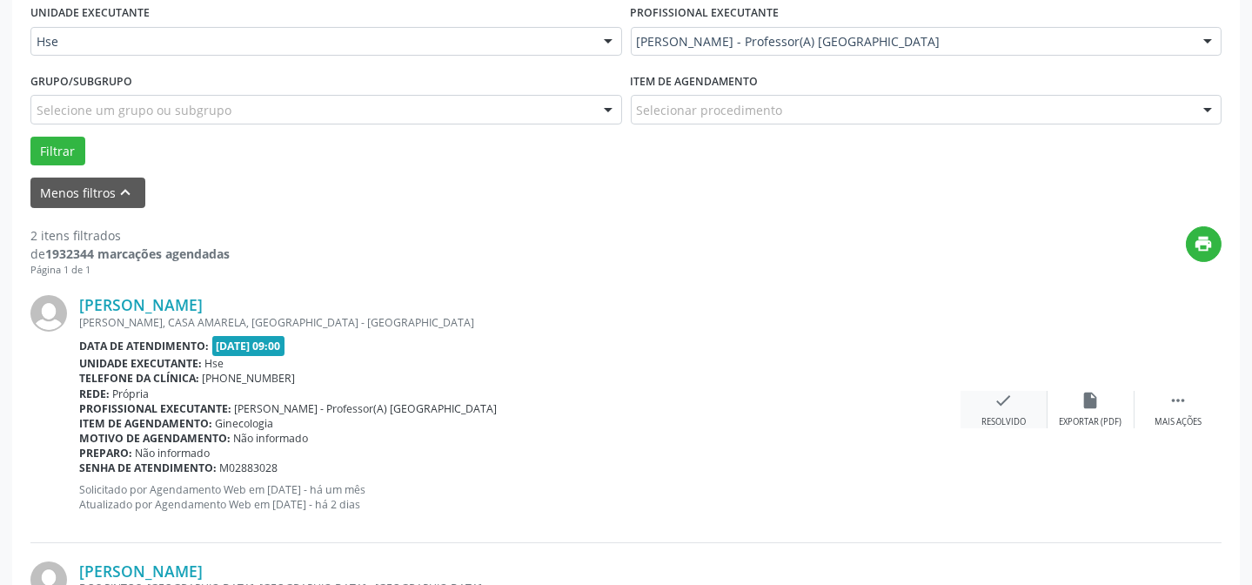
click at [983, 407] on div "check Resolvido" at bounding box center [1003, 409] width 87 height 37
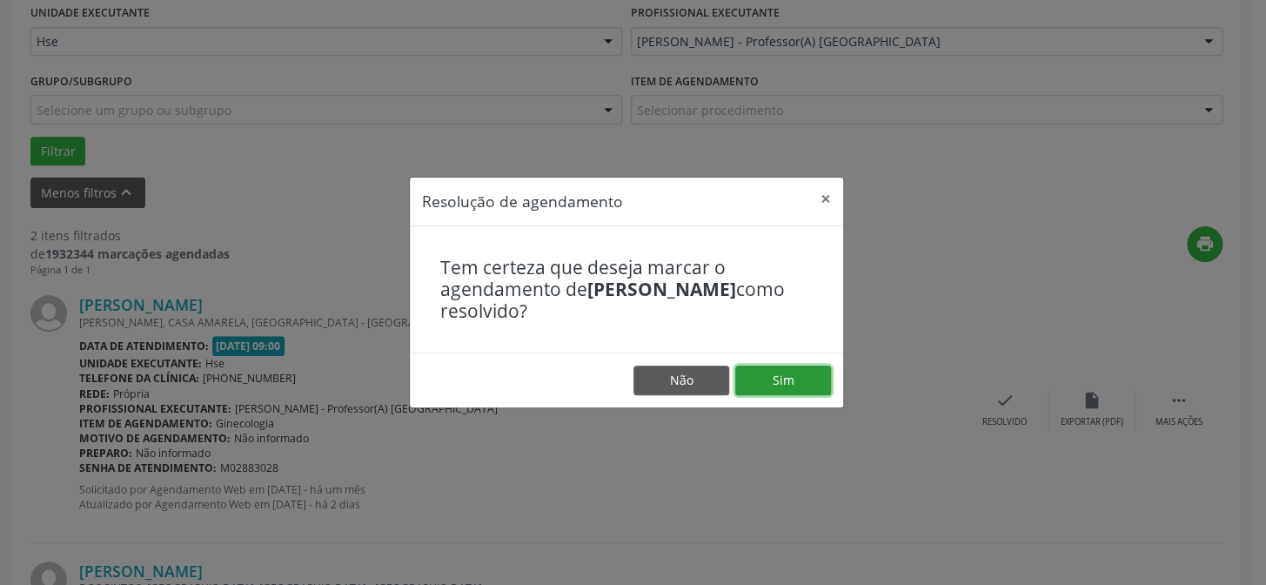
click at [803, 385] on button "Sim" at bounding box center [783, 380] width 96 height 30
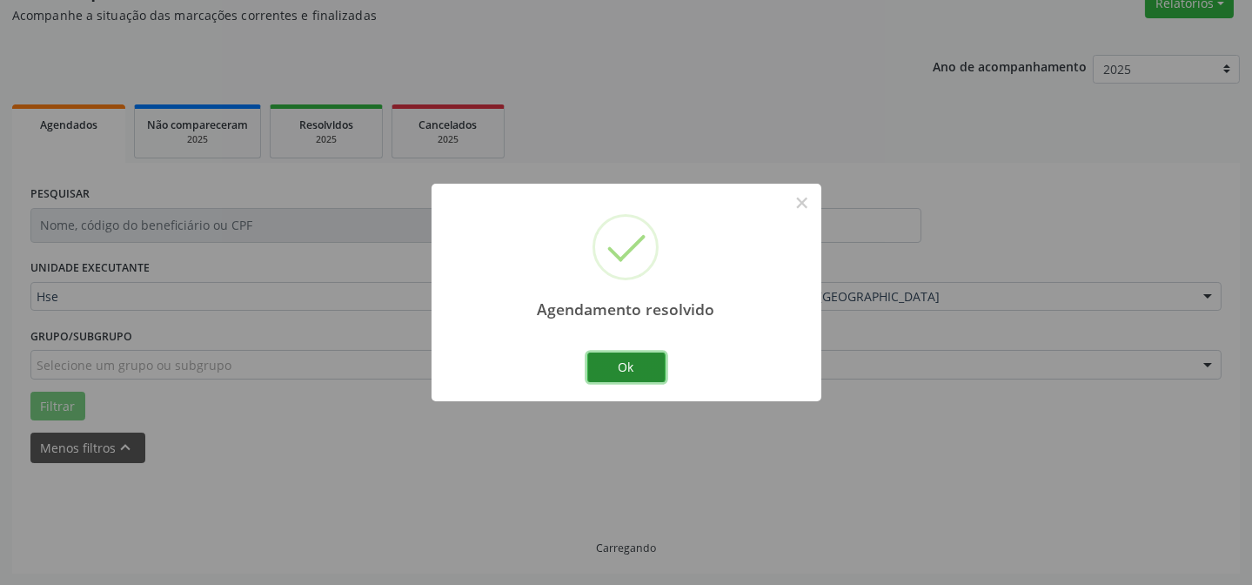
click at [621, 368] on button "Ok" at bounding box center [626, 367] width 78 height 30
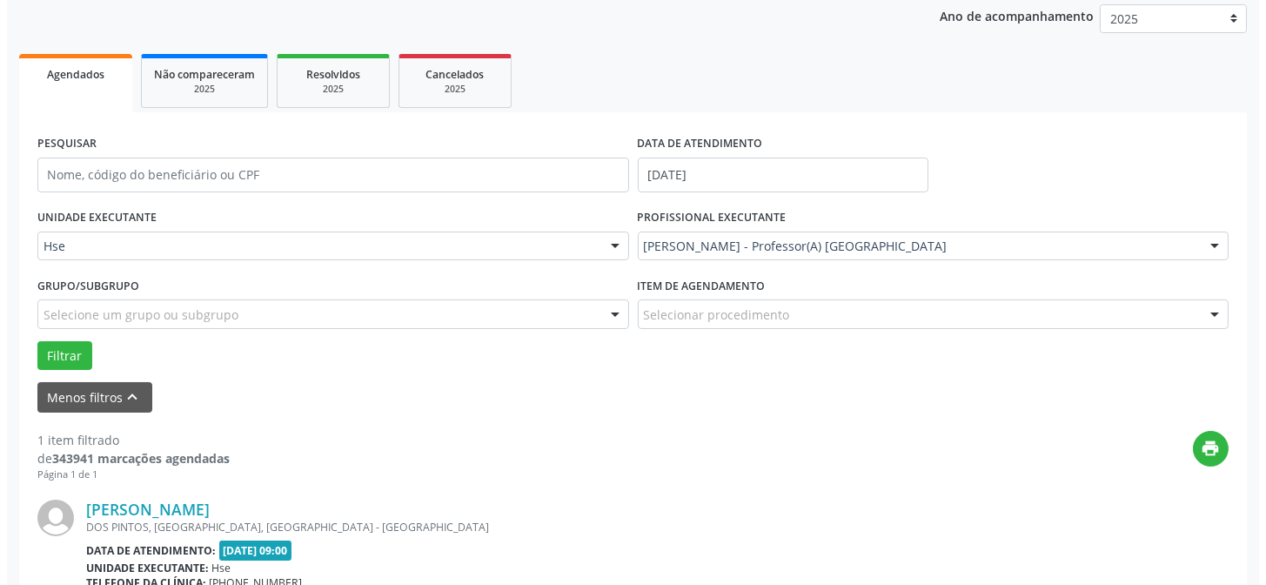
scroll to position [313, 0]
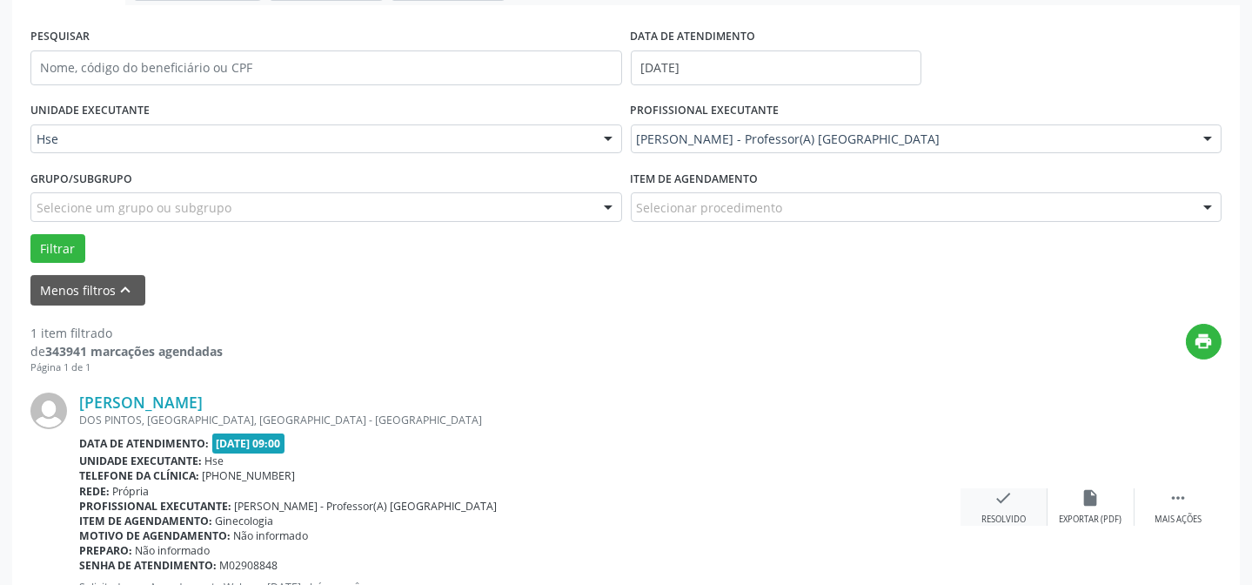
click at [992, 513] on div "Resolvido" at bounding box center [1003, 519] width 44 height 12
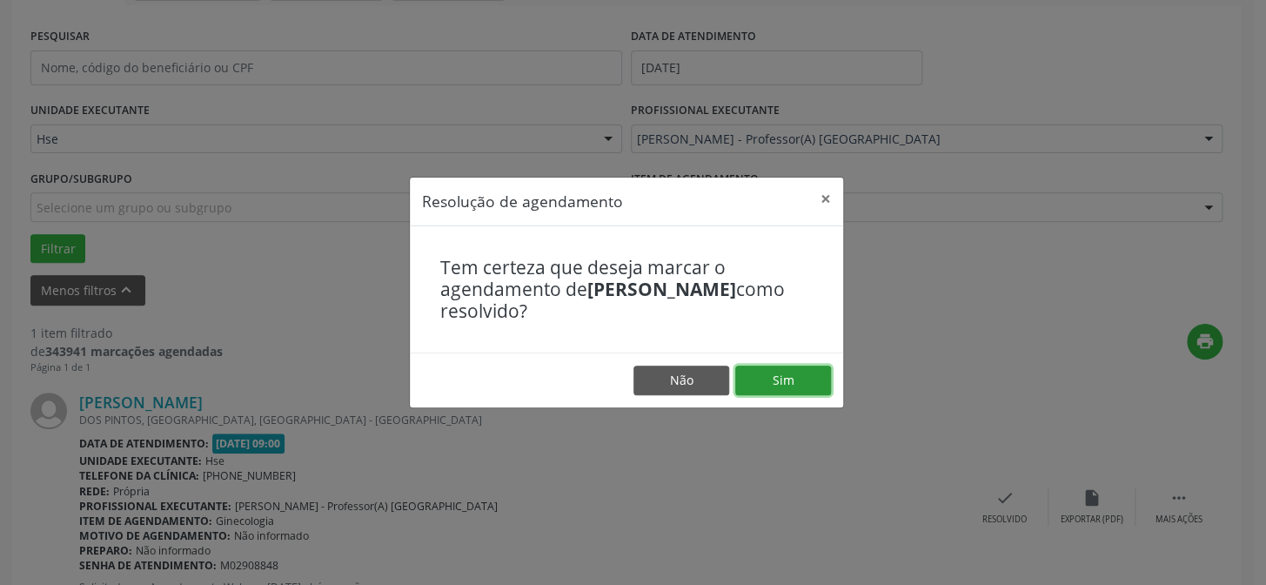
click at [792, 379] on button "Sim" at bounding box center [783, 380] width 96 height 30
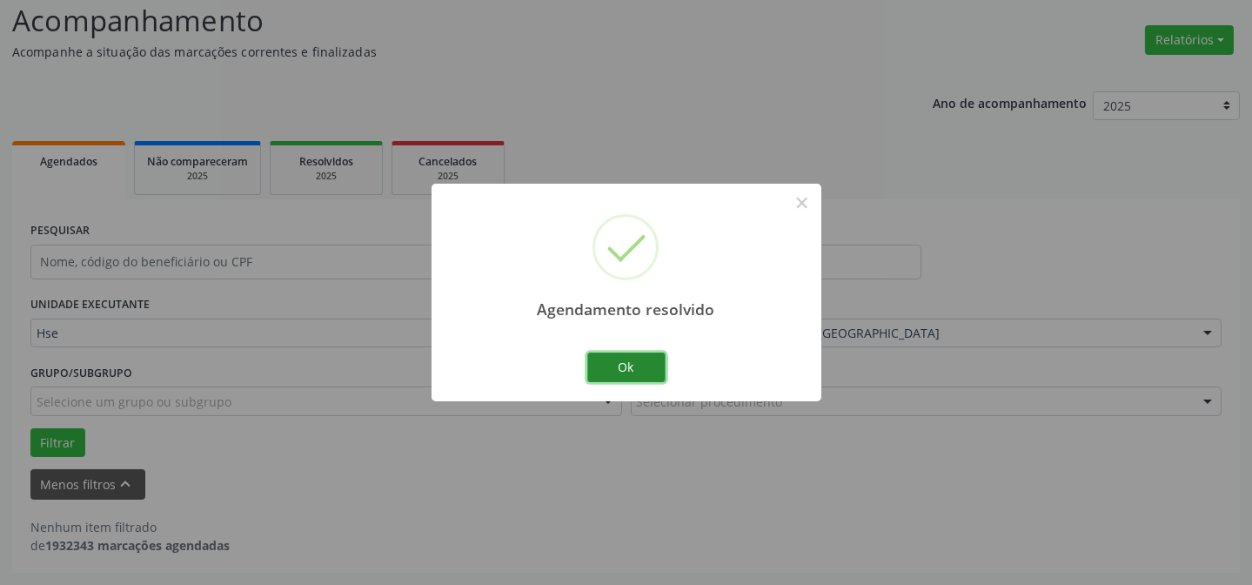
scroll to position [117, 0]
click at [615, 363] on button "Ok" at bounding box center [626, 367] width 78 height 30
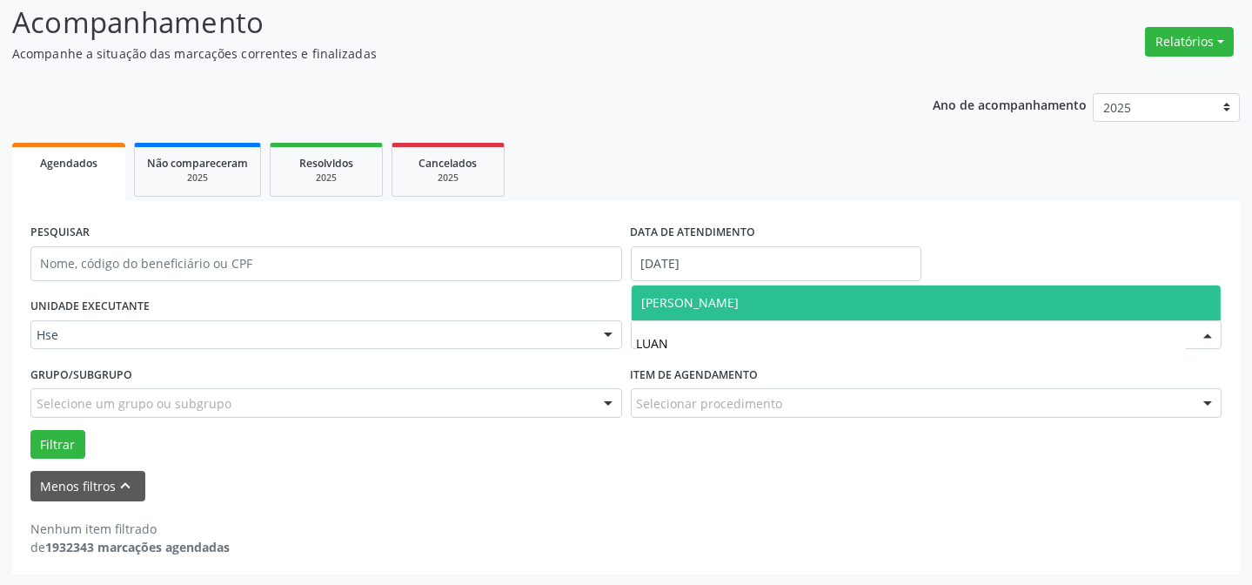
click at [789, 291] on span "[PERSON_NAME]" at bounding box center [927, 302] width 590 height 35
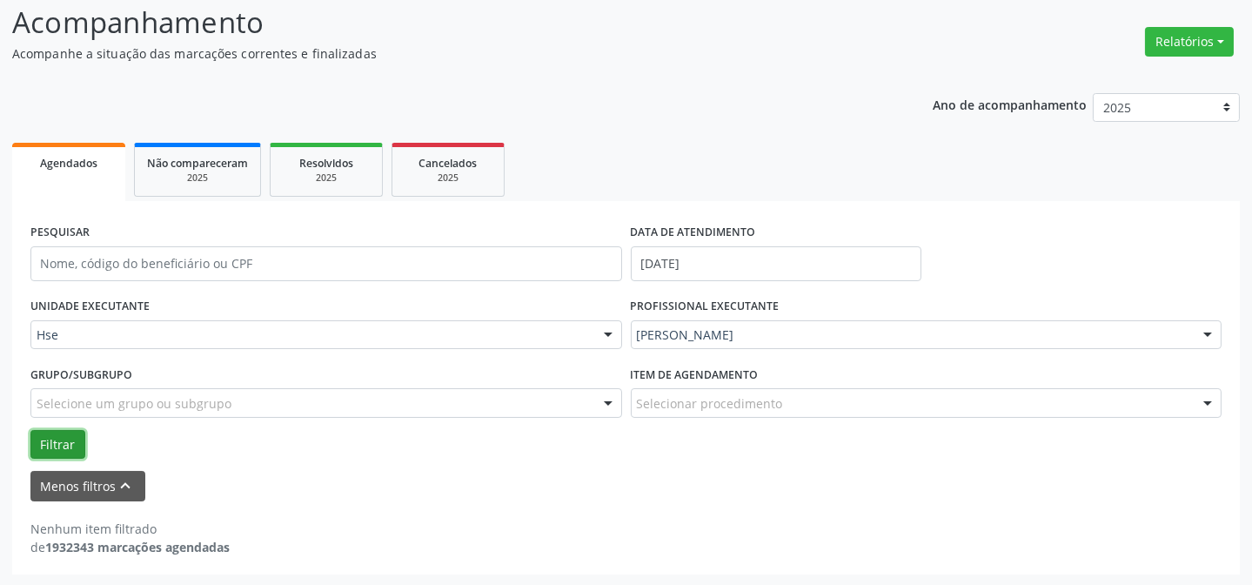
click at [81, 446] on button "Filtrar" at bounding box center [57, 445] width 55 height 30
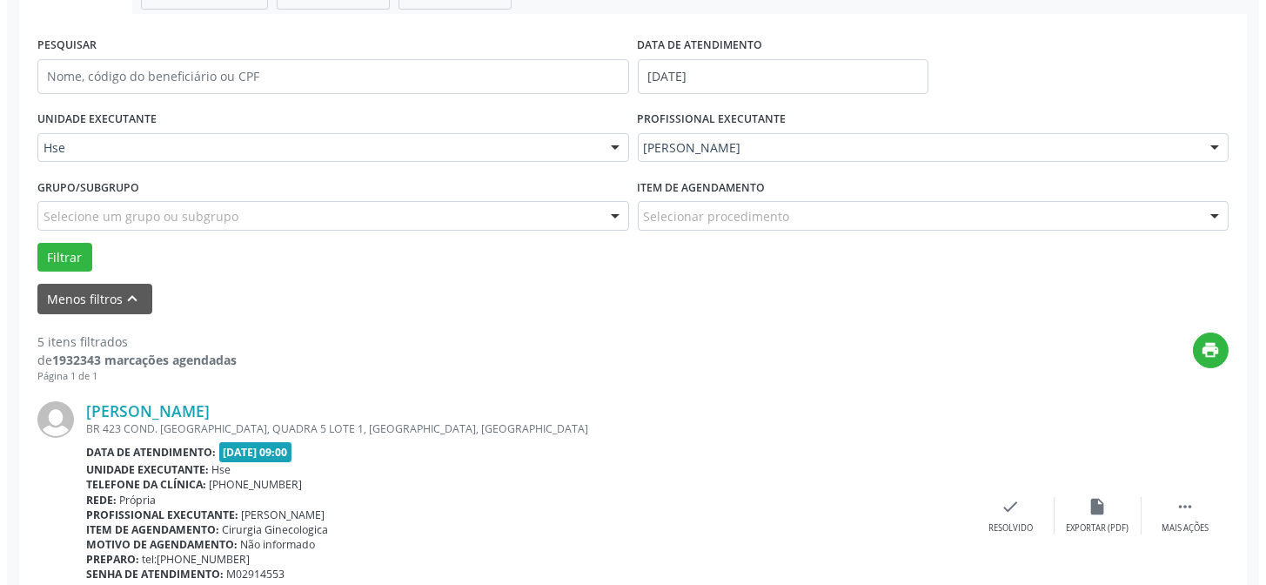
scroll to position [355, 0]
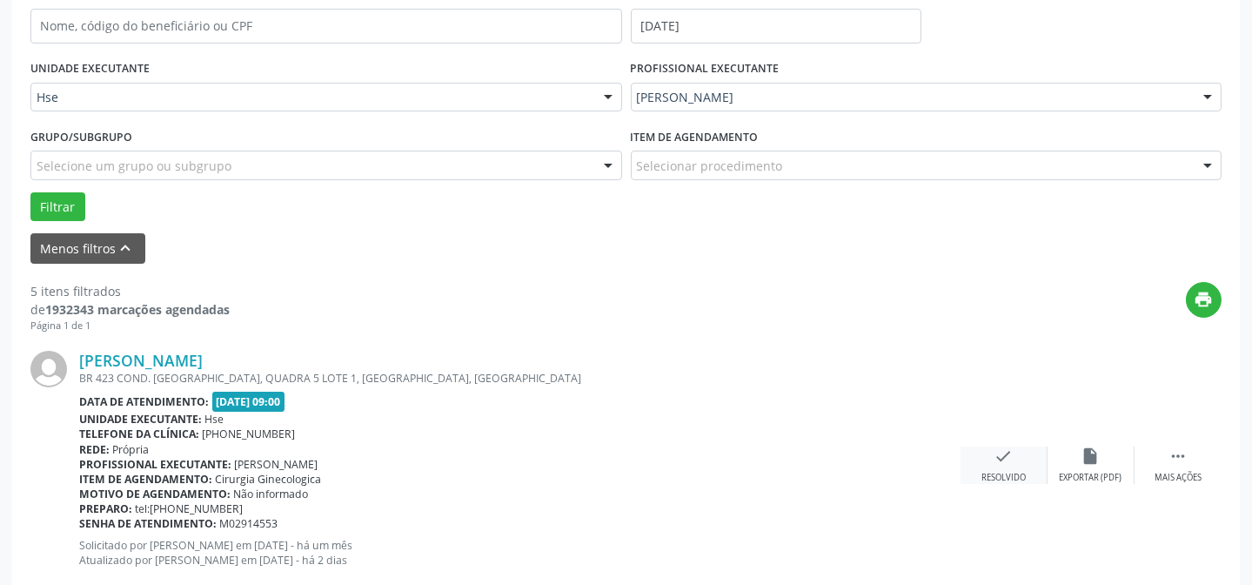
click at [992, 450] on div "check Resolvido" at bounding box center [1003, 464] width 87 height 37
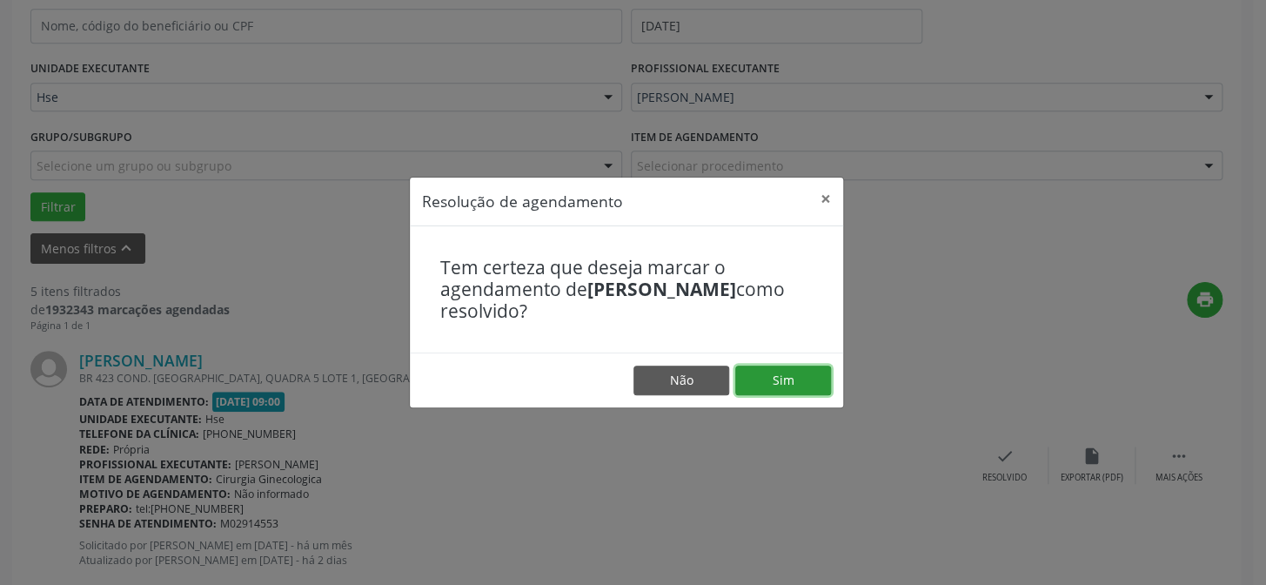
click at [783, 388] on button "Sim" at bounding box center [783, 380] width 96 height 30
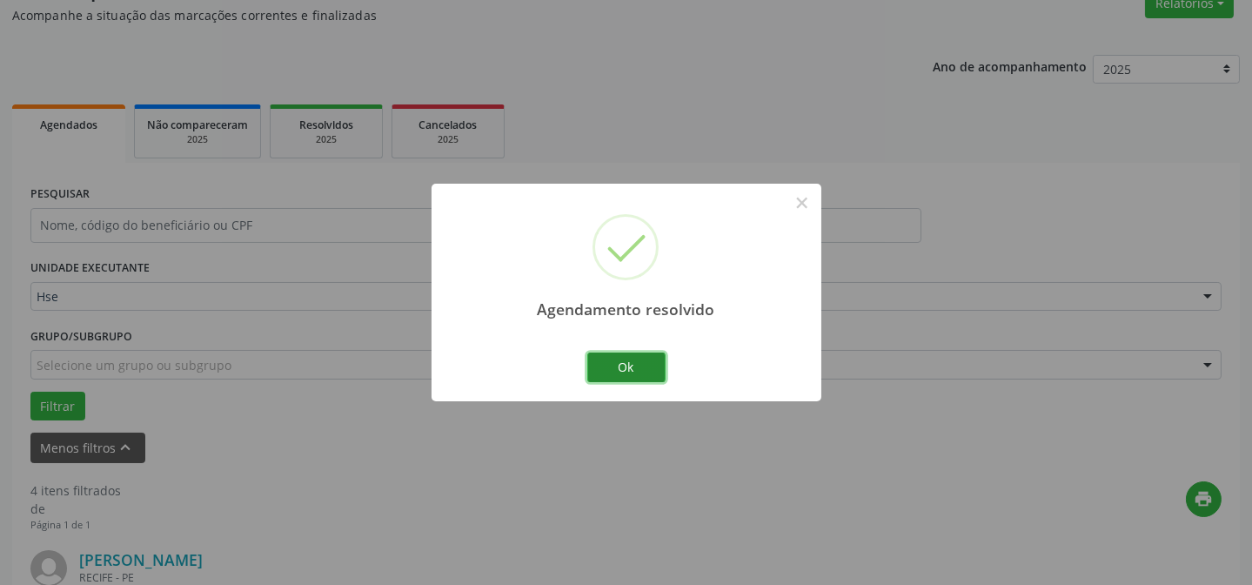
click at [635, 360] on button "Ok" at bounding box center [626, 367] width 78 height 30
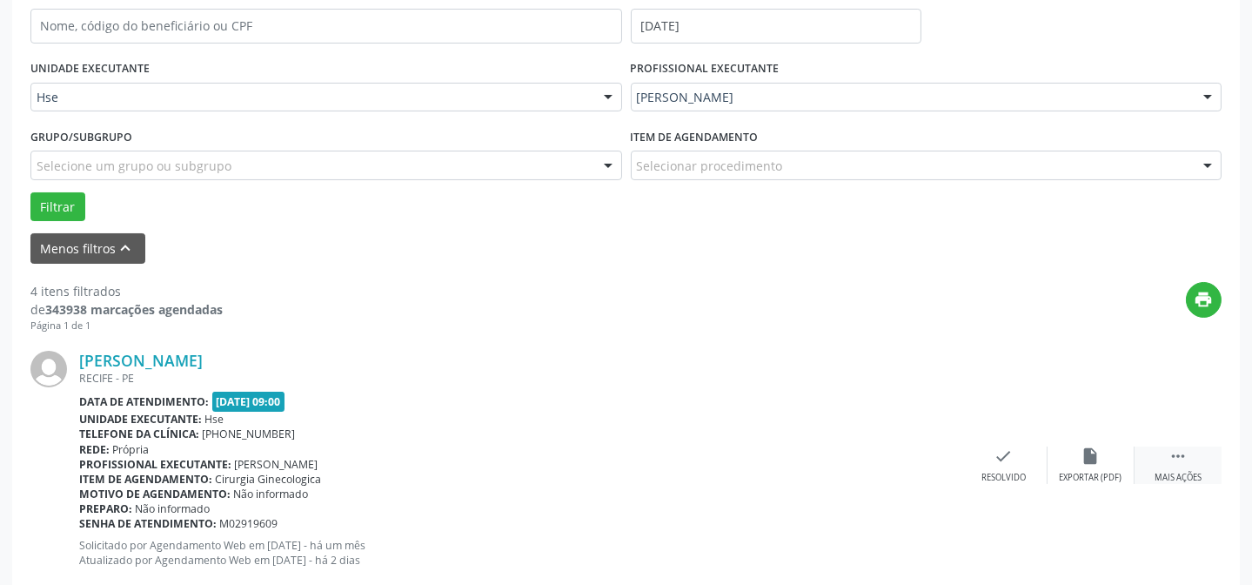
click at [1168, 453] on icon "" at bounding box center [1177, 455] width 19 height 19
click at [1094, 453] on icon "alarm_off" at bounding box center [1090, 455] width 19 height 19
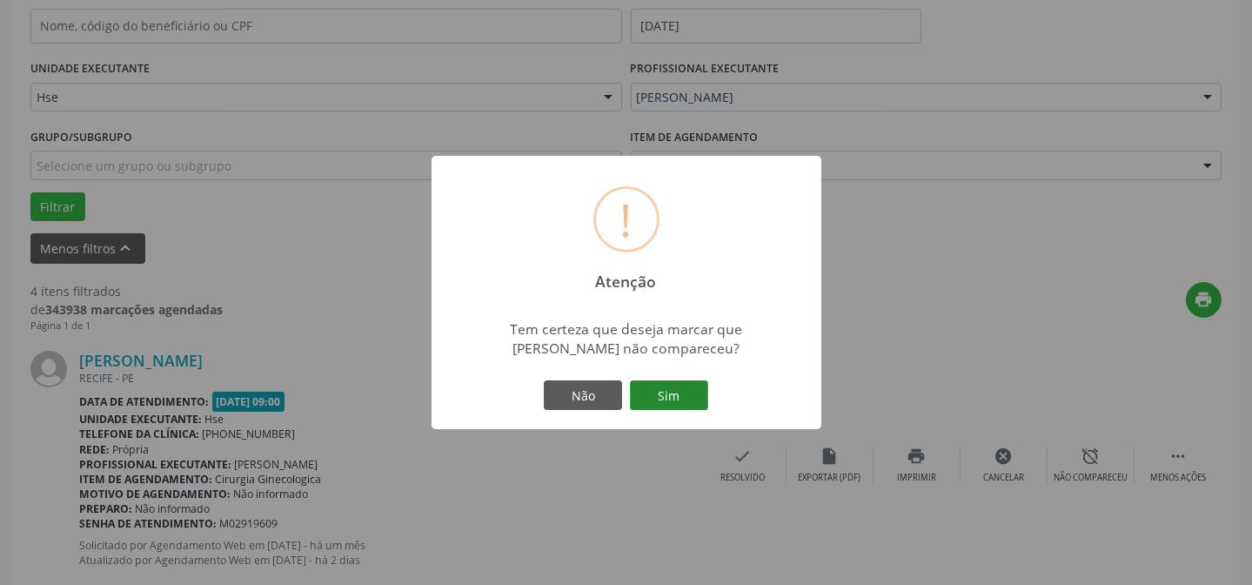
click at [680, 393] on button "Sim" at bounding box center [669, 395] width 78 height 30
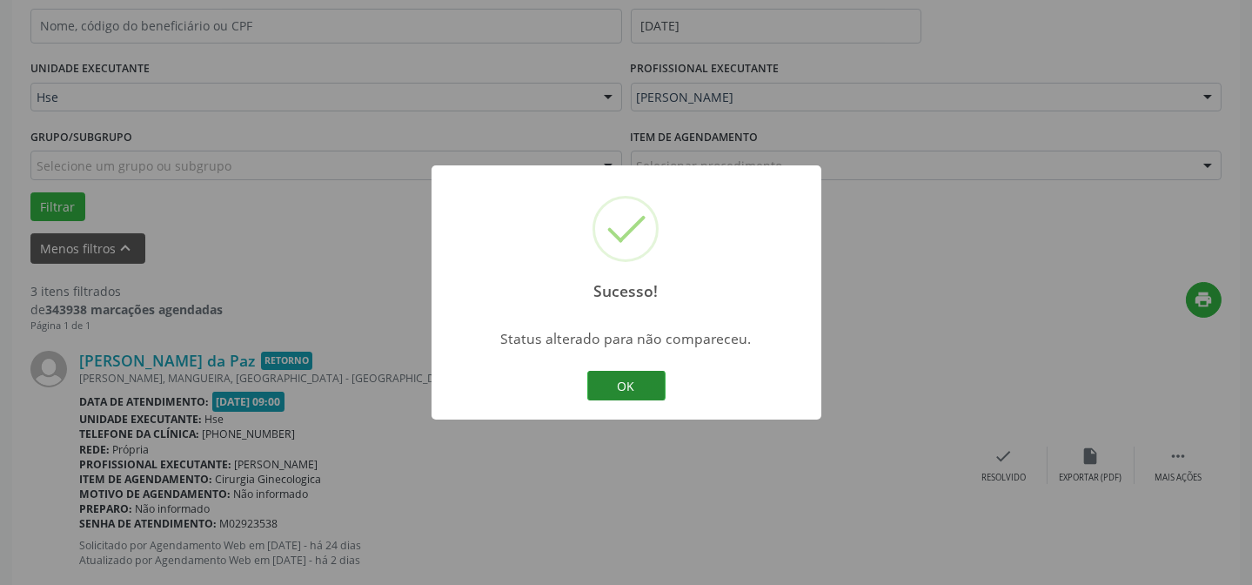
click at [632, 395] on button "OK" at bounding box center [626, 386] width 78 height 30
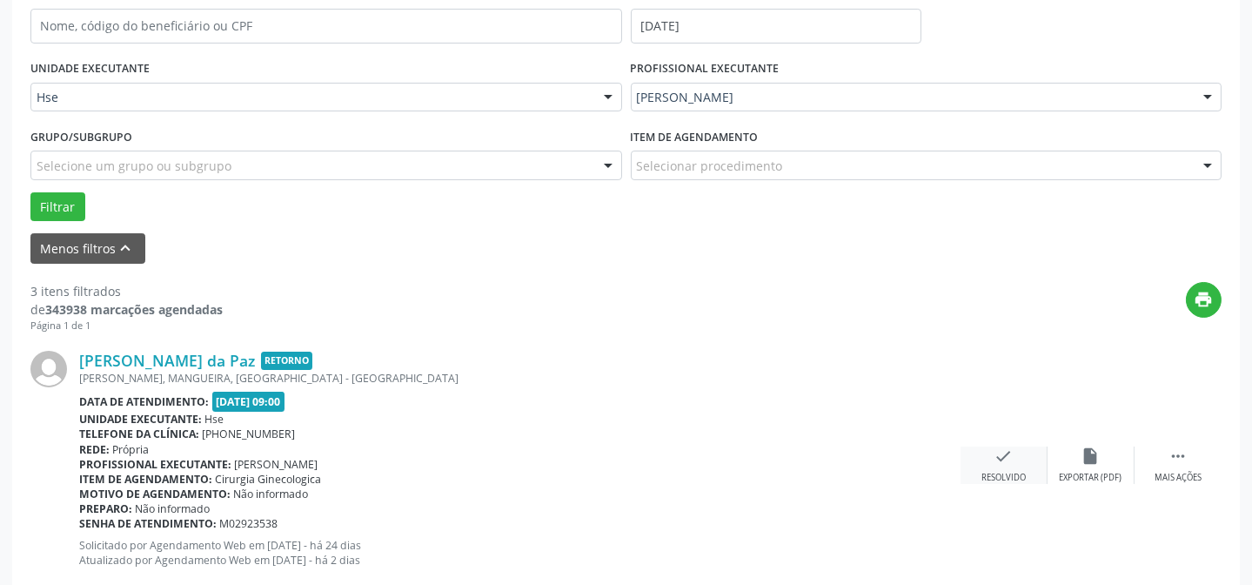
click at [1012, 461] on icon "check" at bounding box center [1003, 455] width 19 height 19
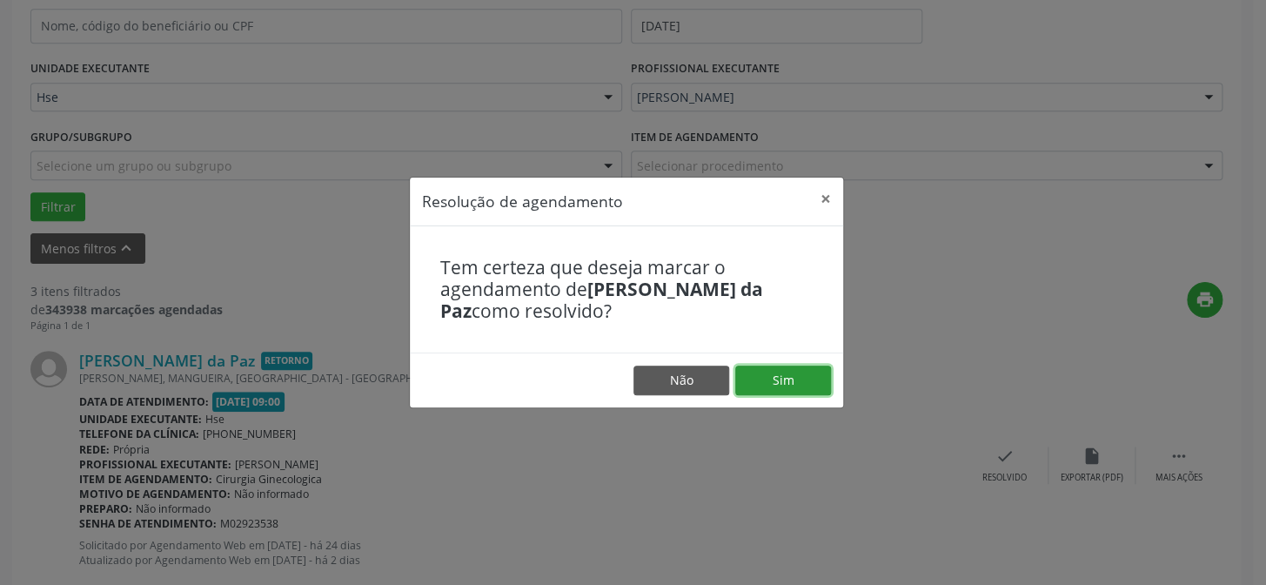
click at [793, 385] on button "Sim" at bounding box center [783, 380] width 96 height 30
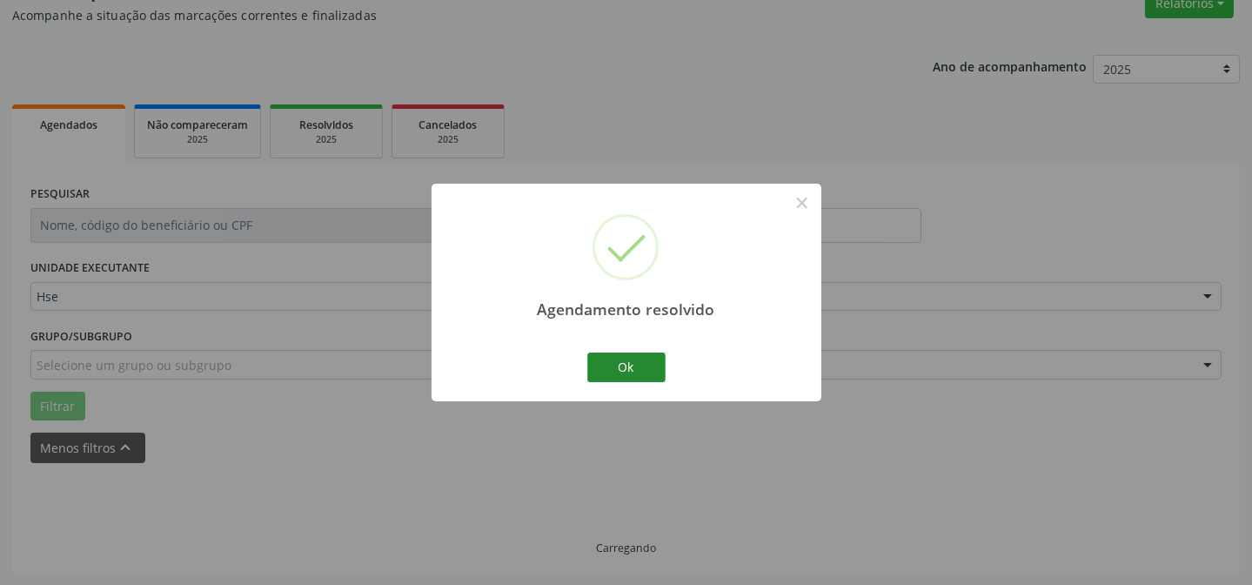
scroll to position [174, 0]
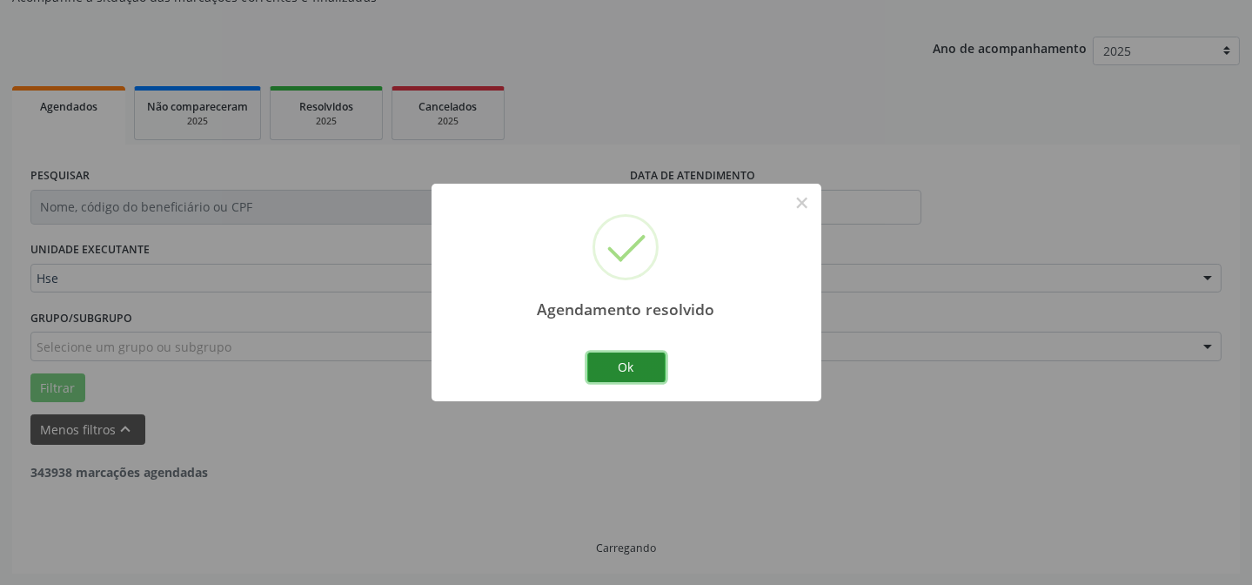
click at [618, 365] on button "Ok" at bounding box center [626, 367] width 78 height 30
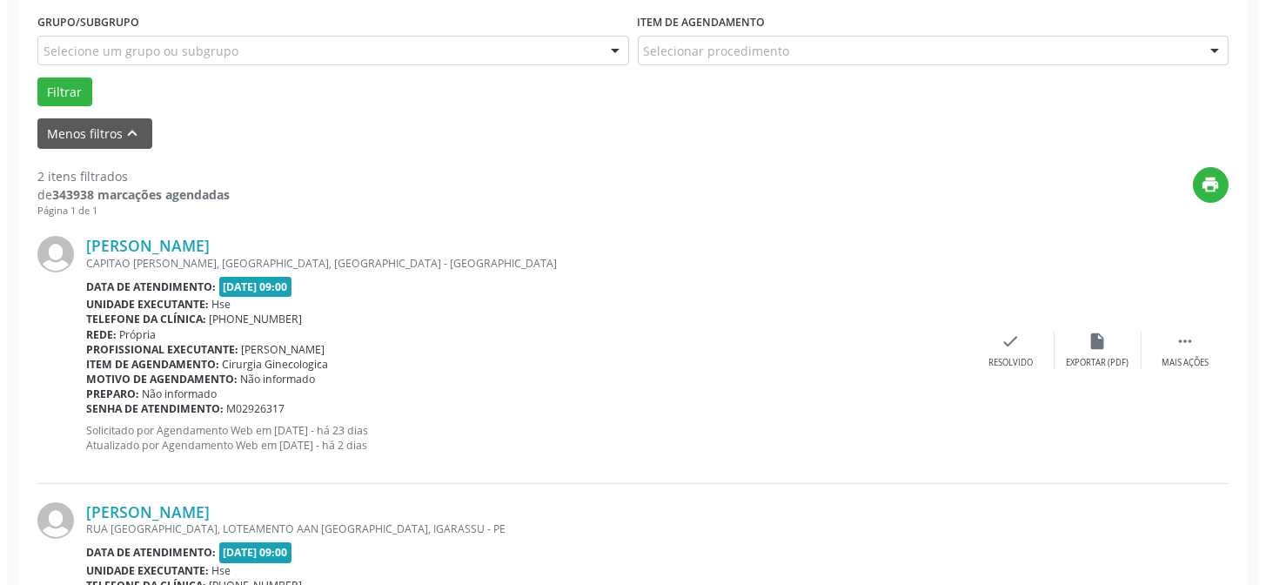
scroll to position [490, 0]
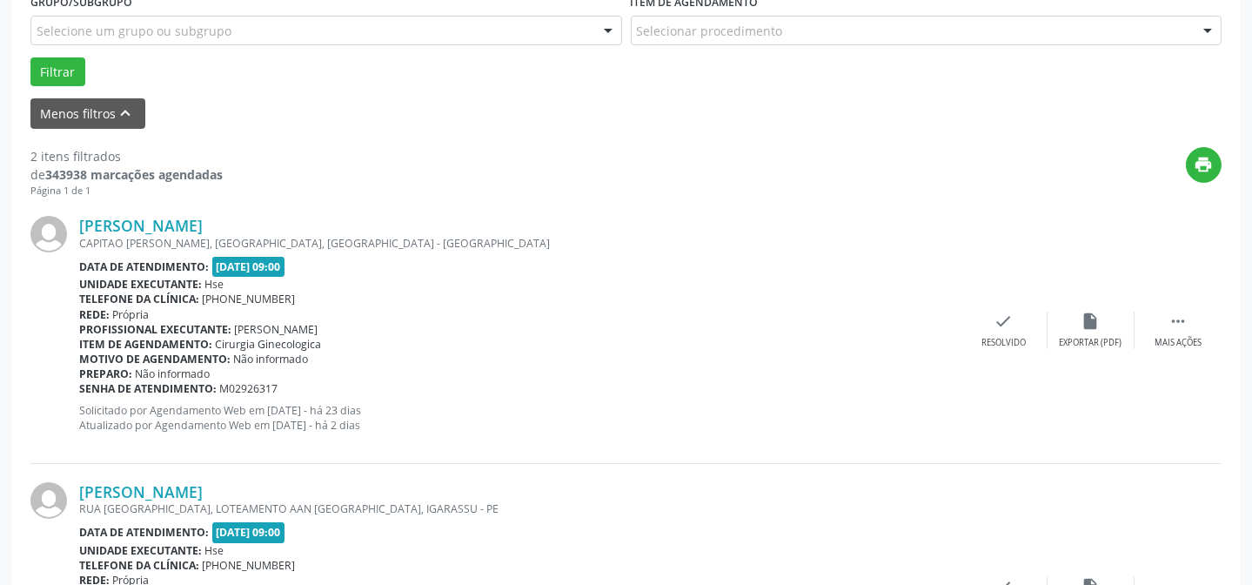
click at [1011, 353] on div "[PERSON_NAME] CAPITAO [PERSON_NAME], [GEOGRAPHIC_DATA], [GEOGRAPHIC_DATA] - [GE…" at bounding box center [625, 329] width 1191 height 265
click at [1010, 322] on icon "check" at bounding box center [1003, 320] width 19 height 19
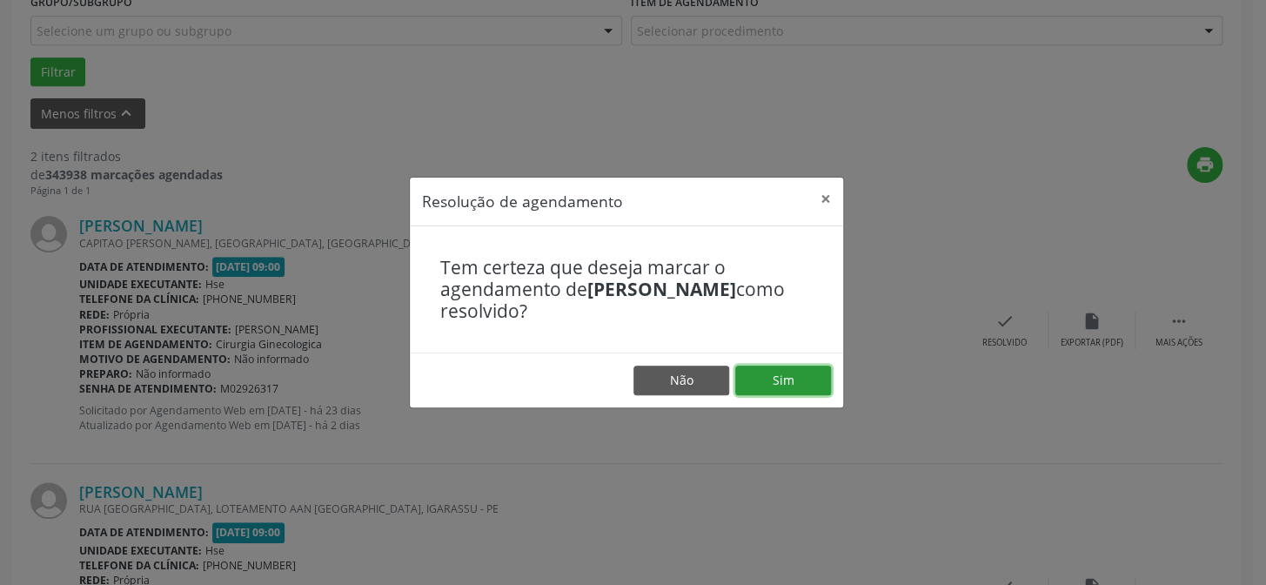
click at [816, 387] on button "Sim" at bounding box center [783, 380] width 96 height 30
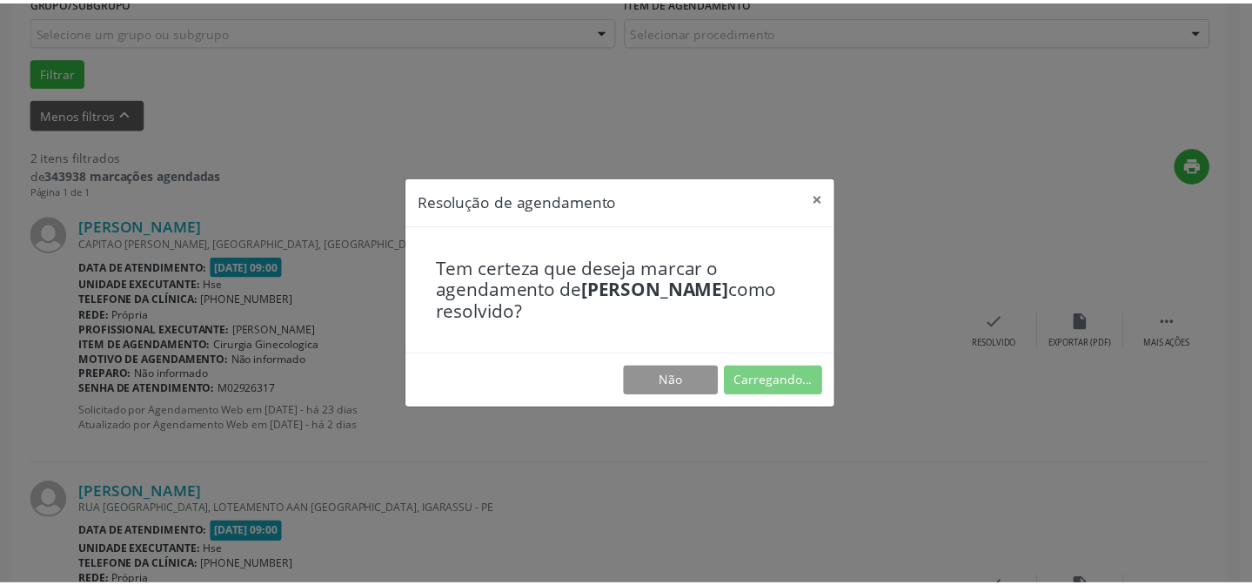
scroll to position [156, 0]
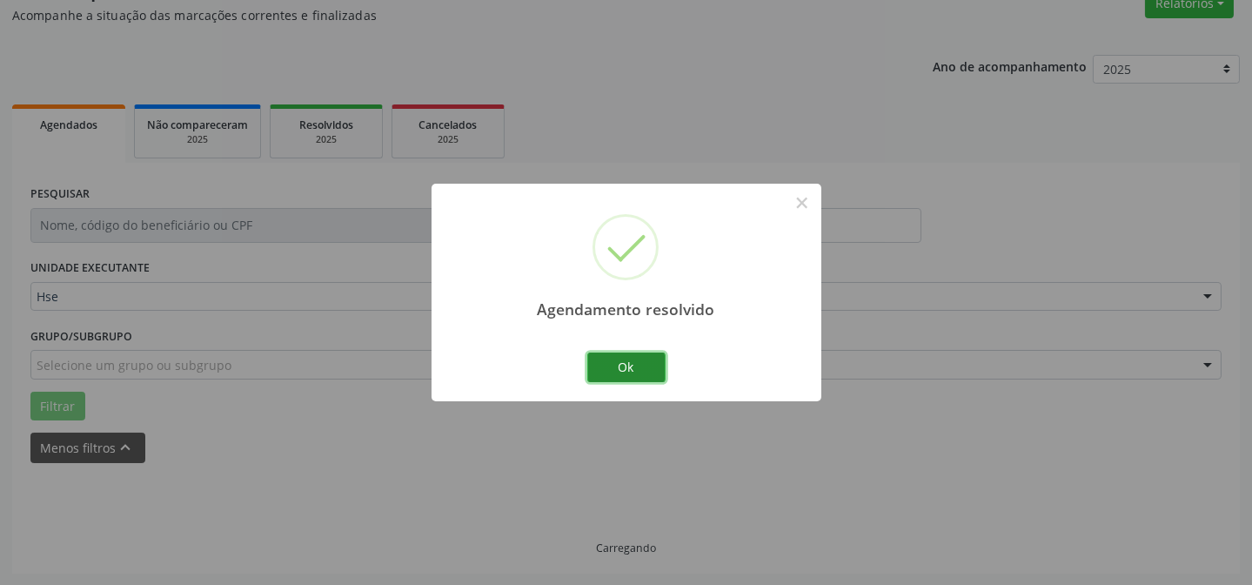
click at [648, 355] on button "Ok" at bounding box center [626, 367] width 78 height 30
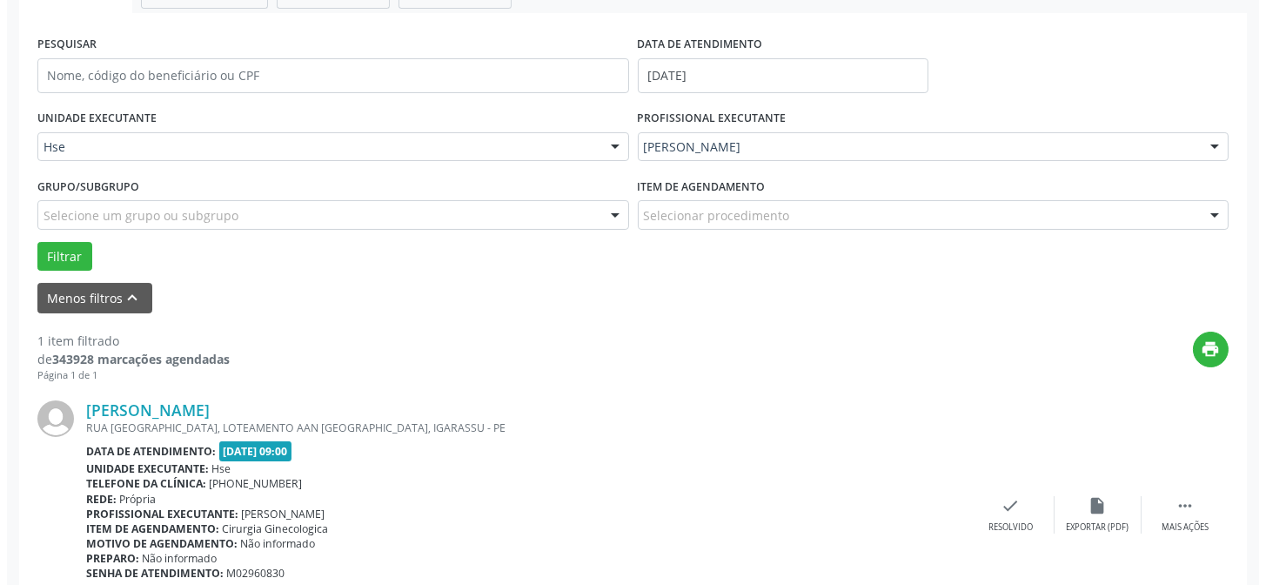
scroll to position [313, 0]
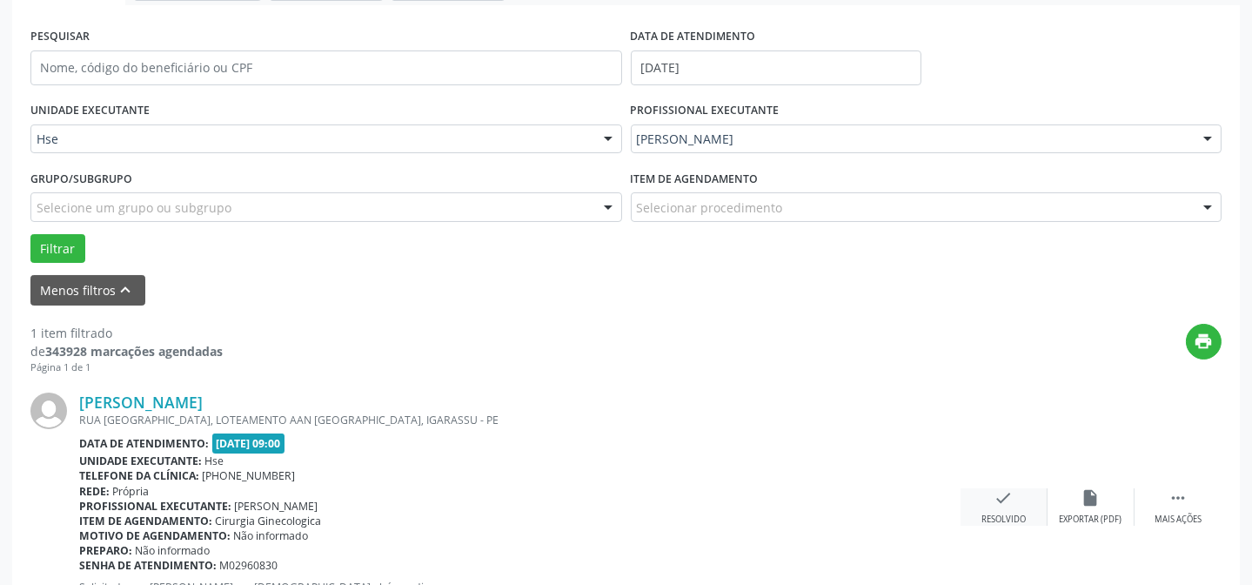
click at [1024, 497] on div "check Resolvido" at bounding box center [1003, 506] width 87 height 37
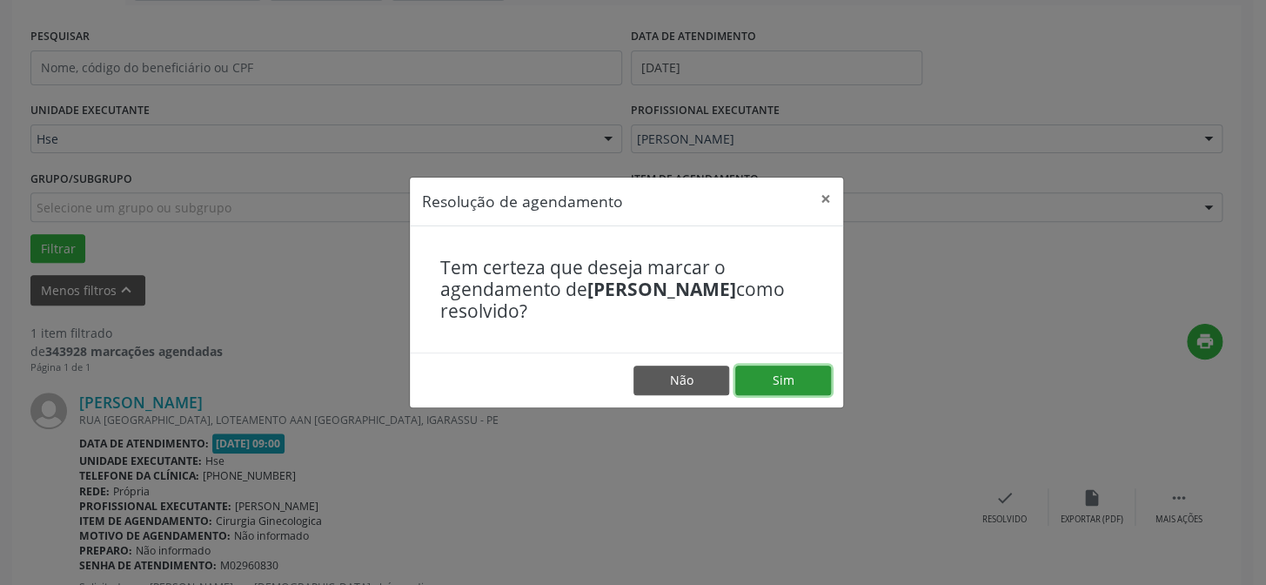
click at [785, 375] on button "Sim" at bounding box center [783, 380] width 96 height 30
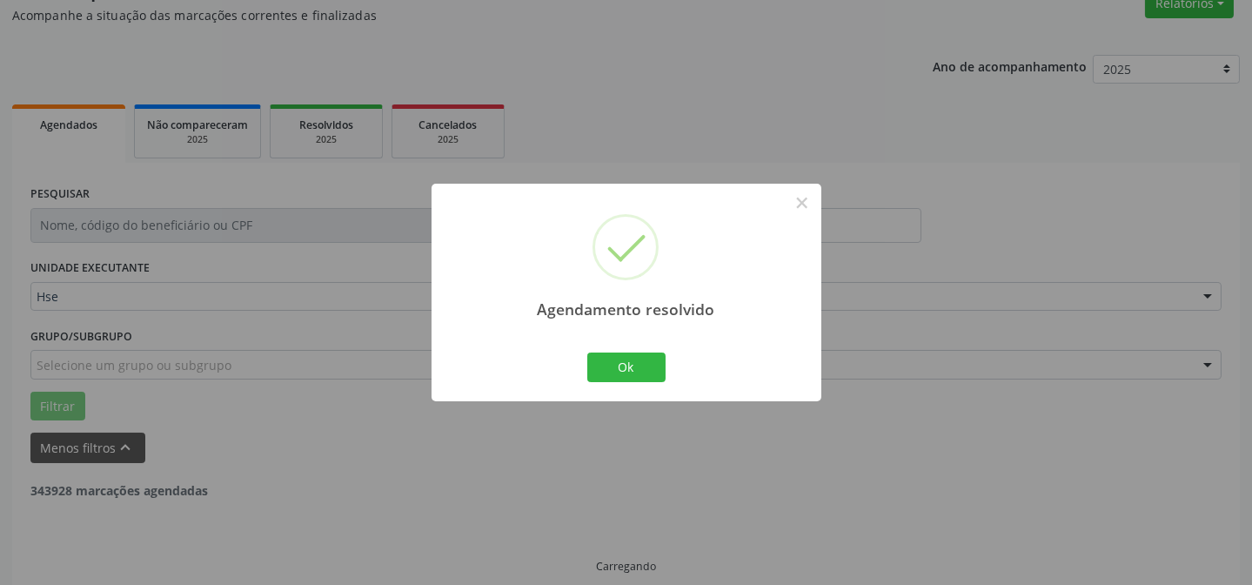
scroll to position [117, 0]
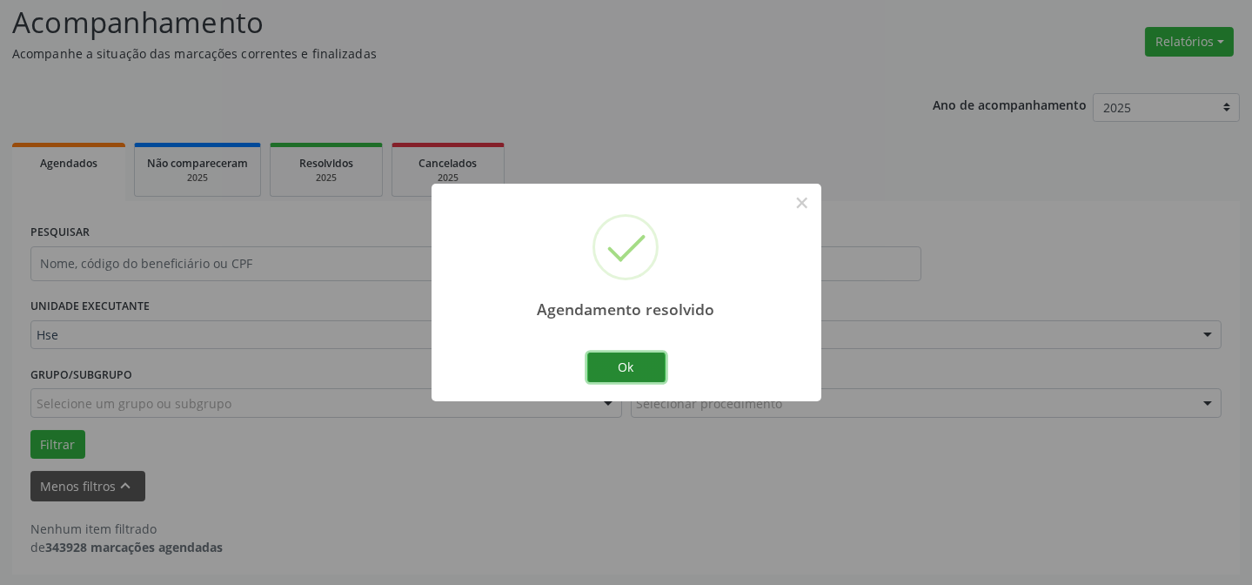
click at [639, 368] on button "Ok" at bounding box center [626, 367] width 78 height 30
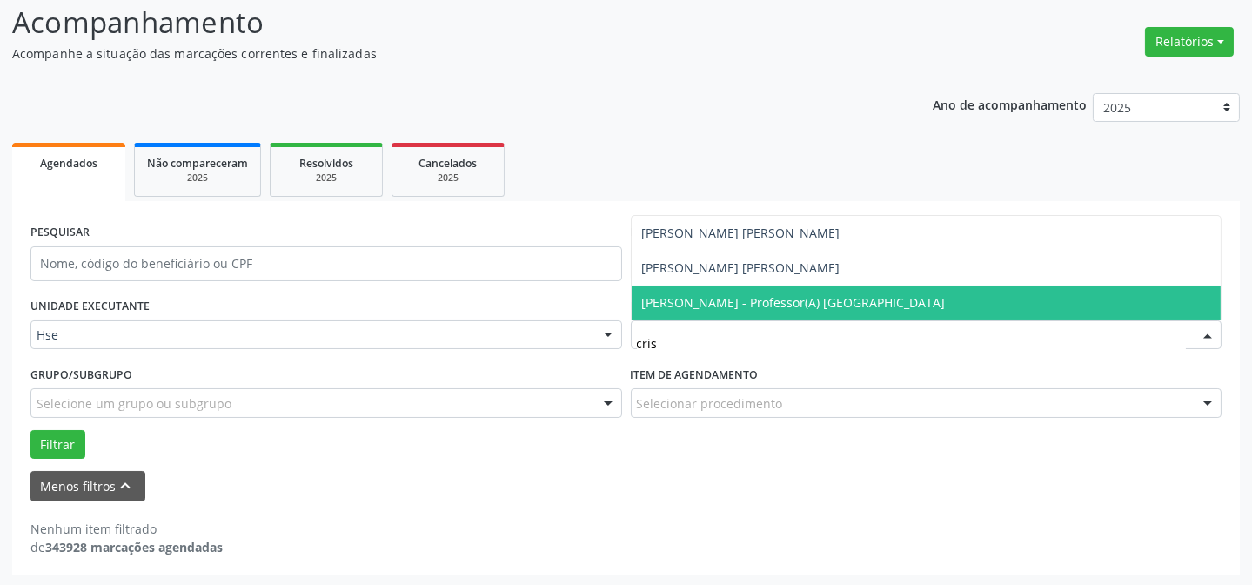
type input "[DEMOGRAPHIC_DATA]"
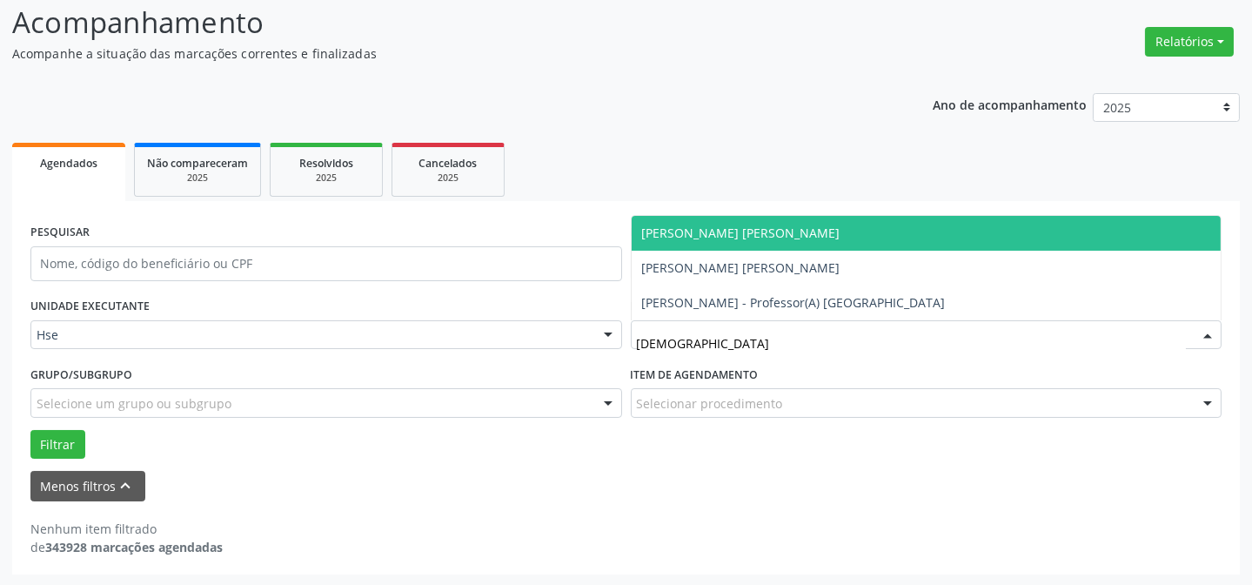
click at [740, 228] on span "[PERSON_NAME] [PERSON_NAME]" at bounding box center [741, 232] width 198 height 17
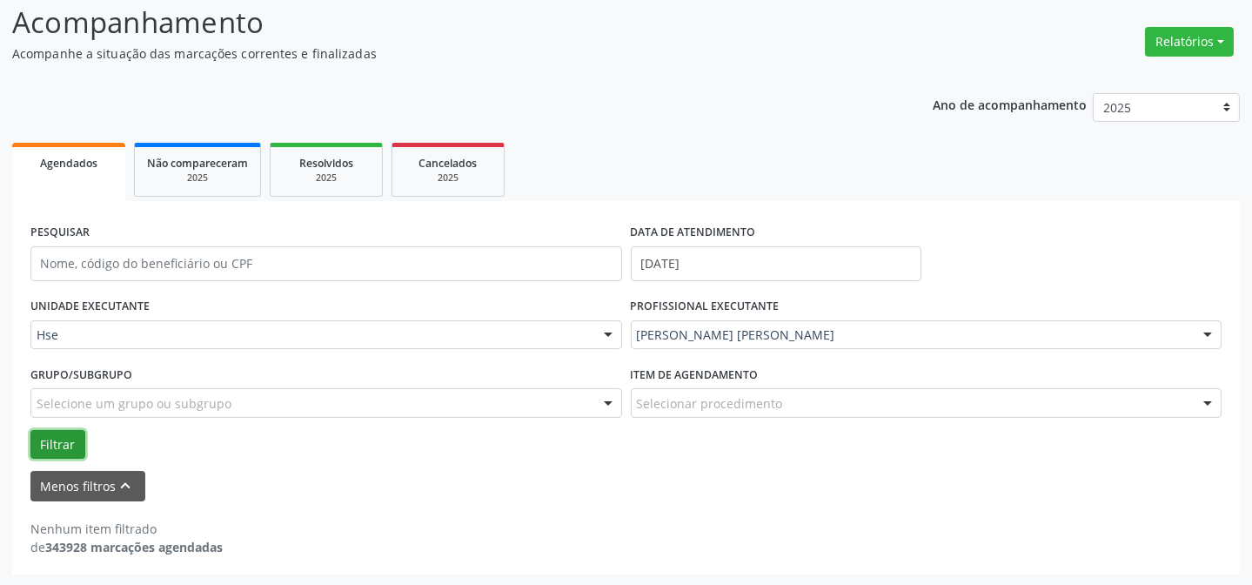
click at [61, 438] on button "Filtrar" at bounding box center [57, 445] width 55 height 30
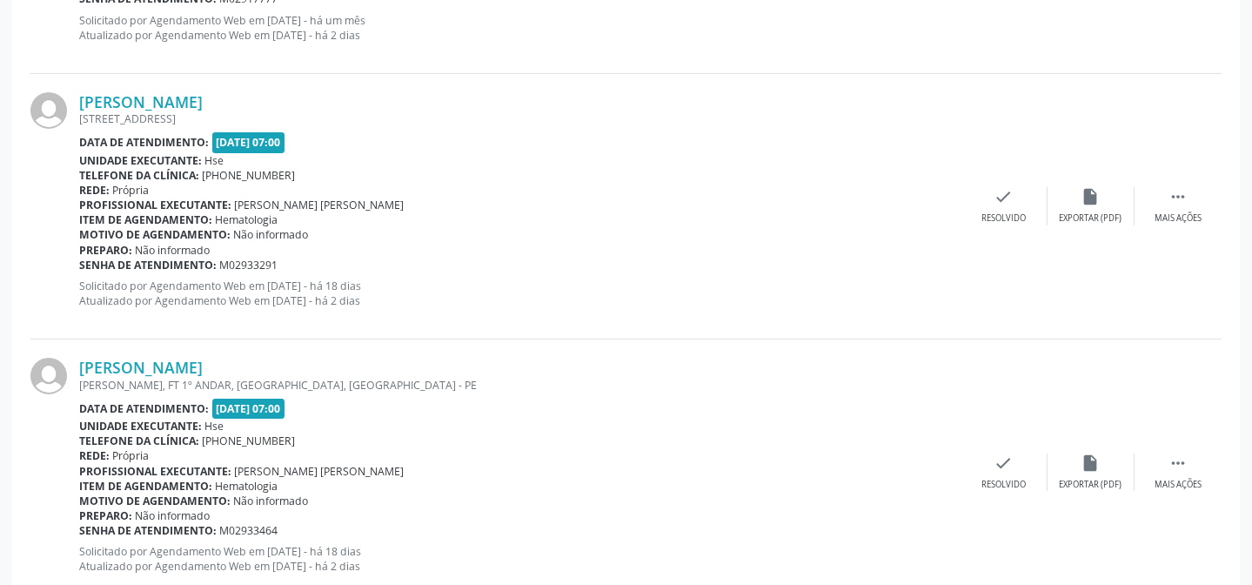
scroll to position [908, 0]
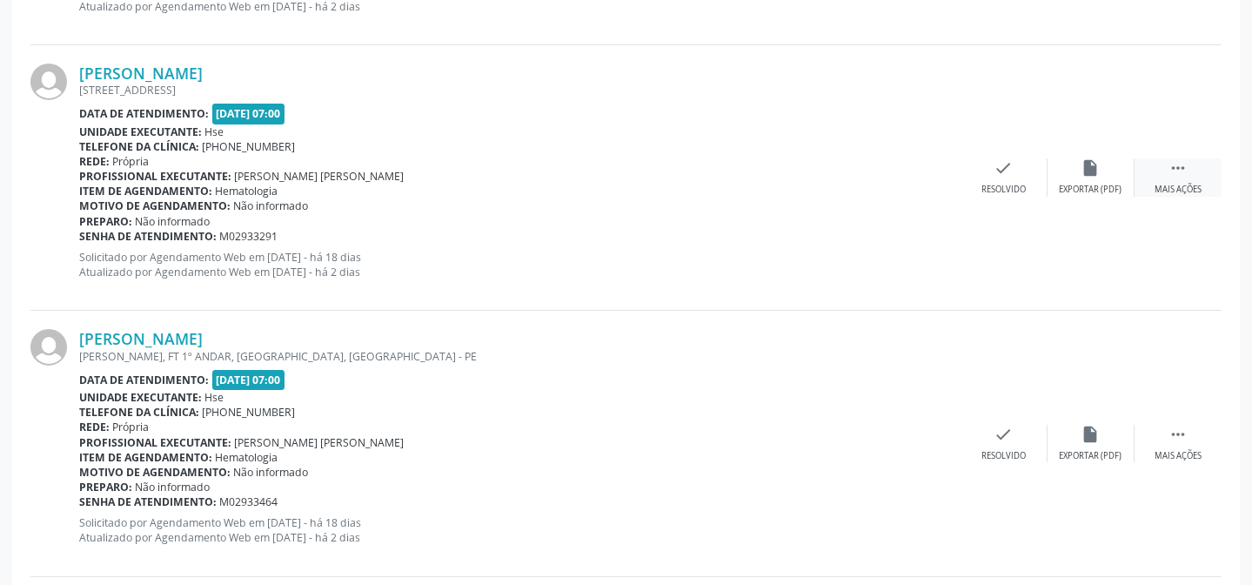
click at [1194, 168] on div " Mais ações" at bounding box center [1177, 176] width 87 height 37
click at [1087, 174] on icon "alarm_off" at bounding box center [1090, 167] width 19 height 19
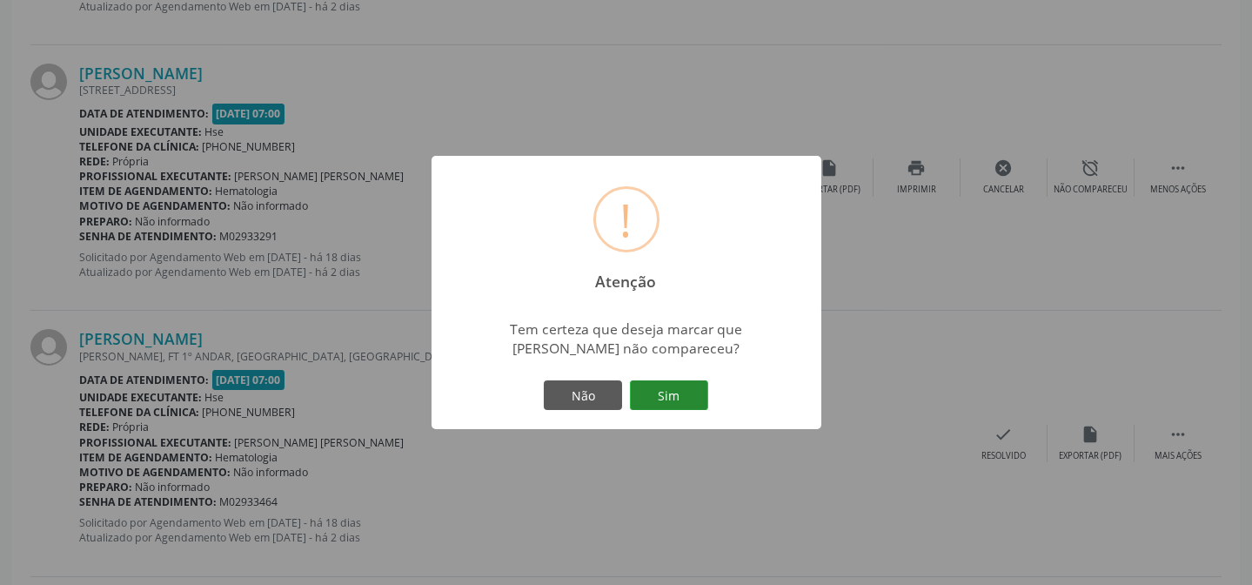
click at [677, 396] on button "Sim" at bounding box center [669, 395] width 78 height 30
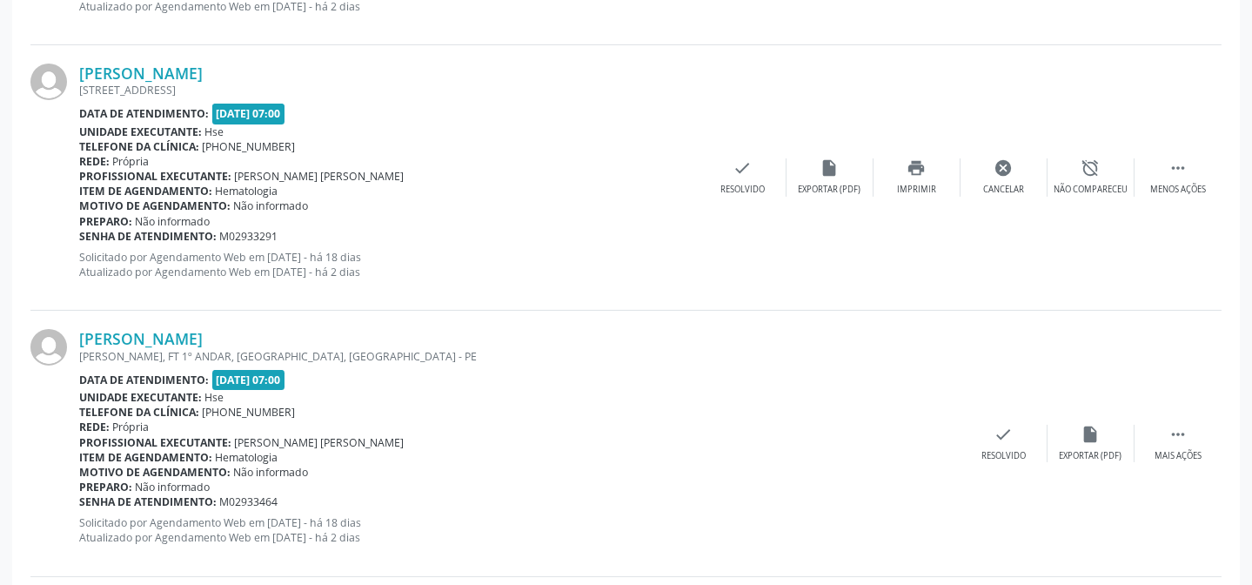
scroll to position [174, 0]
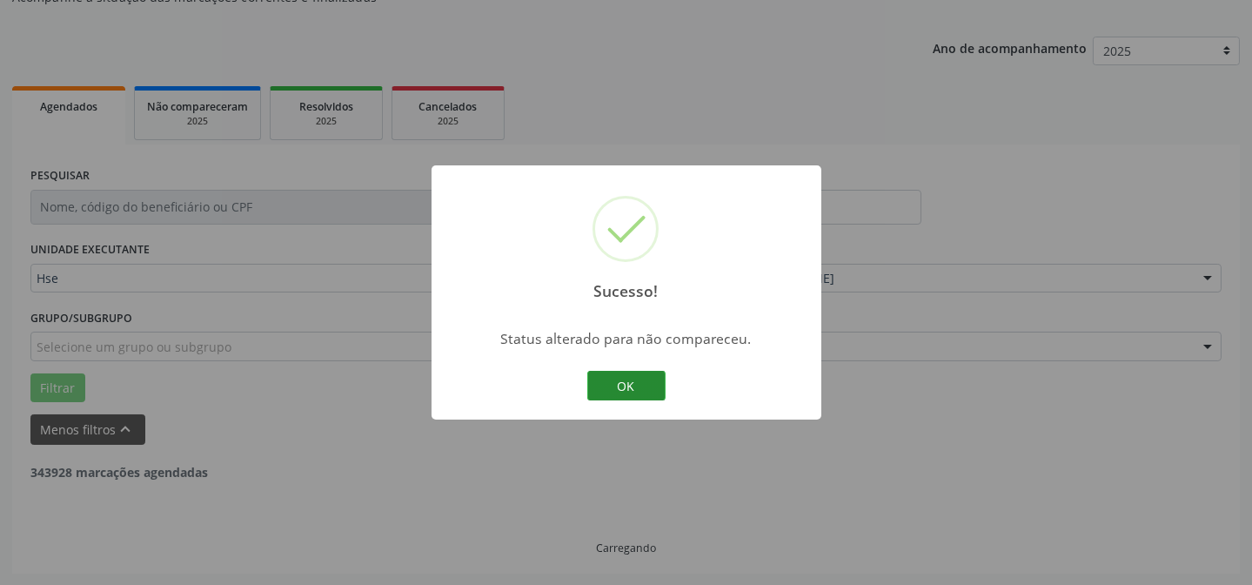
click at [630, 373] on button "OK" at bounding box center [626, 386] width 78 height 30
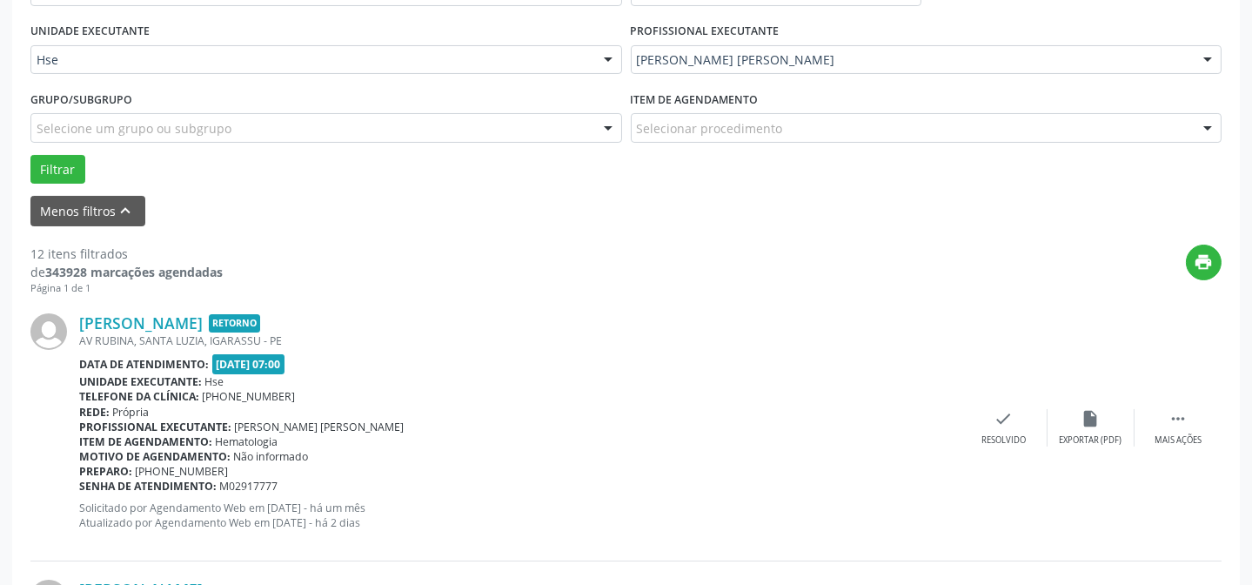
scroll to position [411, 0]
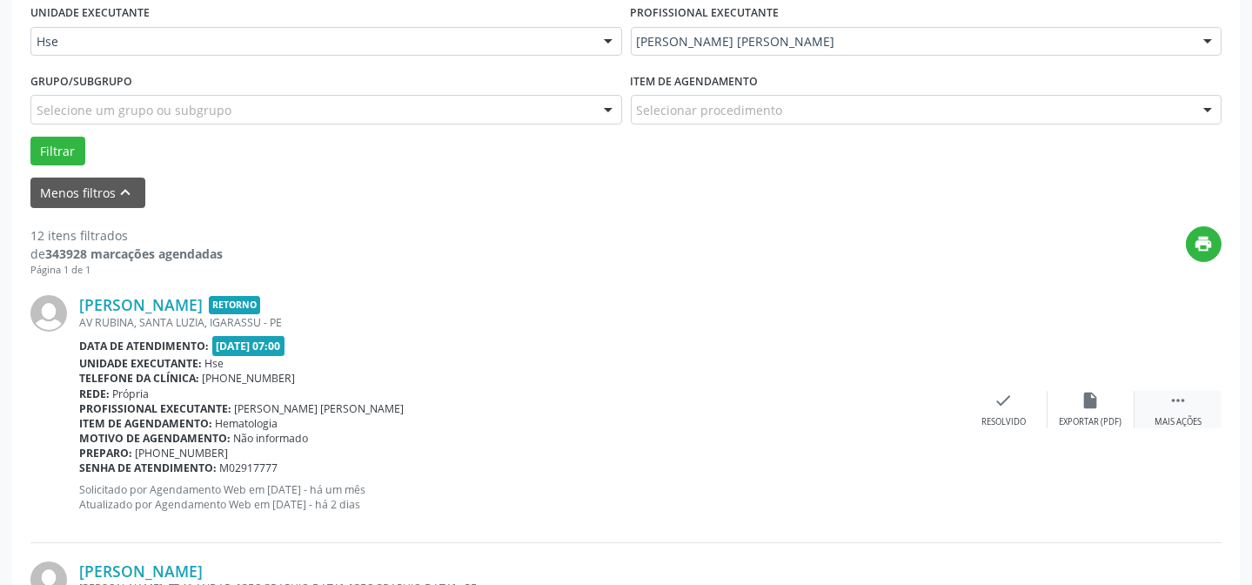
click at [1185, 416] on div "Mais ações" at bounding box center [1177, 422] width 47 height 12
click at [1087, 391] on icon "alarm_off" at bounding box center [1090, 400] width 19 height 19
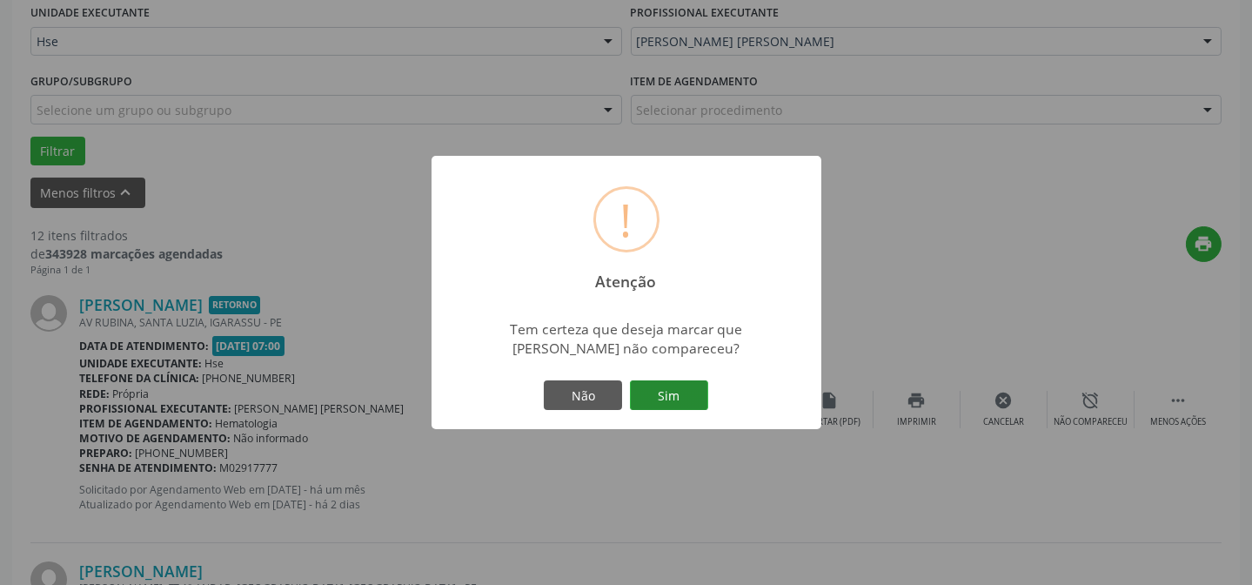
click at [666, 398] on button "Sim" at bounding box center [669, 395] width 78 height 30
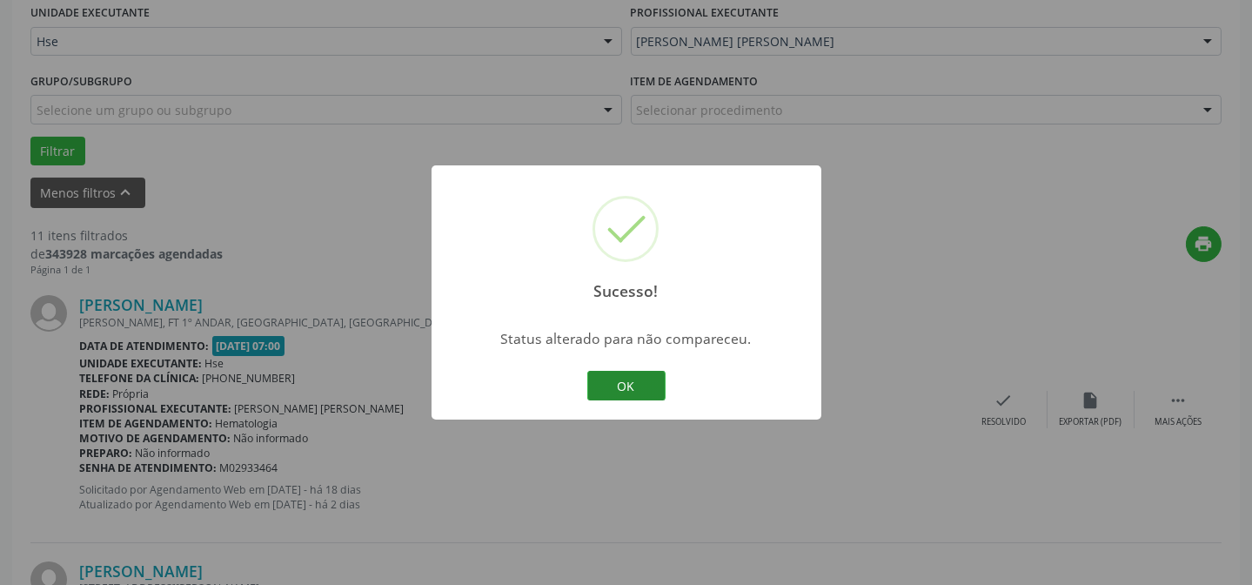
click at [620, 375] on button "OK" at bounding box center [626, 386] width 78 height 30
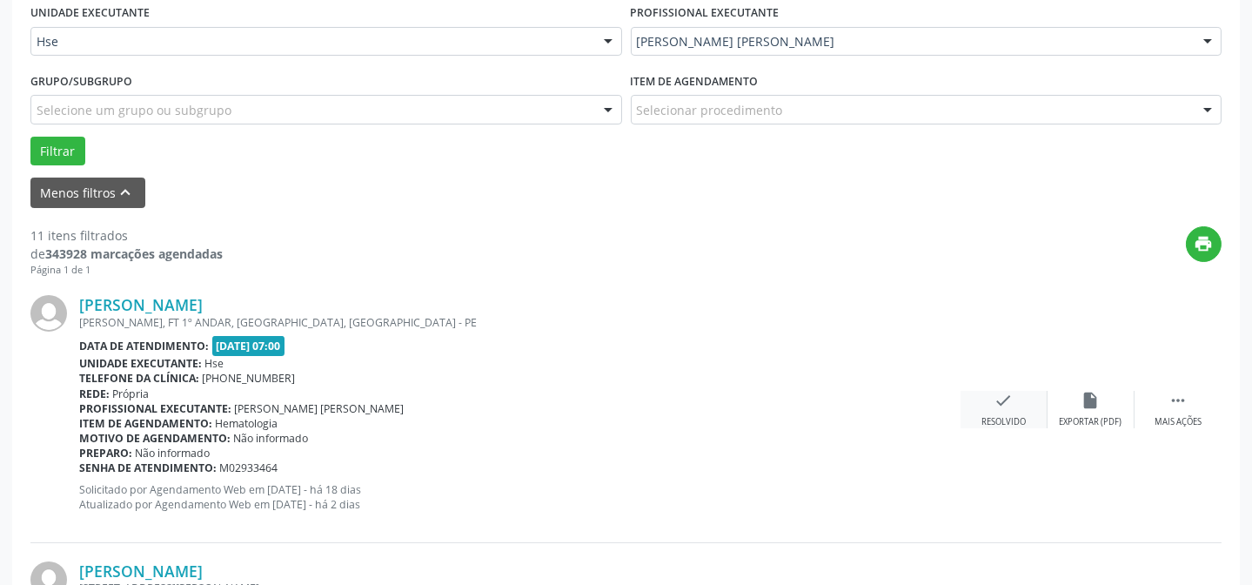
click at [1022, 397] on div "check Resolvido" at bounding box center [1003, 409] width 87 height 37
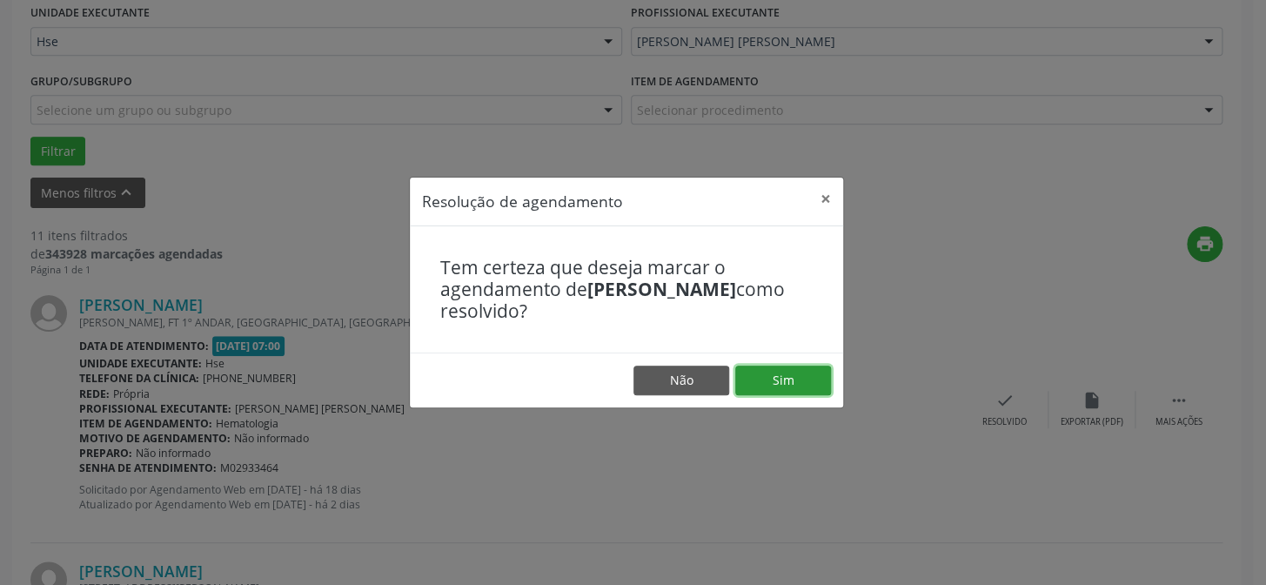
click at [813, 373] on button "Sim" at bounding box center [783, 380] width 96 height 30
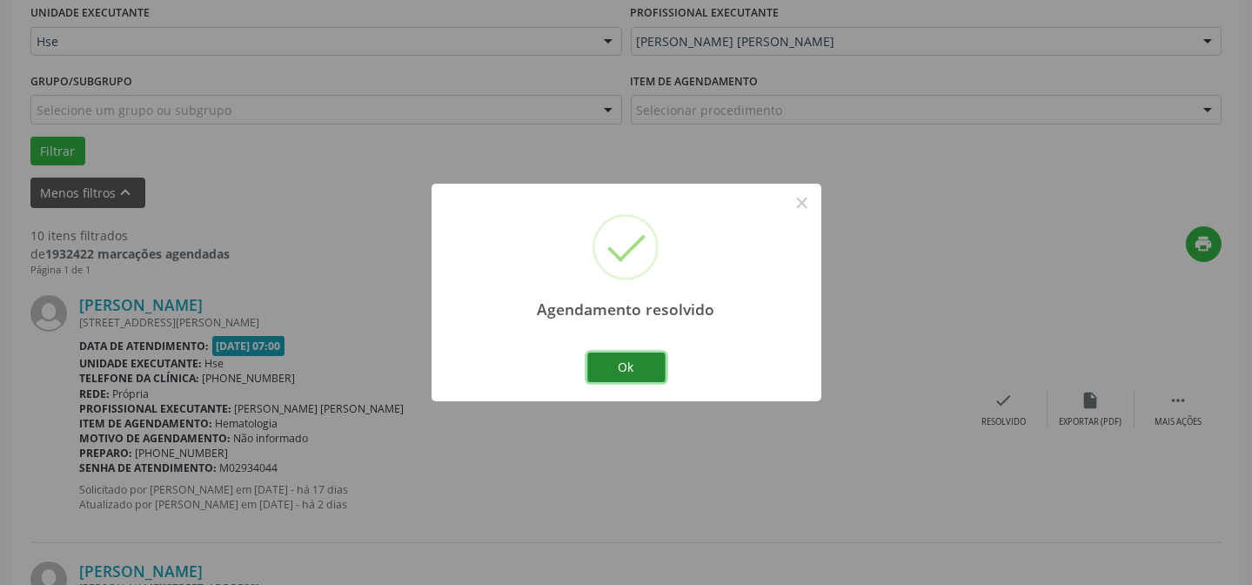
click at [612, 367] on button "Ok" at bounding box center [626, 367] width 78 height 30
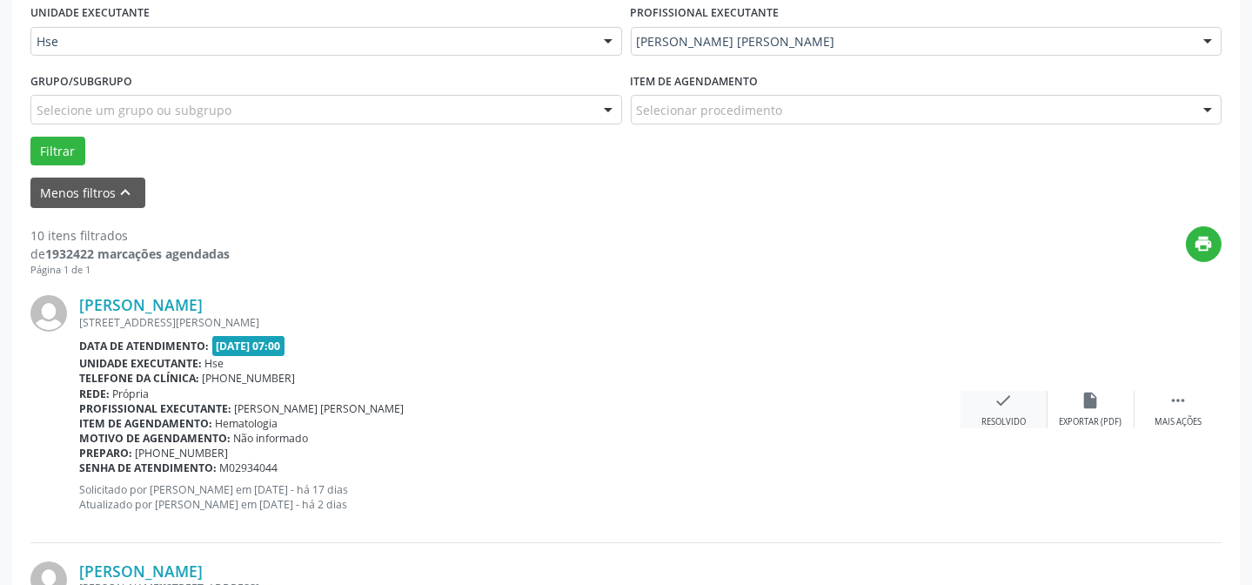
click at [986, 410] on div "check Resolvido" at bounding box center [1003, 409] width 87 height 37
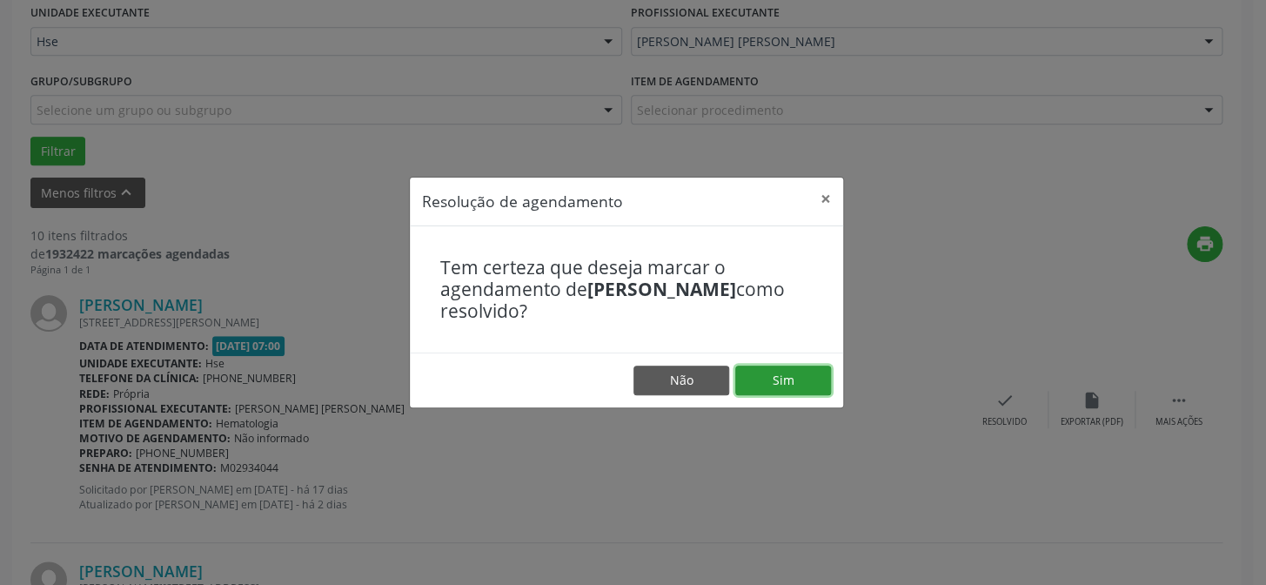
click at [780, 373] on button "Sim" at bounding box center [783, 380] width 96 height 30
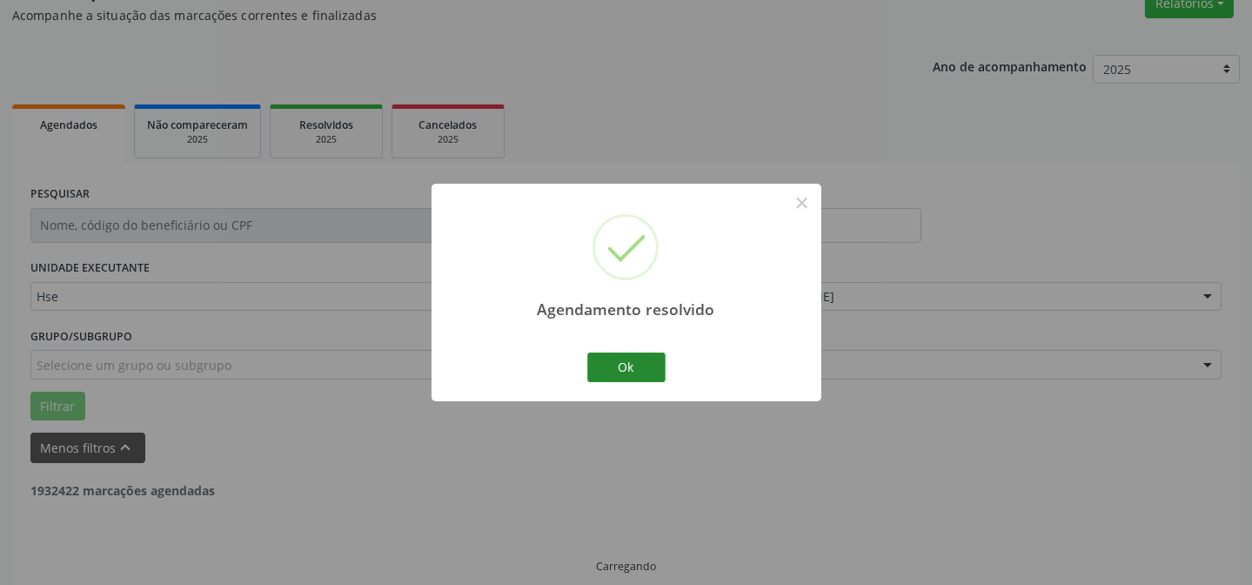
scroll to position [174, 0]
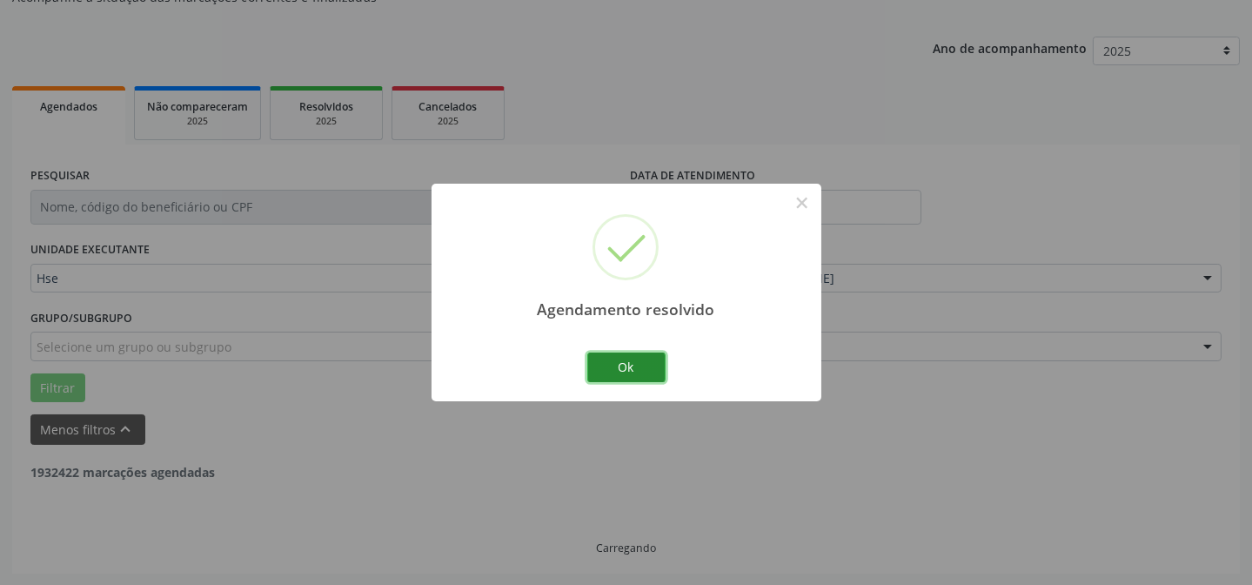
click at [621, 366] on button "Ok" at bounding box center [626, 367] width 78 height 30
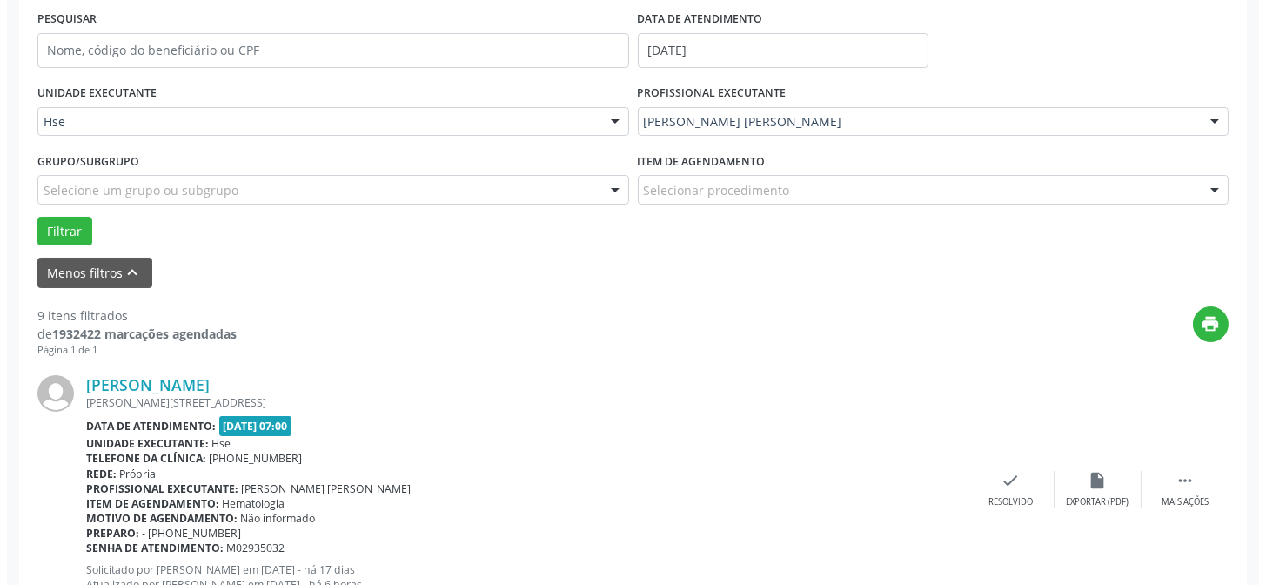
scroll to position [331, 0]
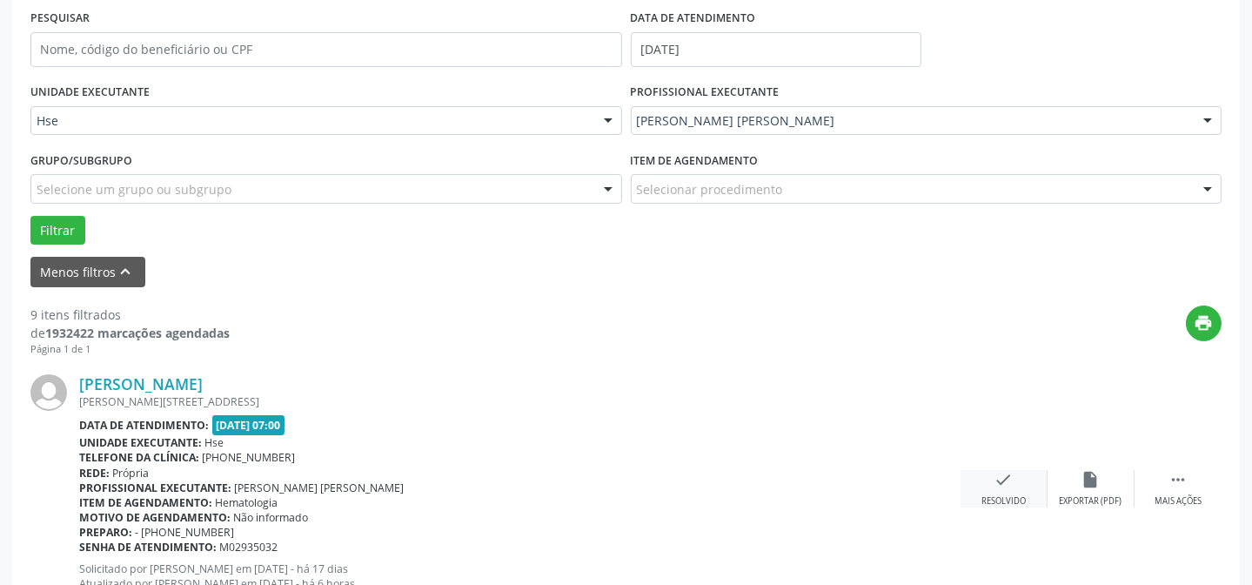
click at [1012, 491] on div "check Resolvido" at bounding box center [1003, 488] width 87 height 37
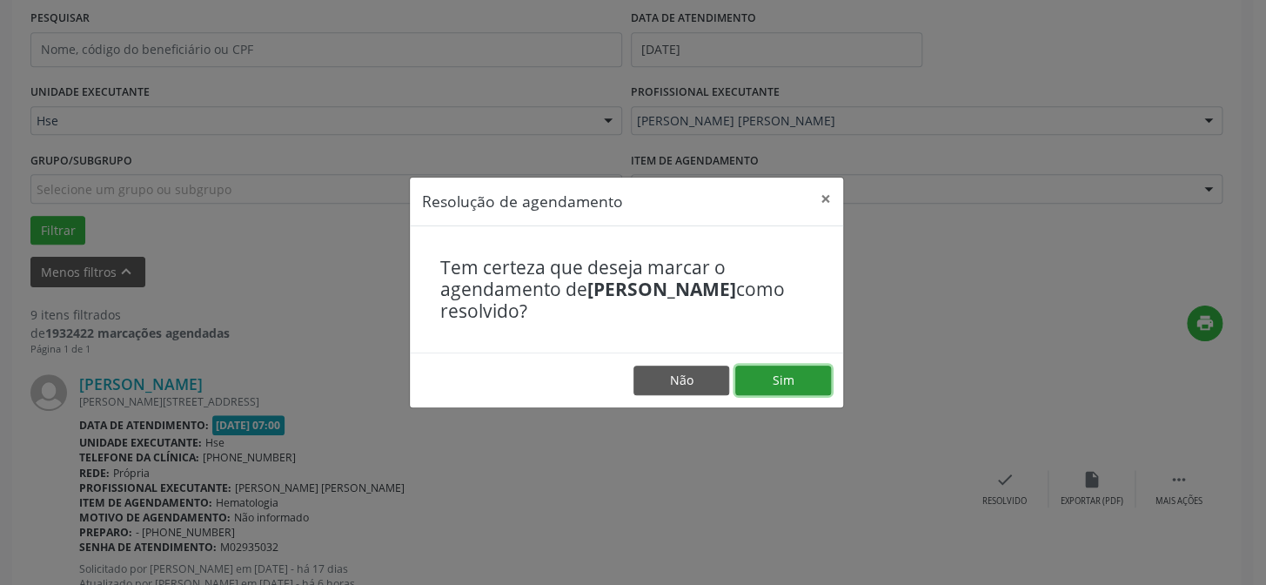
click at [764, 377] on button "Sim" at bounding box center [783, 380] width 96 height 30
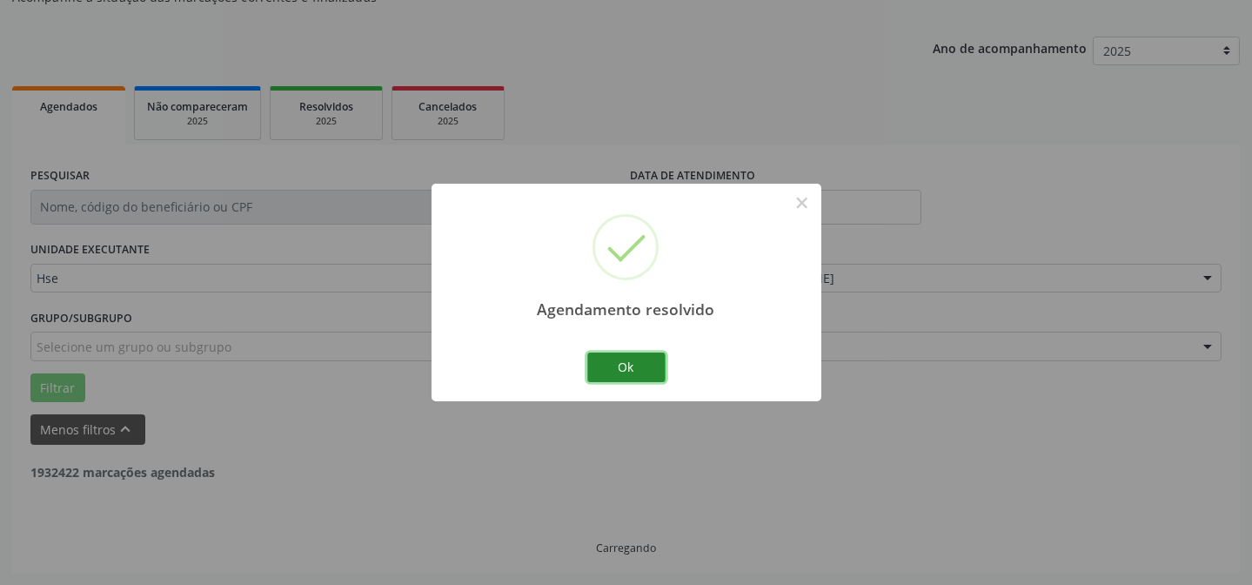
click at [643, 374] on button "Ok" at bounding box center [626, 367] width 78 height 30
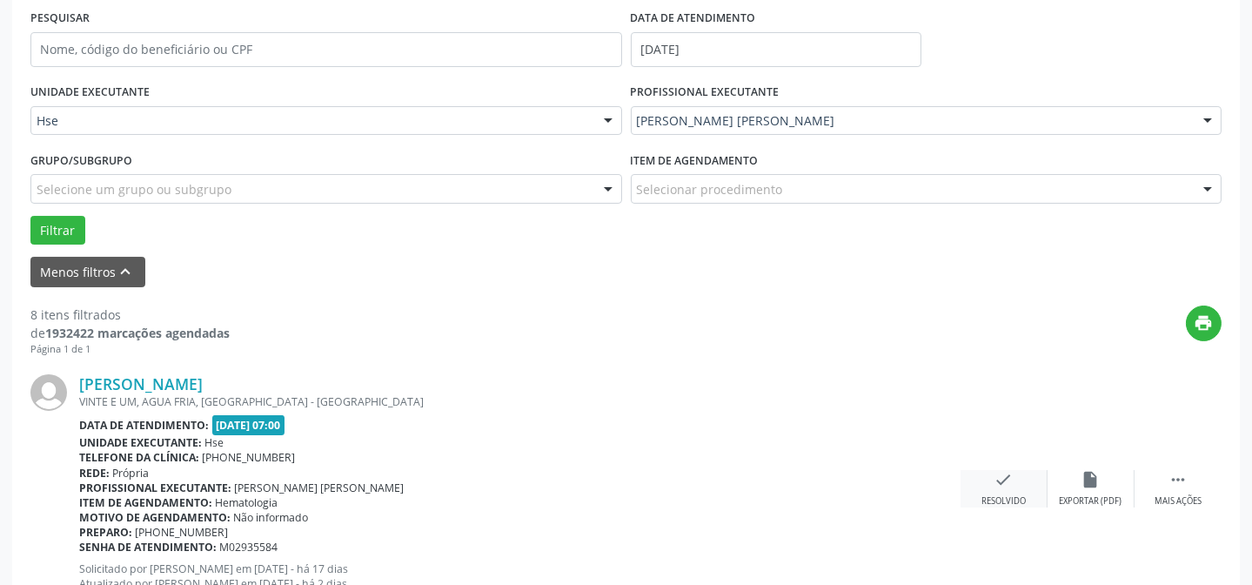
click at [1007, 478] on icon "check" at bounding box center [1003, 479] width 19 height 19
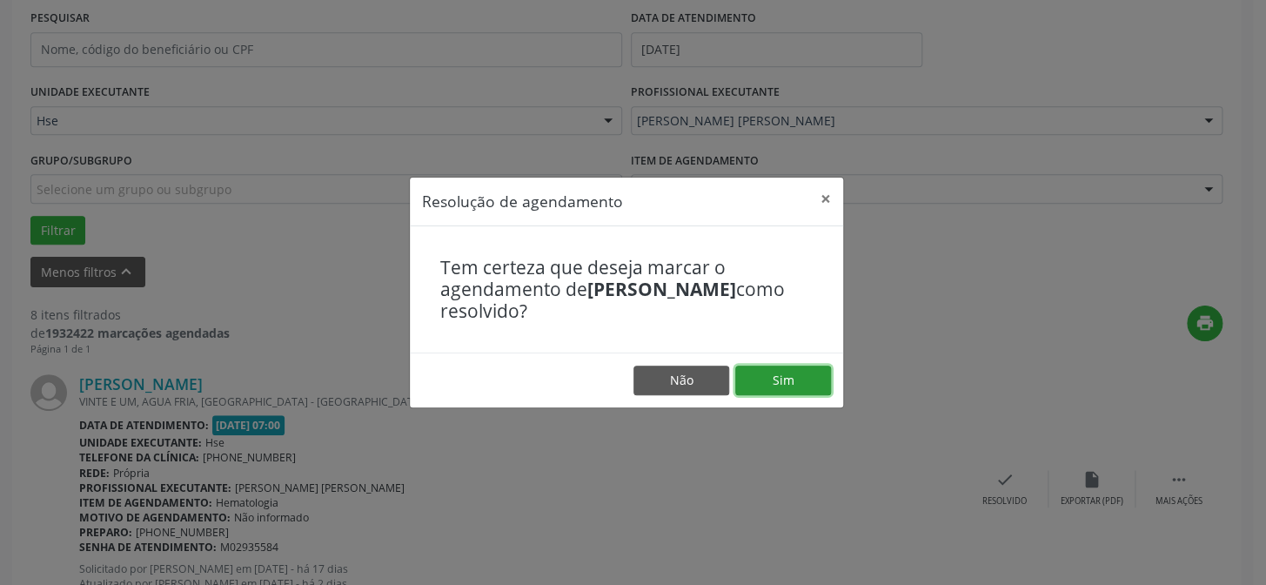
click at [806, 390] on button "Sim" at bounding box center [783, 380] width 96 height 30
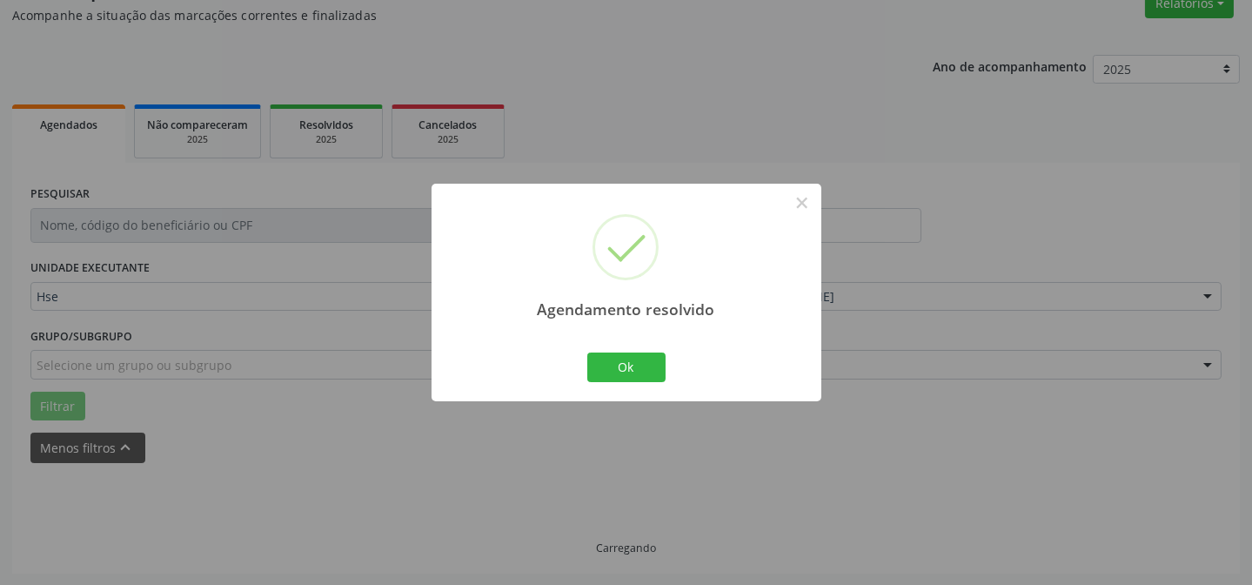
scroll to position [174, 0]
click at [650, 364] on button "Ok" at bounding box center [626, 367] width 78 height 30
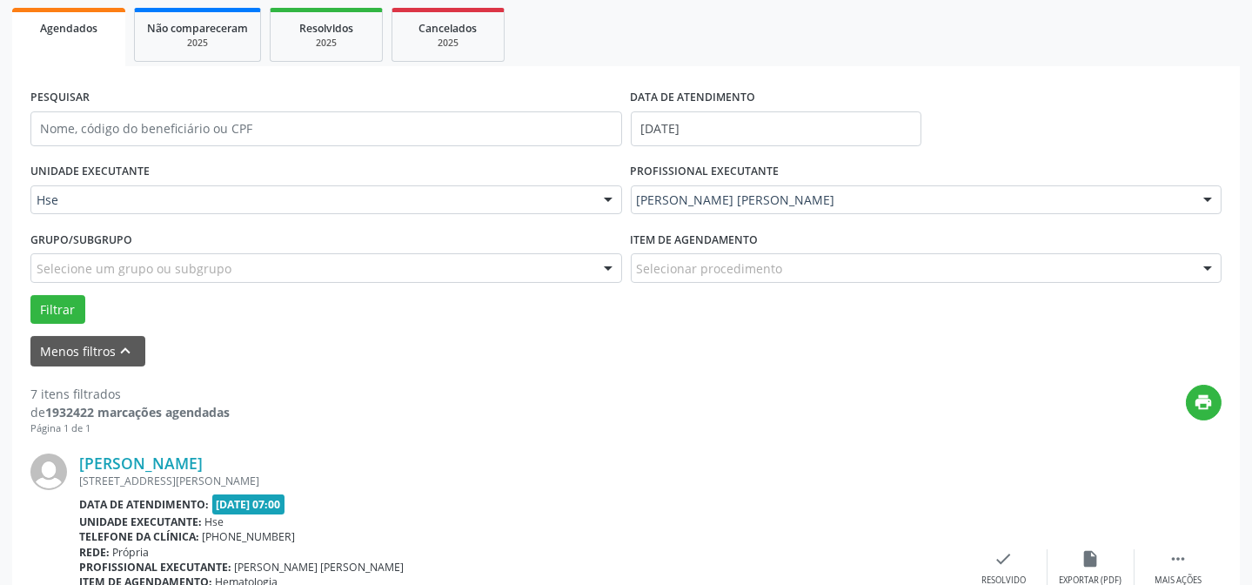
scroll to position [331, 0]
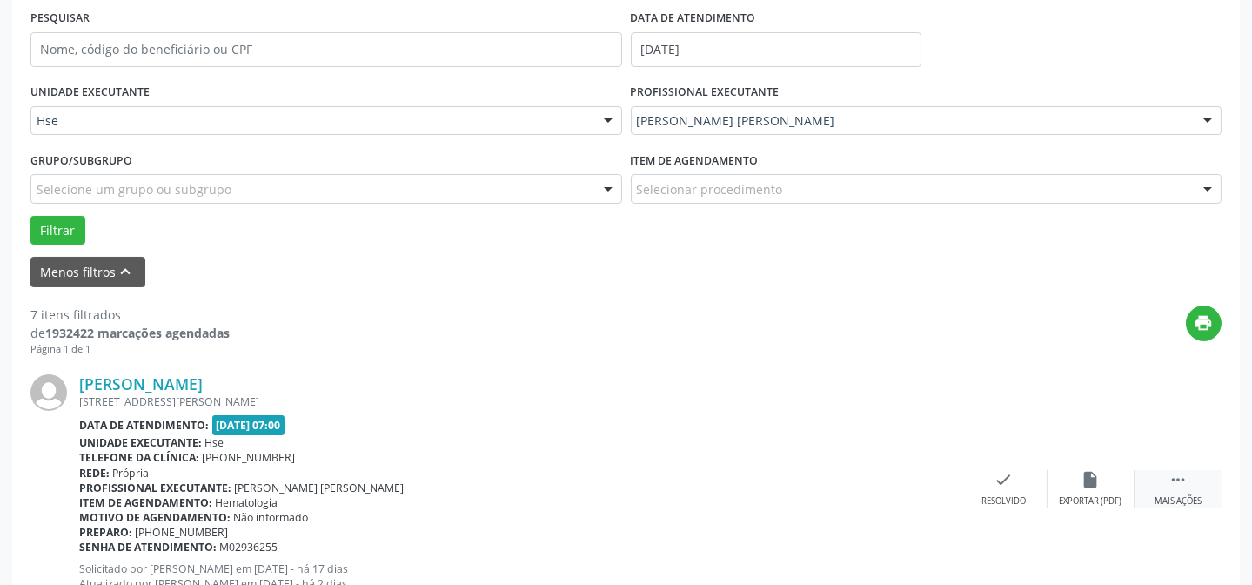
click at [1168, 485] on icon "" at bounding box center [1177, 479] width 19 height 19
click at [1059, 478] on div "alarm_off Não compareceu" at bounding box center [1090, 488] width 87 height 37
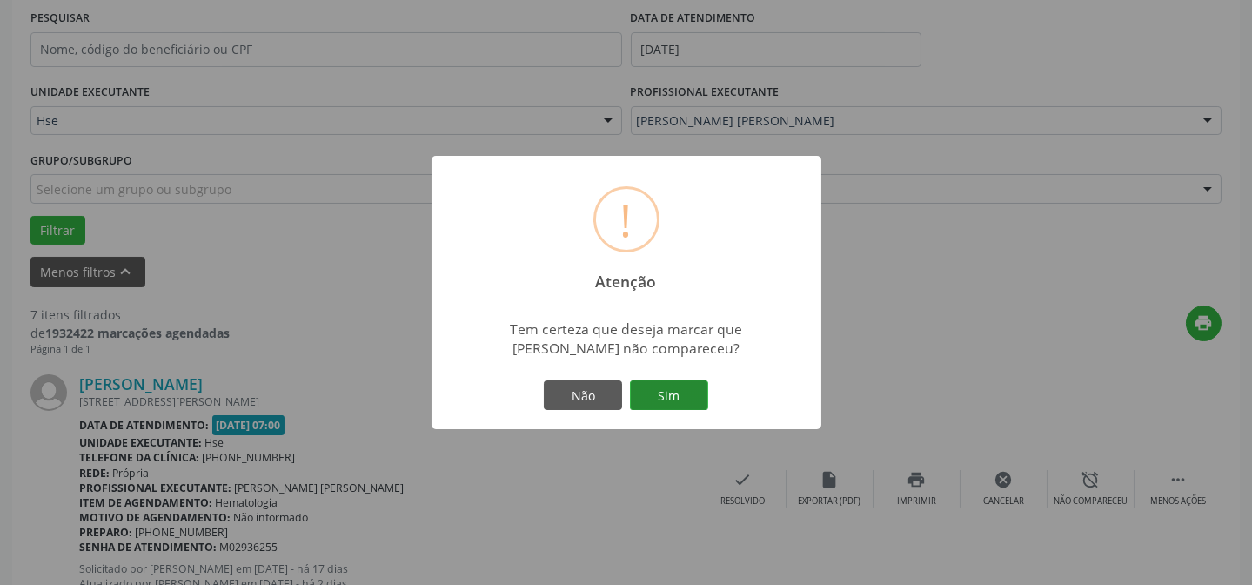
click at [689, 385] on button "Sim" at bounding box center [669, 395] width 78 height 30
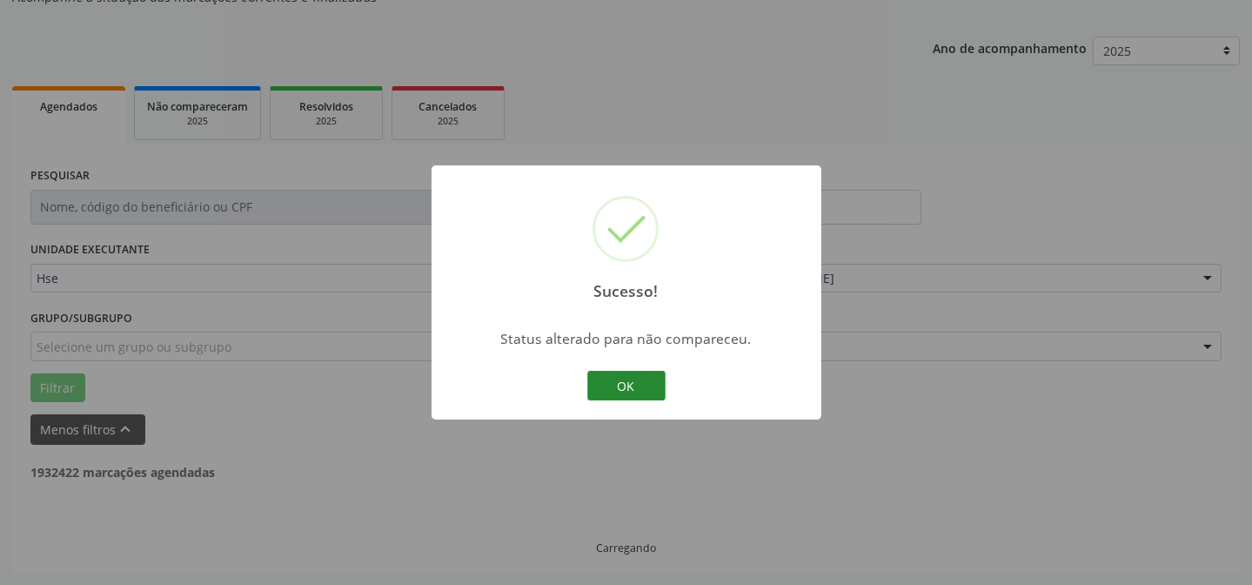
click at [647, 391] on button "OK" at bounding box center [626, 386] width 78 height 30
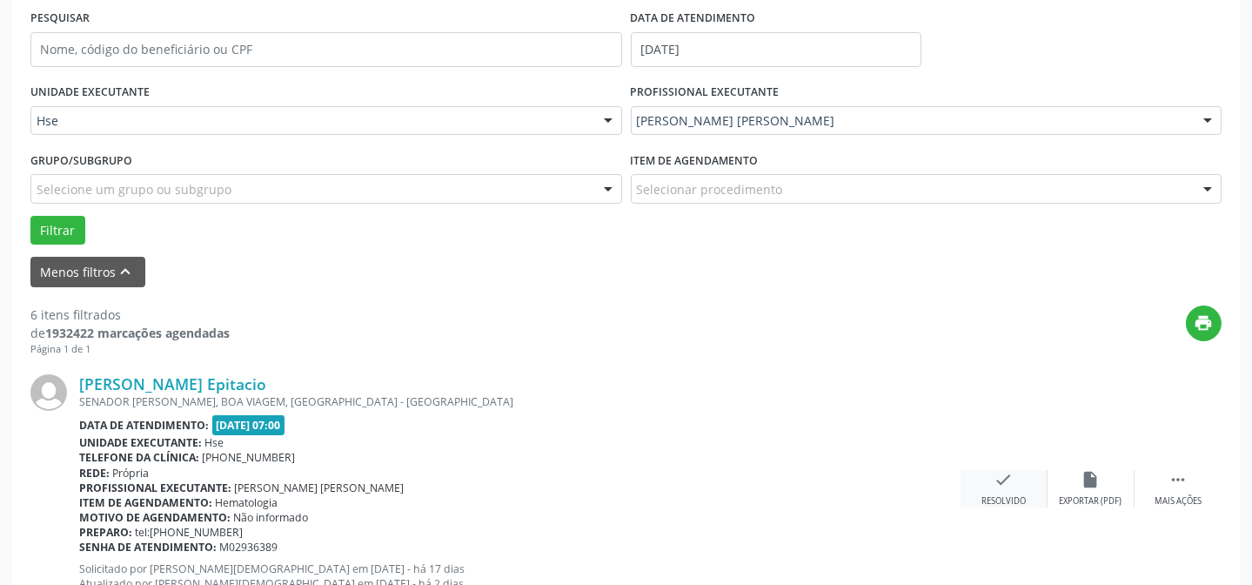
click at [994, 481] on icon "check" at bounding box center [1003, 479] width 19 height 19
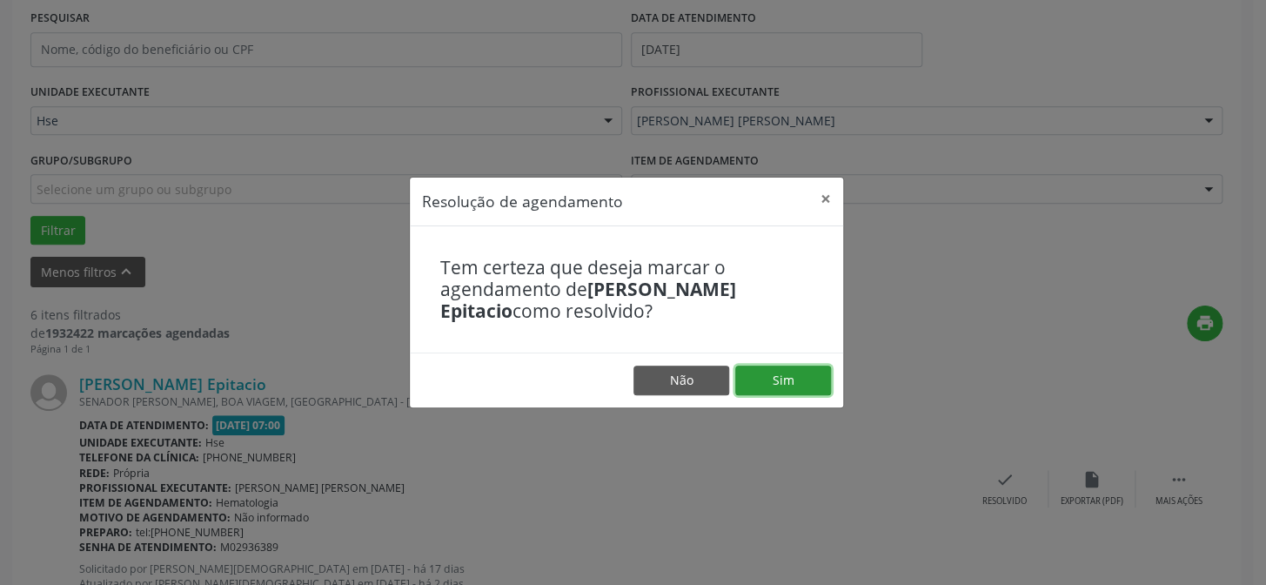
click at [741, 372] on button "Sim" at bounding box center [783, 380] width 96 height 30
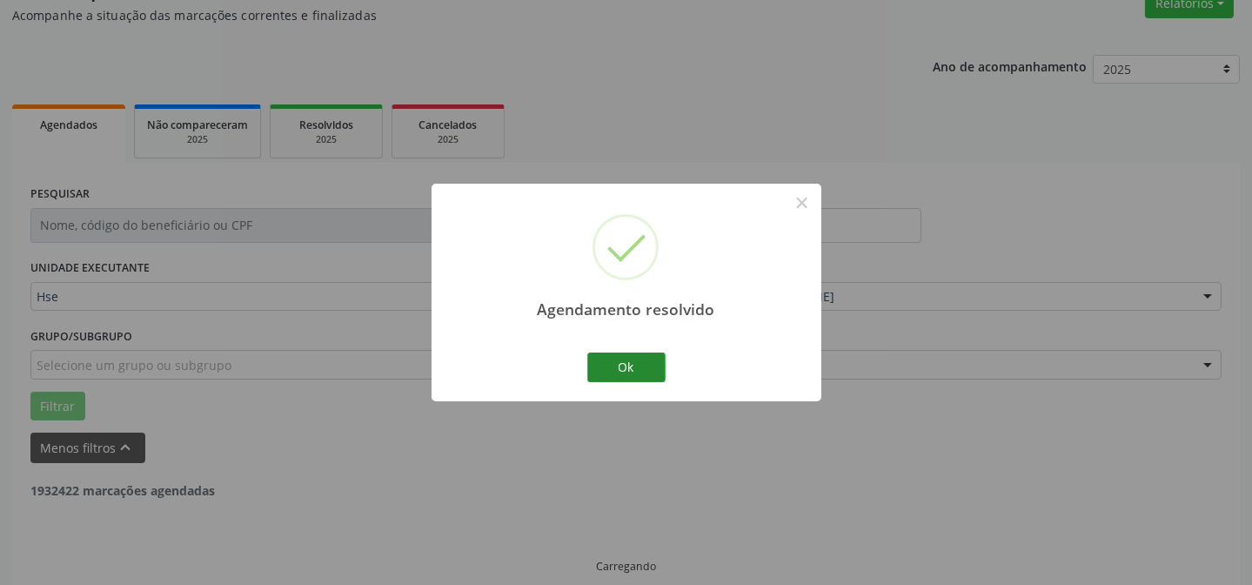
scroll to position [174, 0]
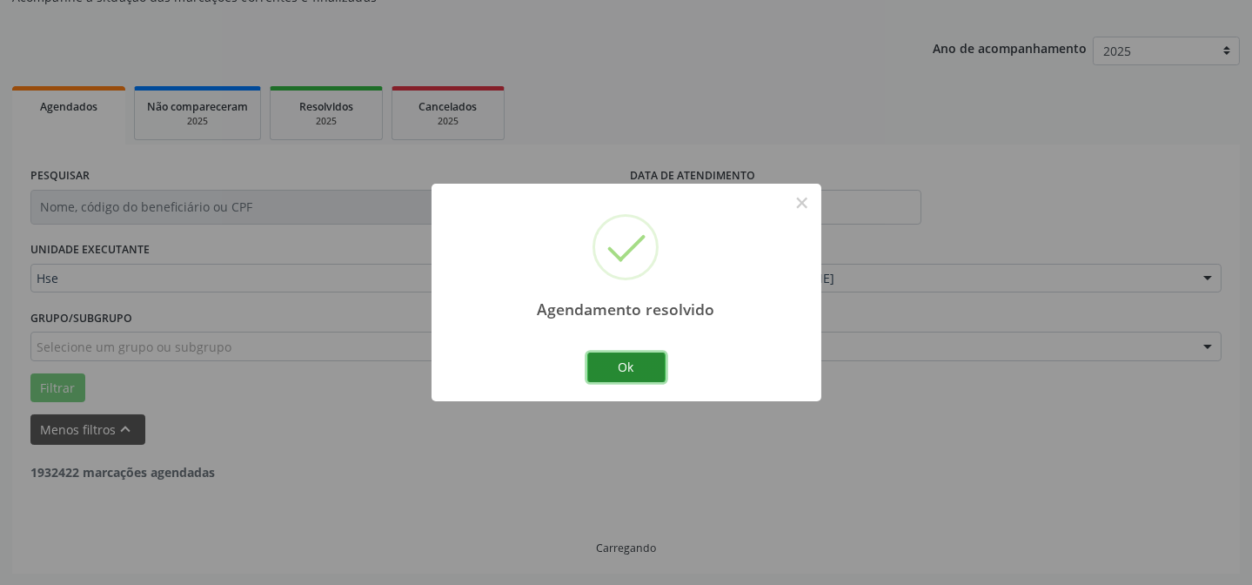
click at [626, 373] on button "Ok" at bounding box center [626, 367] width 78 height 30
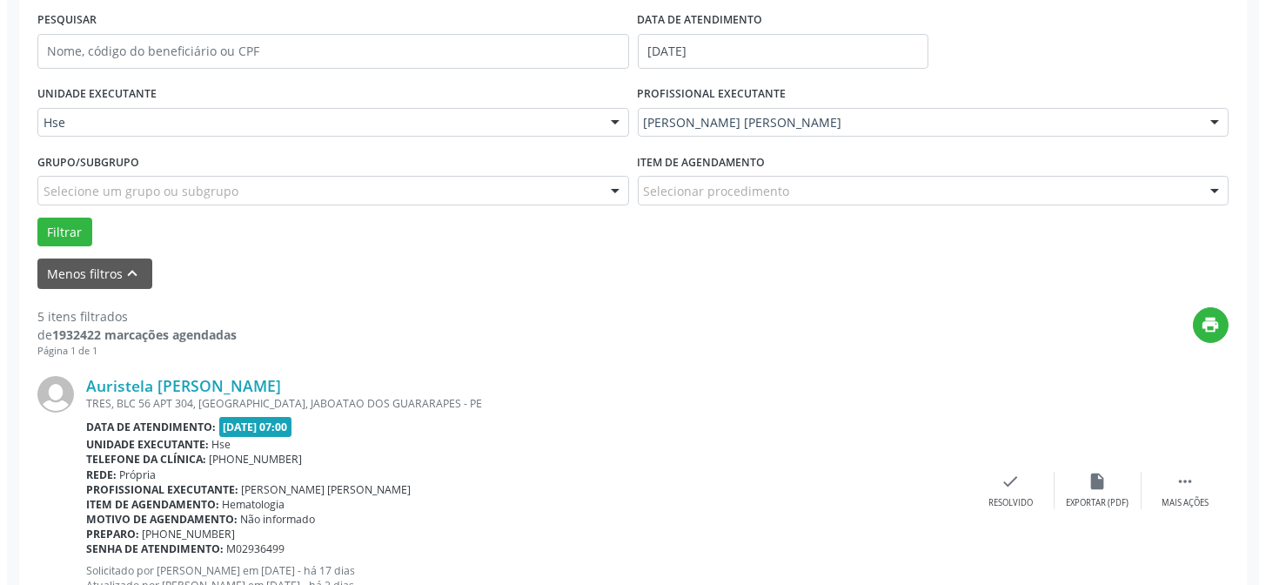
scroll to position [331, 0]
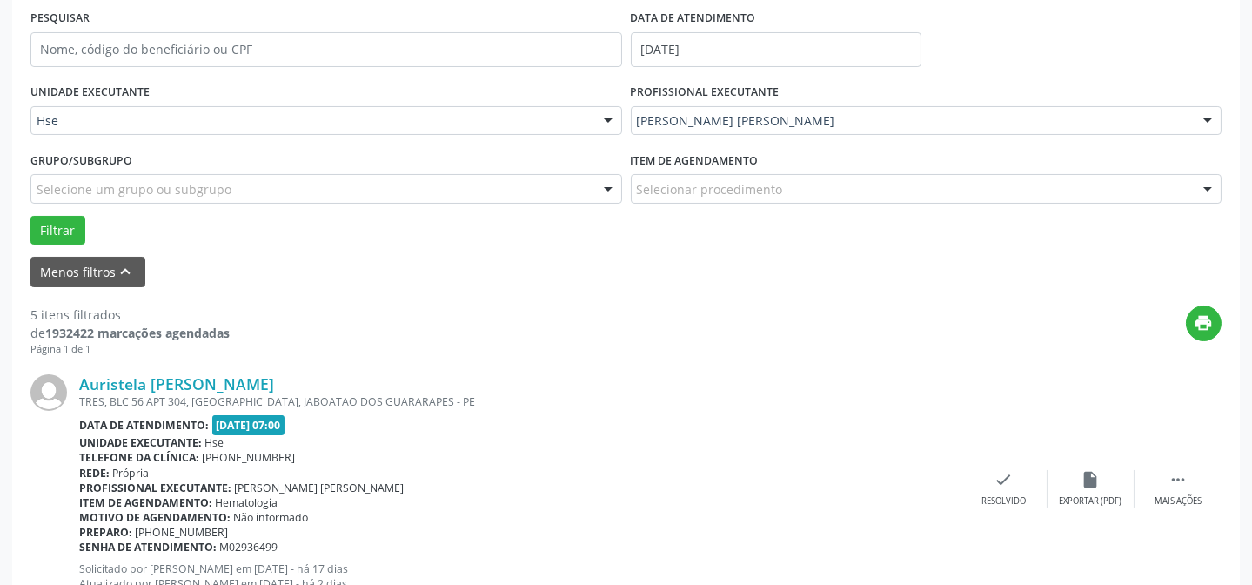
click at [1002, 465] on div "Auristela [PERSON_NAME] TRES, BLC 56 APT 304, [GEOGRAPHIC_DATA], JABOATAO DOS G…" at bounding box center [625, 488] width 1191 height 265
click at [1002, 477] on icon "check" at bounding box center [1003, 479] width 19 height 19
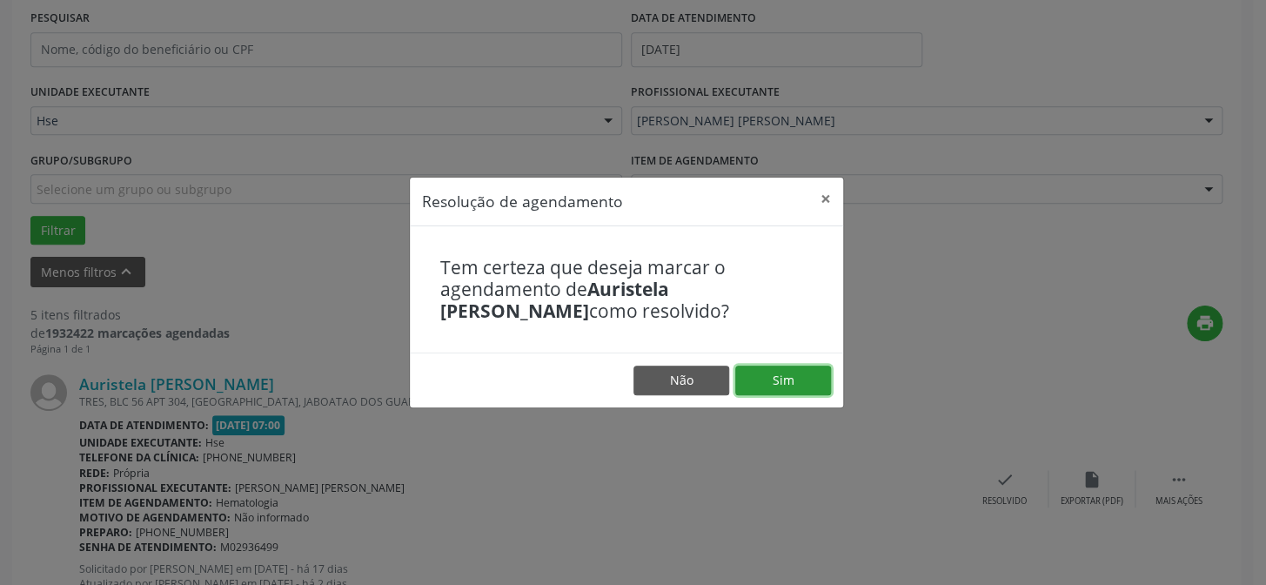
click at [814, 388] on button "Sim" at bounding box center [783, 380] width 96 height 30
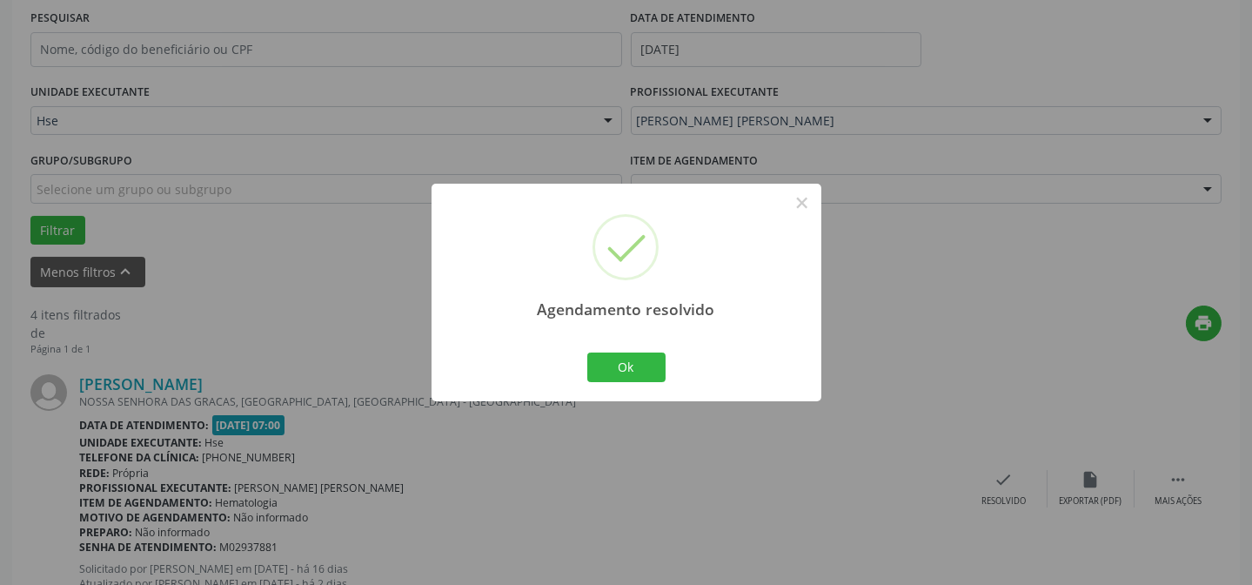
click at [582, 365] on div "Agendamento resolvido × Ok Cancel" at bounding box center [627, 292] width 390 height 217
click at [607, 366] on button "Ok" at bounding box center [626, 367] width 78 height 30
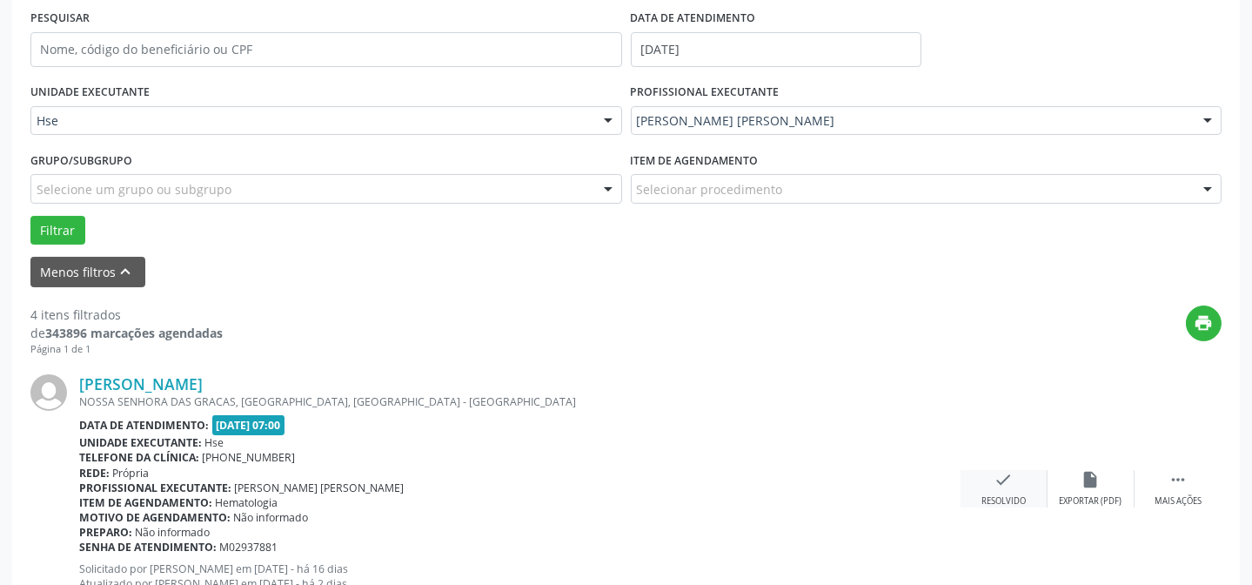
click at [1027, 477] on div "check Resolvido" at bounding box center [1003, 488] width 87 height 37
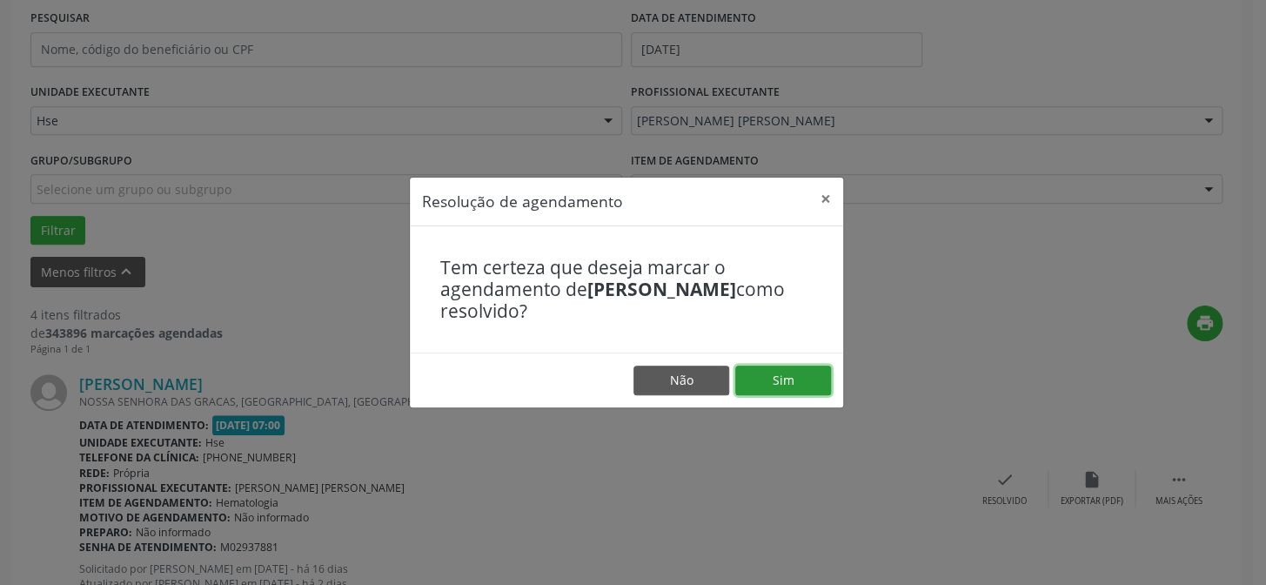
click at [791, 382] on button "Sim" at bounding box center [783, 380] width 96 height 30
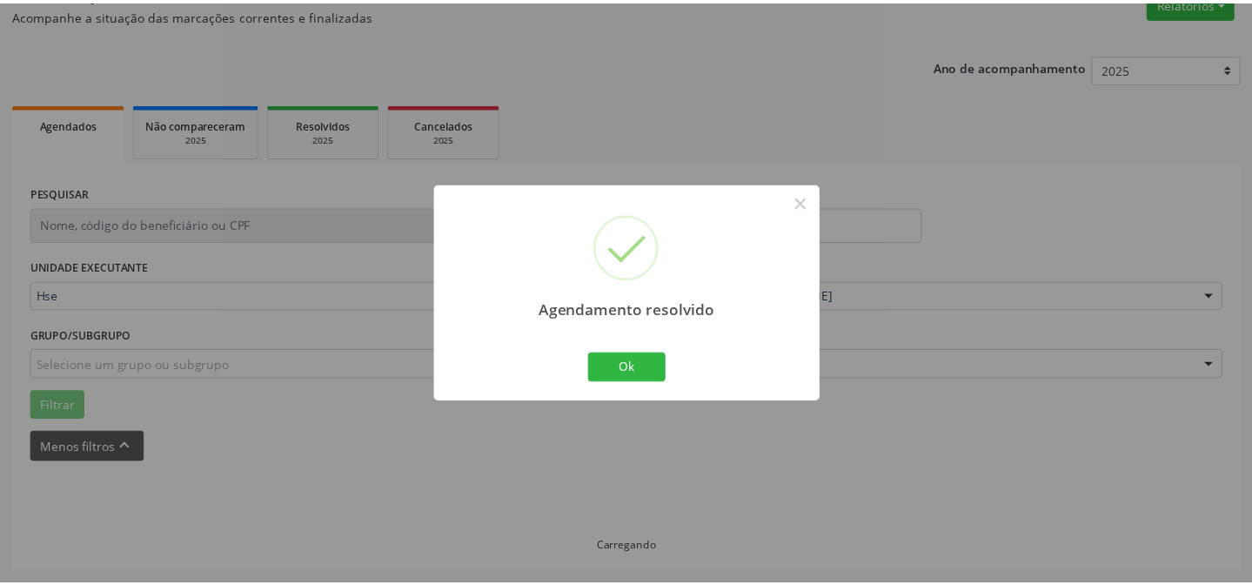
scroll to position [156, 0]
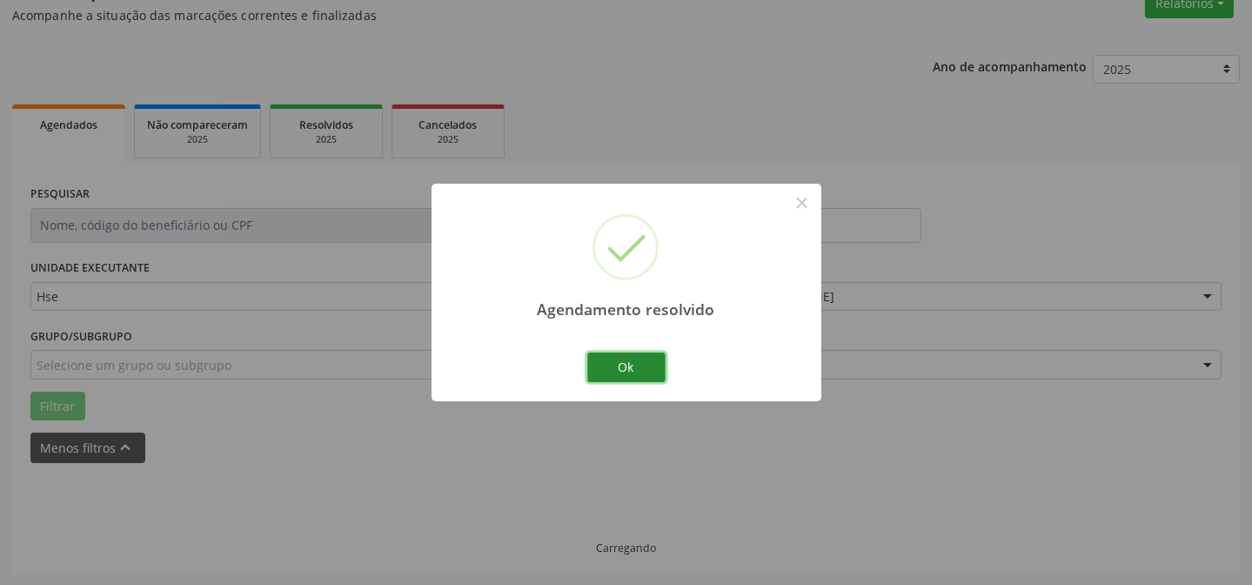
click at [637, 375] on button "Ok" at bounding box center [626, 367] width 78 height 30
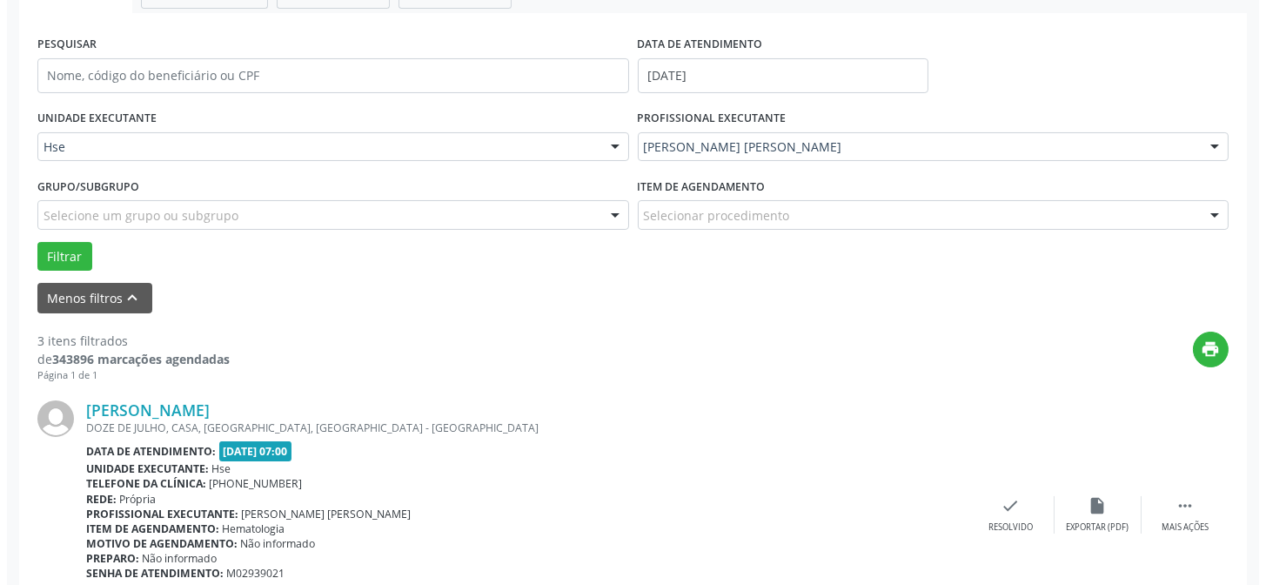
scroll to position [313, 0]
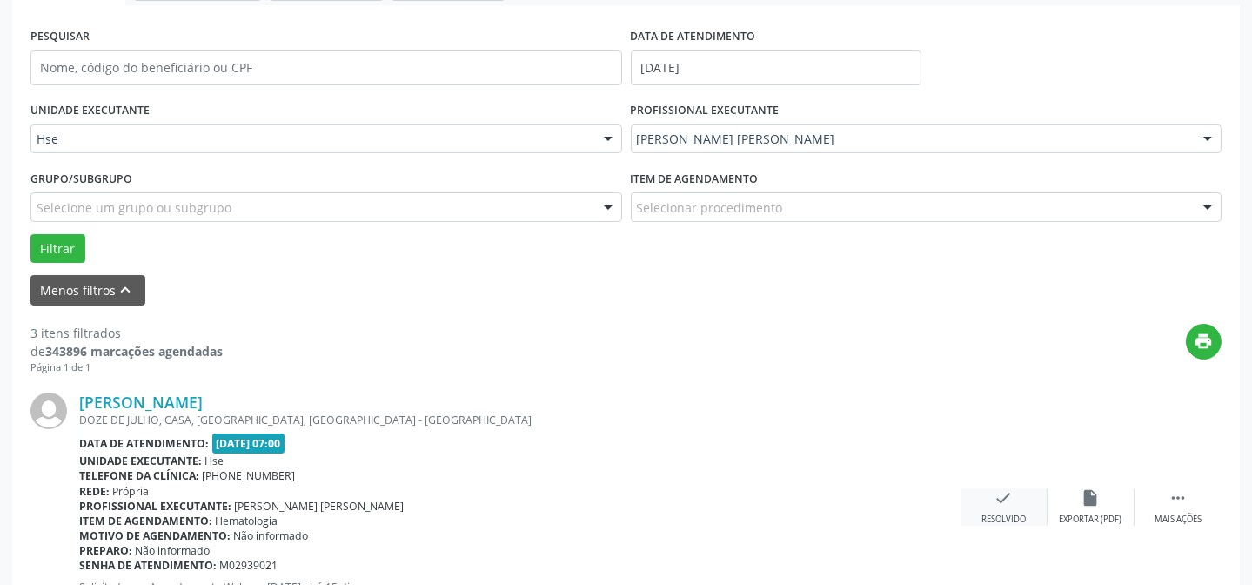
click at [995, 505] on icon "check" at bounding box center [1003, 497] width 19 height 19
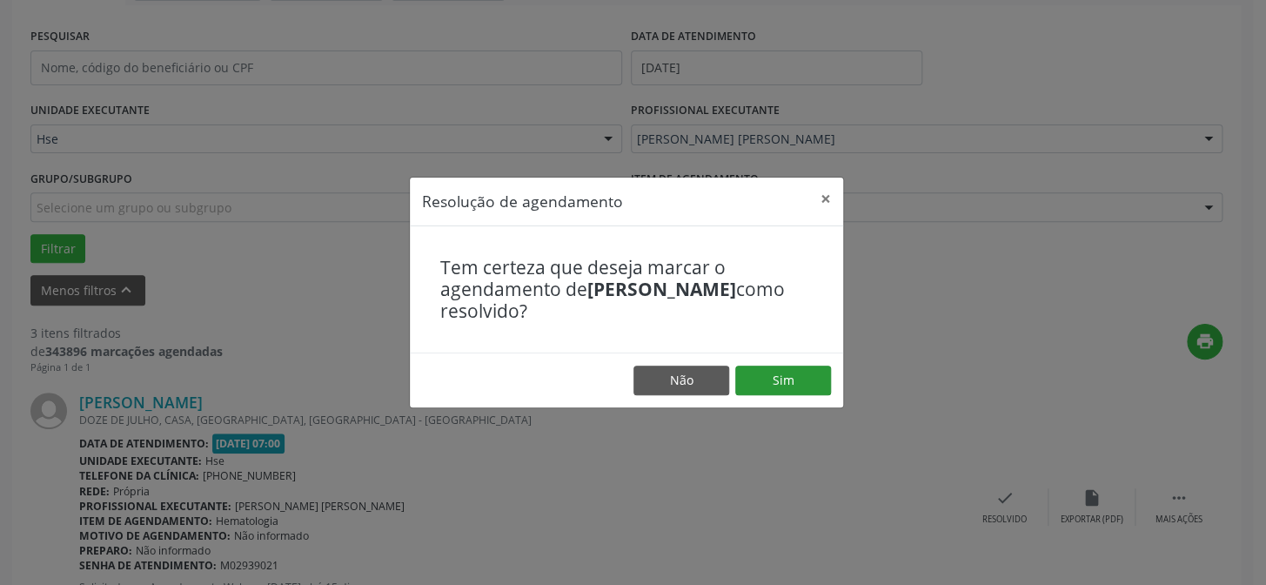
drag, startPoint x: 819, startPoint y: 399, endPoint x: 813, endPoint y: 389, distance: 11.7
click at [818, 399] on footer "Não Sim" at bounding box center [626, 379] width 433 height 55
click at [813, 387] on button "Sim" at bounding box center [783, 380] width 96 height 30
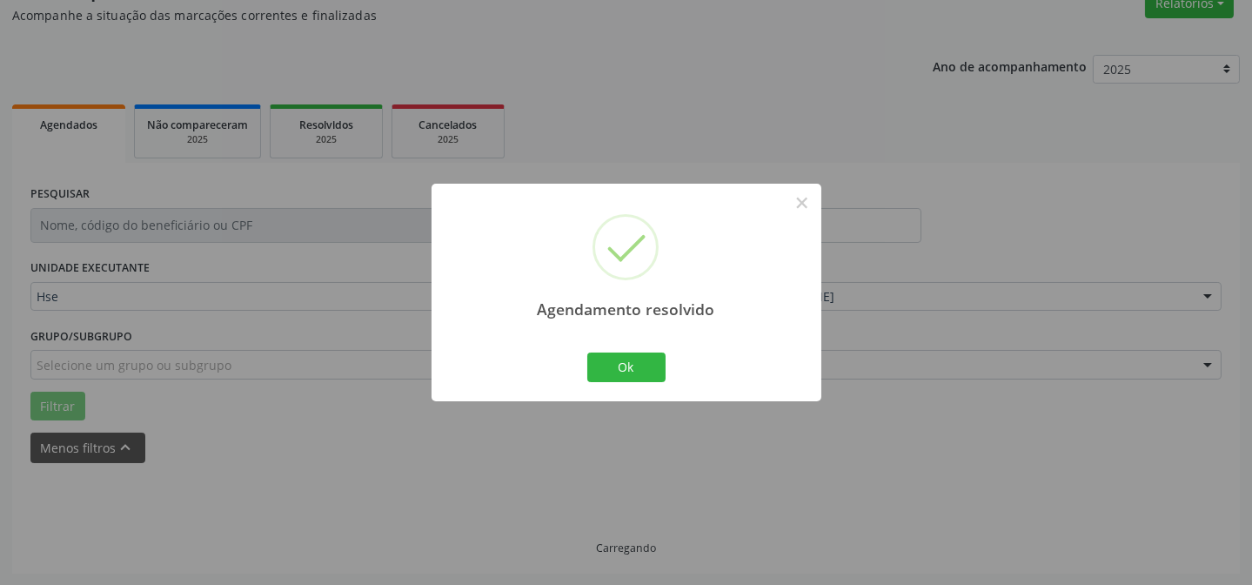
scroll to position [174, 0]
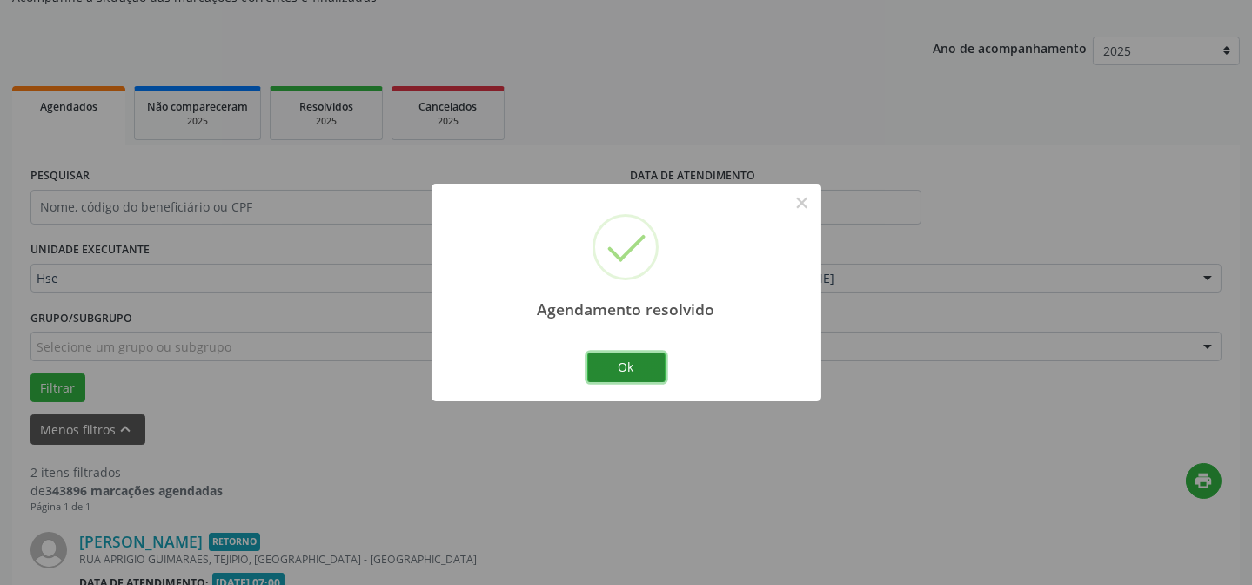
click at [602, 352] on button "Ok" at bounding box center [626, 367] width 78 height 30
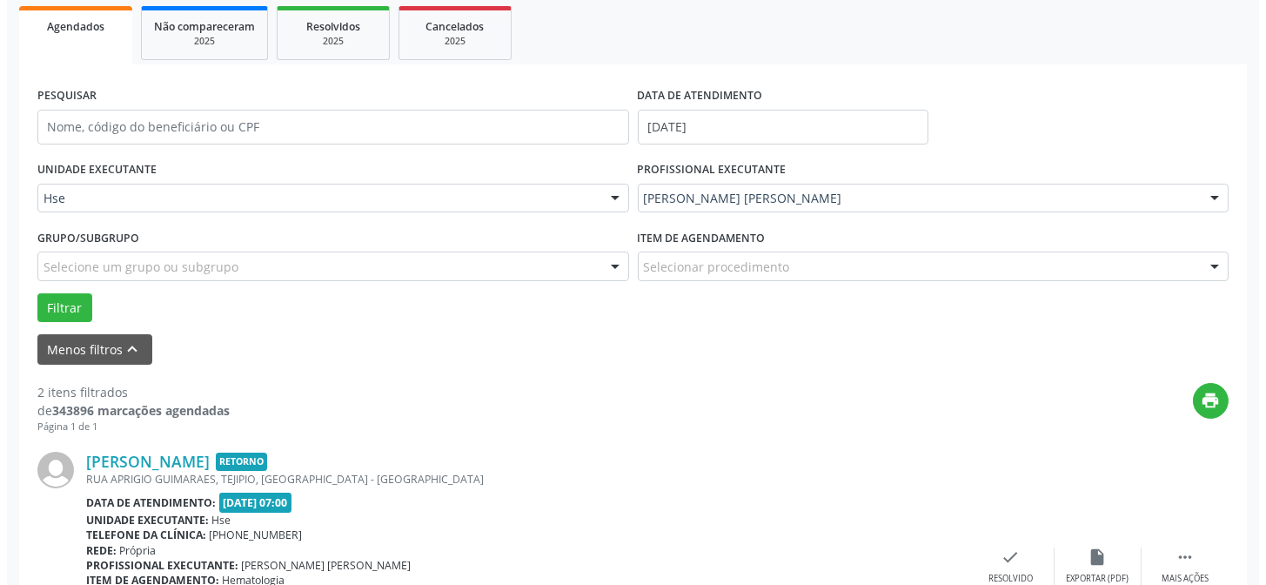
scroll to position [411, 0]
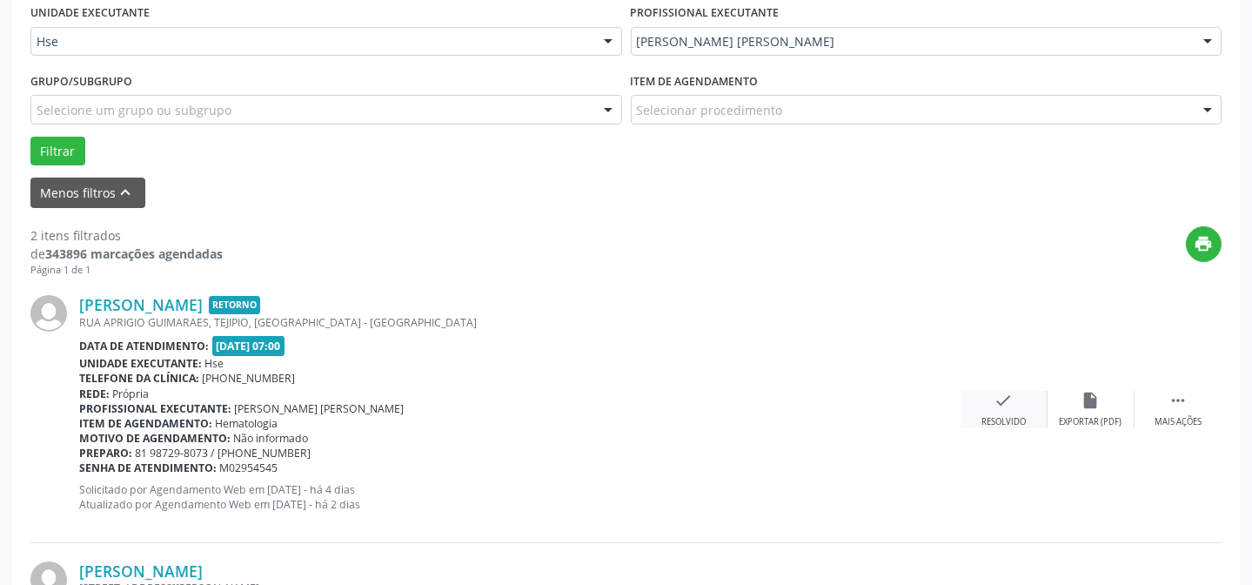
click at [998, 425] on div "Resolvido" at bounding box center [1003, 422] width 44 height 12
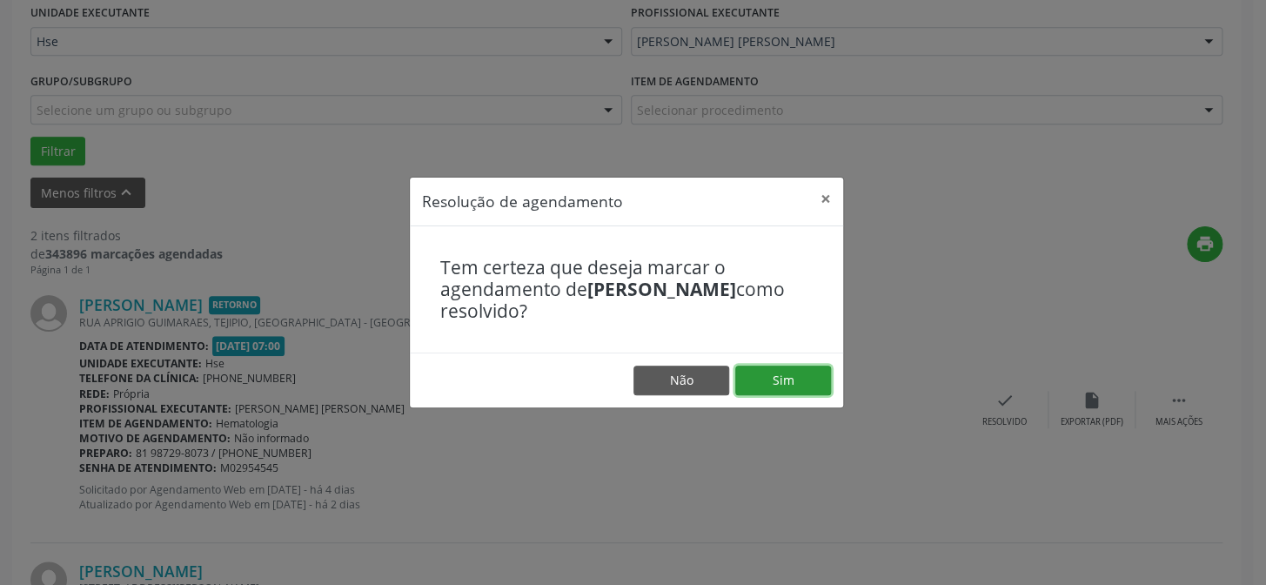
click at [787, 393] on button "Sim" at bounding box center [783, 380] width 96 height 30
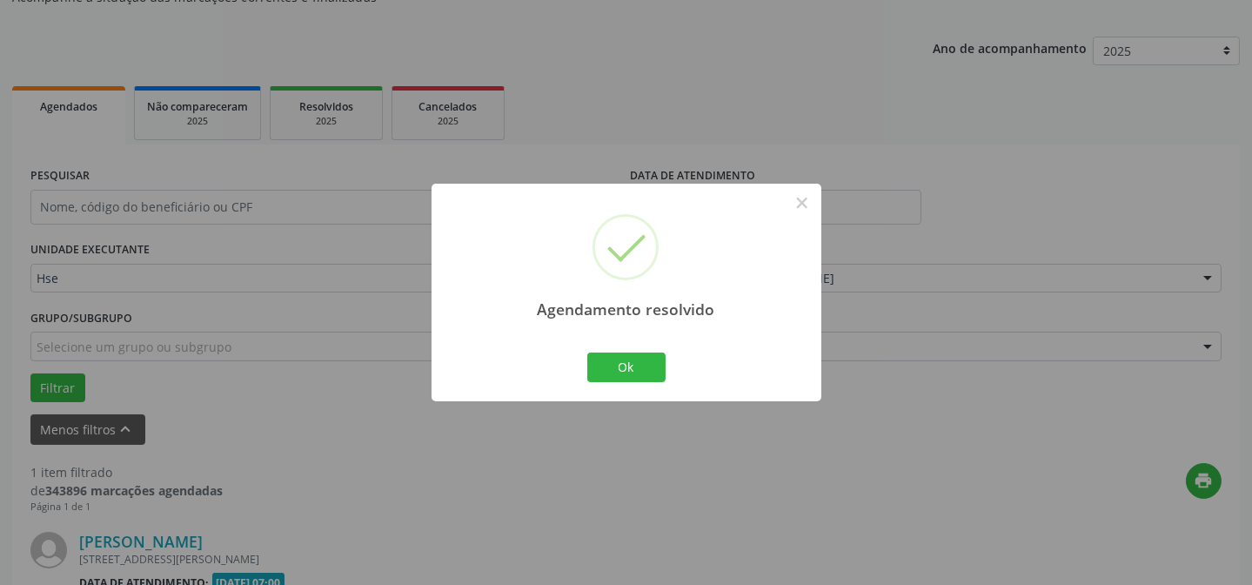
scroll to position [398, 0]
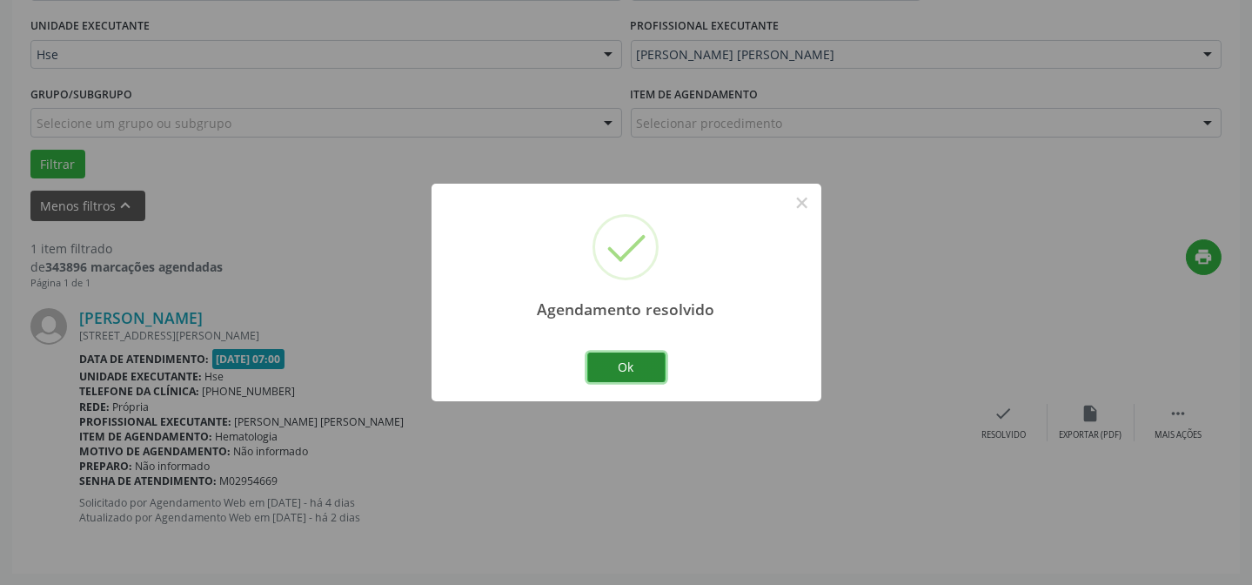
click at [612, 366] on button "Ok" at bounding box center [626, 367] width 78 height 30
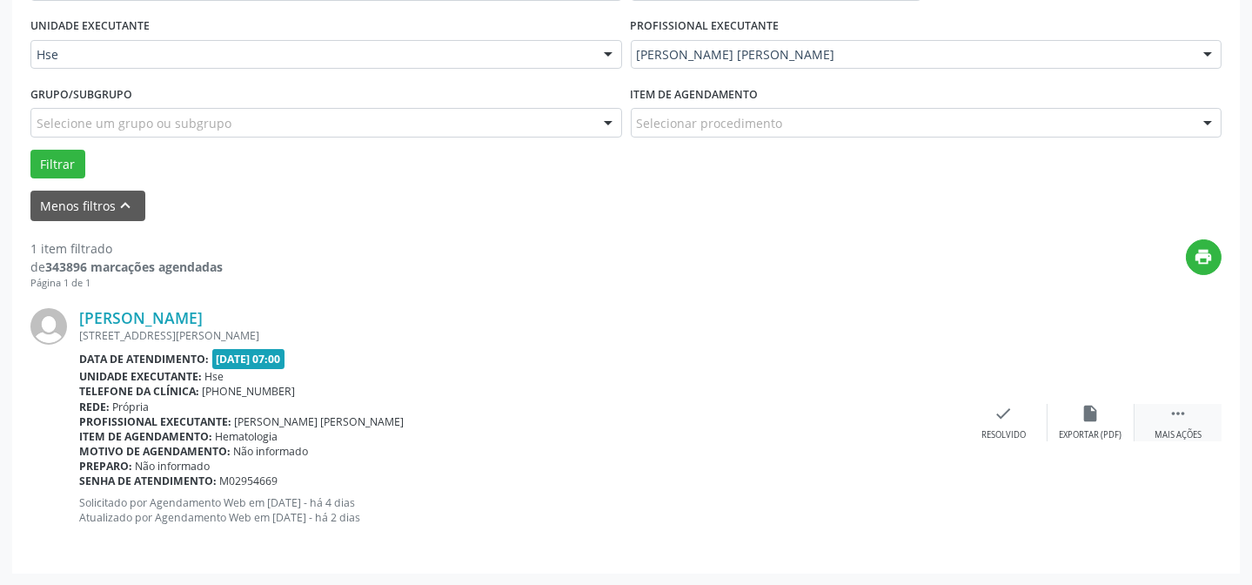
drag, startPoint x: 1161, startPoint y: 418, endPoint x: 1143, endPoint y: 418, distance: 18.3
click at [1161, 418] on div " Mais ações" at bounding box center [1177, 422] width 87 height 37
click at [1081, 418] on icon "alarm_off" at bounding box center [1090, 413] width 19 height 19
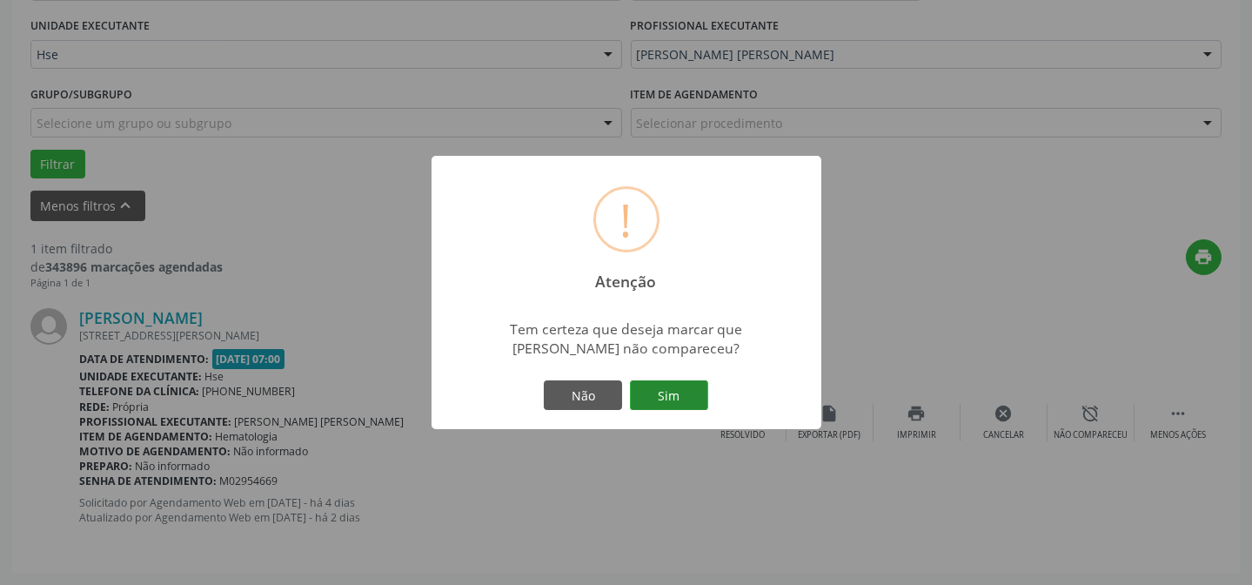
click at [694, 393] on button "Sim" at bounding box center [669, 395] width 78 height 30
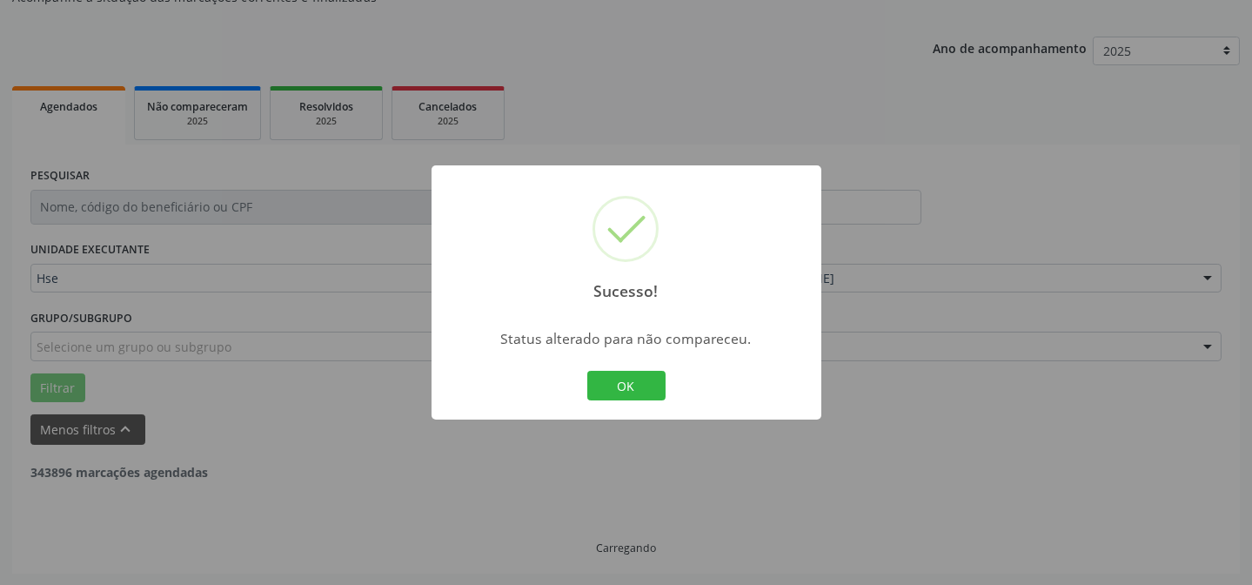
scroll to position [117, 0]
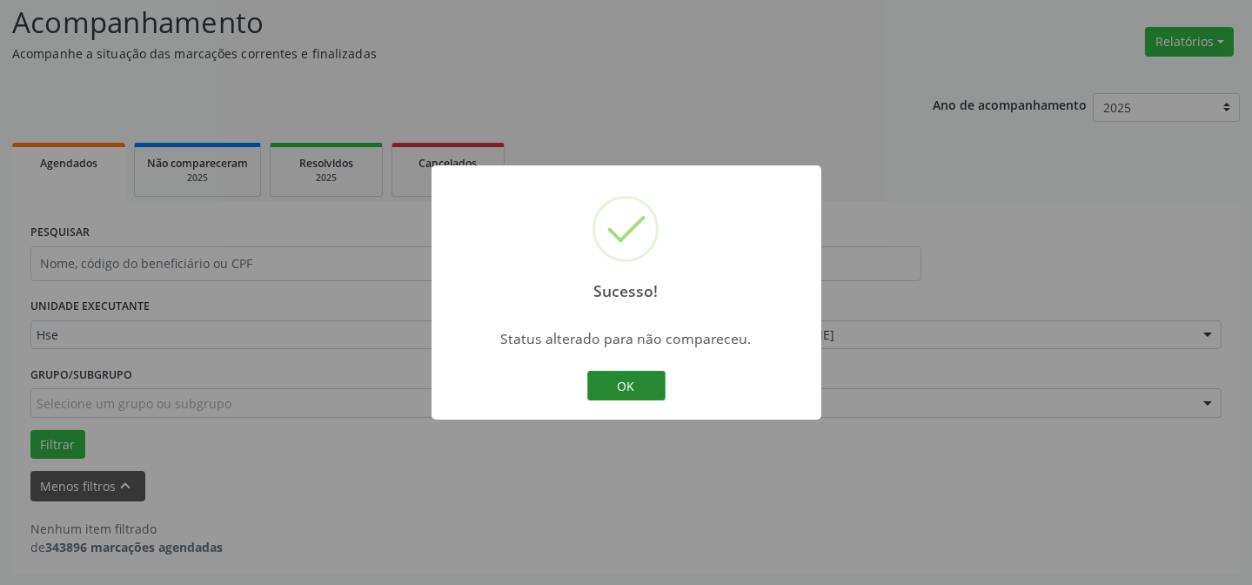
click at [652, 383] on button "OK" at bounding box center [626, 386] width 78 height 30
